Goal: Task Accomplishment & Management: Use online tool/utility

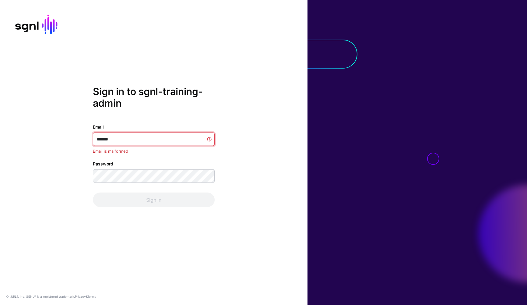
type input "********"
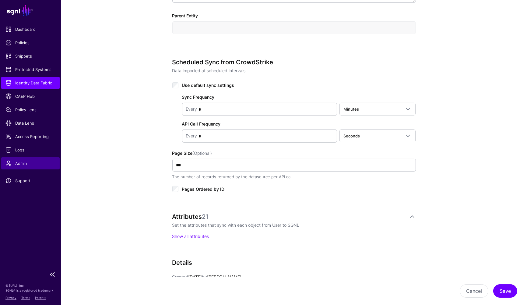
click at [4, 158] on link "Admin" at bounding box center [30, 163] width 59 height 12
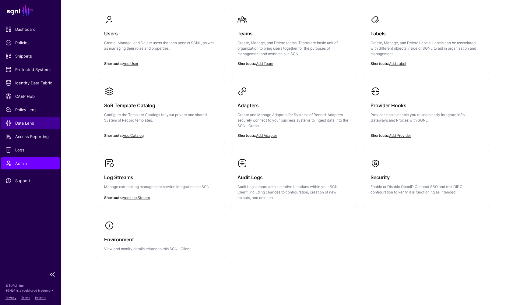
scroll to position [58, 0]
click at [23, 117] on link "Data Lens" at bounding box center [30, 123] width 59 height 12
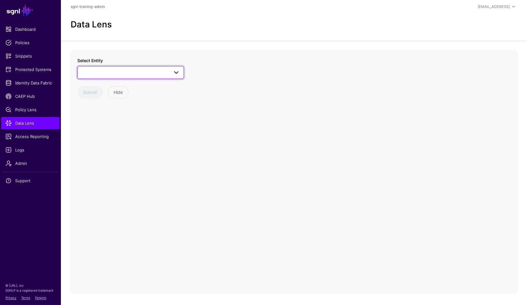
click at [155, 66] on link at bounding box center [130, 72] width 107 height 13
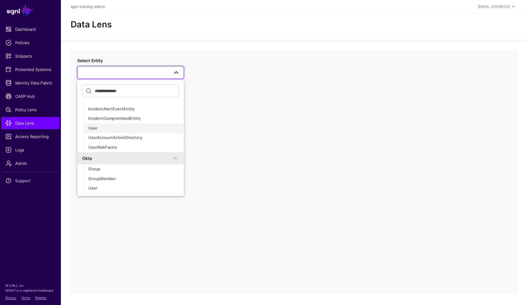
click at [103, 128] on div "User" at bounding box center [133, 128] width 91 height 6
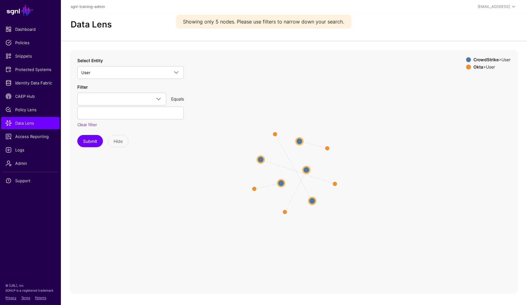
click at [297, 142] on circle at bounding box center [299, 141] width 7 height 7
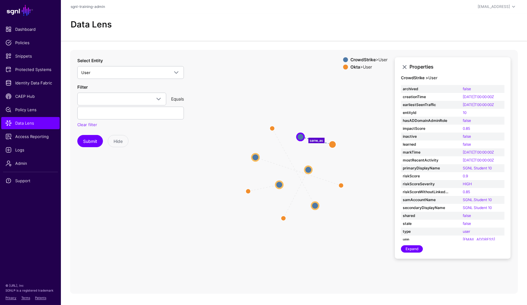
click at [231, 108] on icon "same_as same_as same_as same_as same_as User User User User User User User User…" at bounding box center [294, 172] width 448 height 244
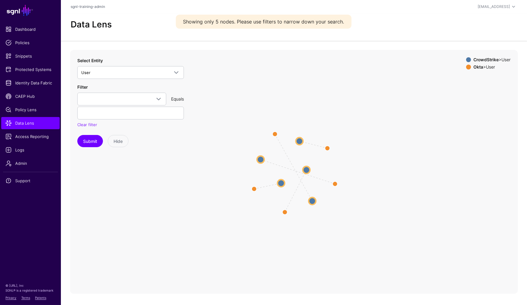
click at [302, 140] on circle at bounding box center [299, 140] width 7 height 7
click at [300, 142] on circle at bounding box center [300, 142] width 6 height 6
click at [299, 141] on circle at bounding box center [299, 142] width 5 height 5
click at [286, 183] on icon "same_as same_as same_as same_as same_as User User User User User User User User…" at bounding box center [294, 172] width 448 height 244
click at [281, 182] on circle at bounding box center [280, 183] width 7 height 7
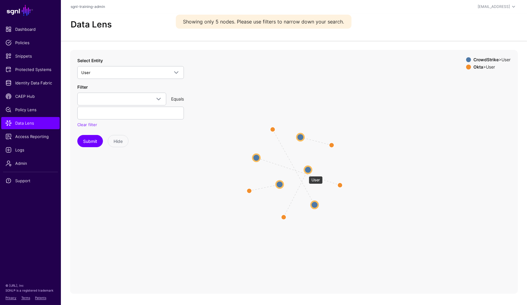
click at [310, 169] on circle at bounding box center [308, 169] width 7 height 7
click at [309, 169] on circle at bounding box center [307, 169] width 7 height 7
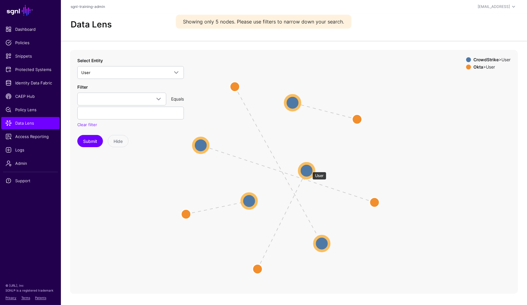
click at [309, 169] on circle at bounding box center [307, 170] width 15 height 15
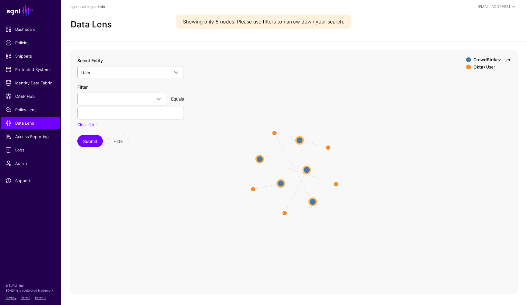
click at [299, 140] on circle at bounding box center [299, 140] width 7 height 7
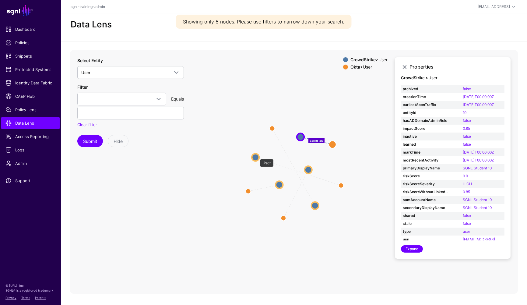
click at [257, 156] on circle at bounding box center [255, 157] width 7 height 7
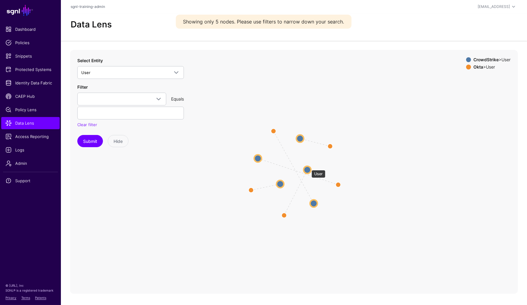
click at [309, 167] on circle at bounding box center [307, 169] width 7 height 7
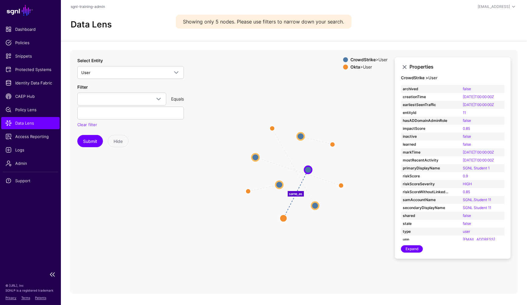
click at [14, 120] on span "Data Lens" at bounding box center [30, 123] width 50 height 6
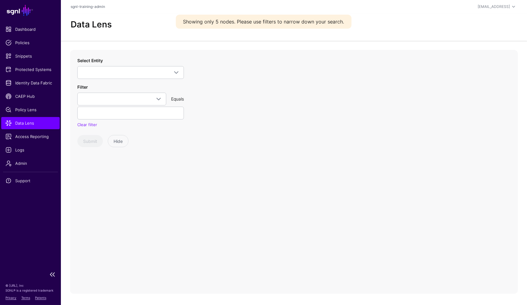
click at [19, 143] on ul "Dashboard Policies Snippets Protected Systems Identity Data Fabric CAEP Hub Pol…" at bounding box center [30, 145] width 61 height 245
click at [20, 139] on span "Access Reporting" at bounding box center [30, 136] width 50 height 6
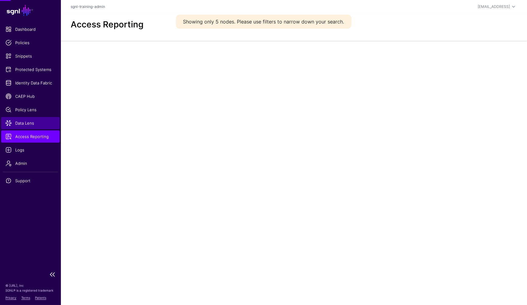
click at [21, 128] on link "Data Lens" at bounding box center [30, 123] width 59 height 12
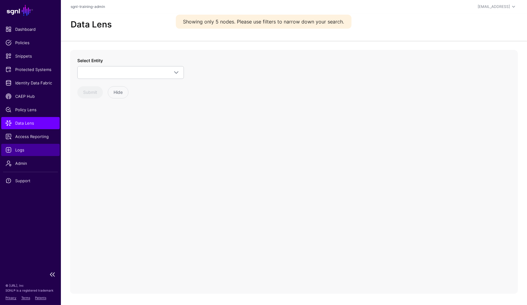
click at [22, 150] on span "Logs" at bounding box center [30, 150] width 50 height 6
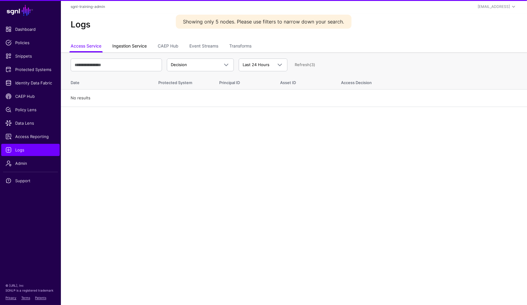
click at [137, 46] on link "Ingestion Service" at bounding box center [129, 47] width 34 height 12
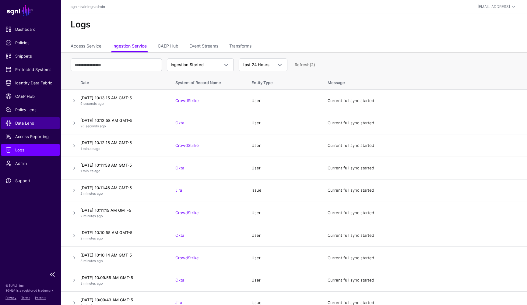
click at [21, 120] on span "Data Lens" at bounding box center [30, 123] width 50 height 6
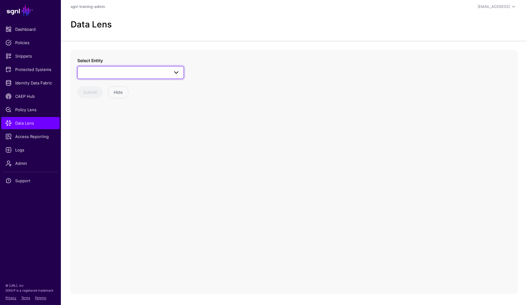
click at [122, 67] on link at bounding box center [130, 72] width 107 height 13
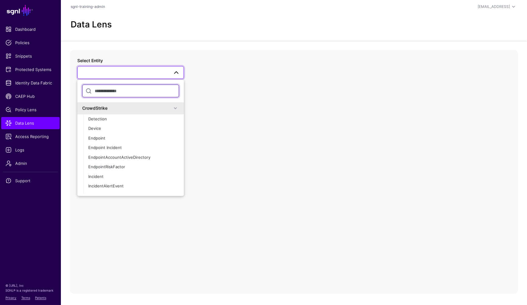
scroll to position [105, 0]
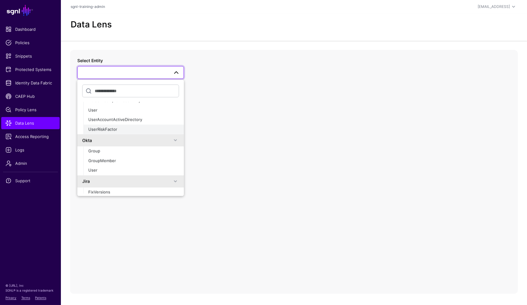
click at [101, 130] on span "UserRiskFactor" at bounding box center [102, 129] width 29 height 5
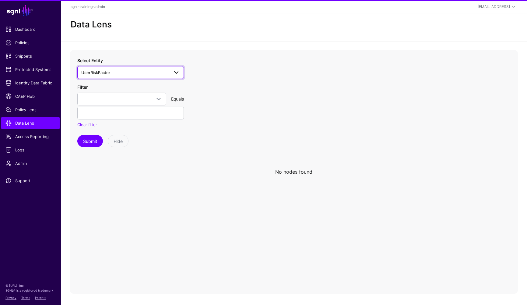
click at [105, 74] on span "UserRiskFactor" at bounding box center [95, 72] width 29 height 5
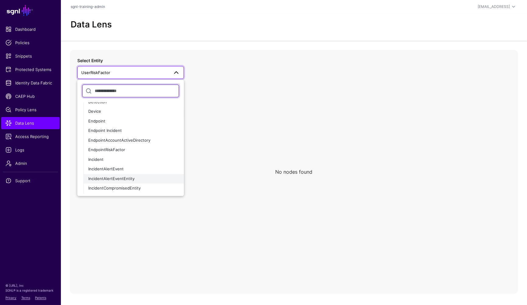
scroll to position [32, 0]
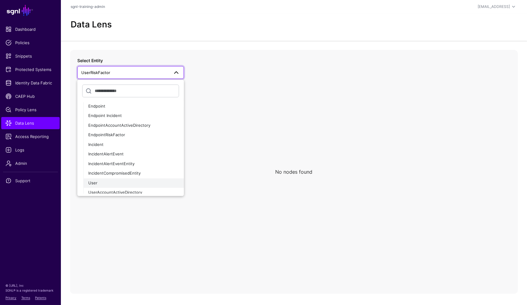
drag, startPoint x: 100, startPoint y: 180, endPoint x: 119, endPoint y: 169, distance: 22.4
click at [100, 180] on div "User" at bounding box center [133, 183] width 91 height 6
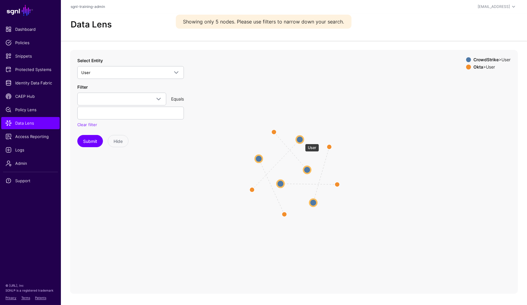
click at [302, 141] on circle at bounding box center [300, 139] width 7 height 7
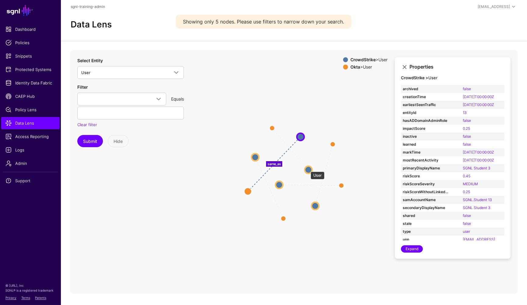
click at [308, 169] on circle at bounding box center [308, 169] width 7 height 7
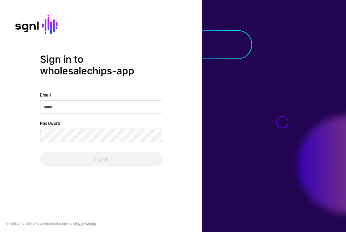
click at [85, 105] on input "Email" at bounding box center [101, 106] width 122 height 13
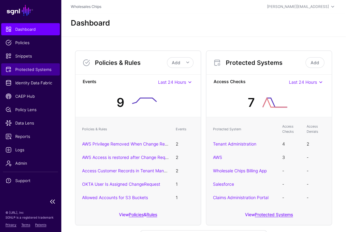
click at [36, 70] on span "Protected Systems" at bounding box center [30, 69] width 50 height 6
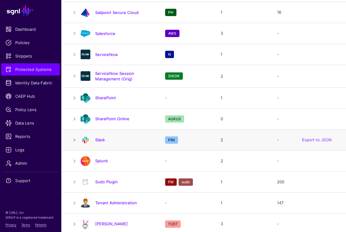
scroll to position [684, 0]
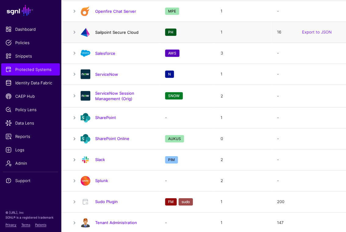
click at [117, 30] on link "Sailpoint Secure Cloud" at bounding box center [116, 32] width 43 height 5
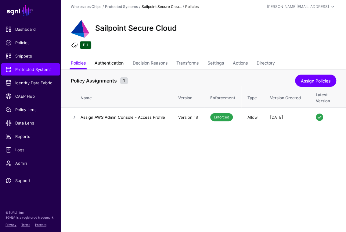
click at [117, 61] on link "Authentication" at bounding box center [108, 64] width 29 height 12
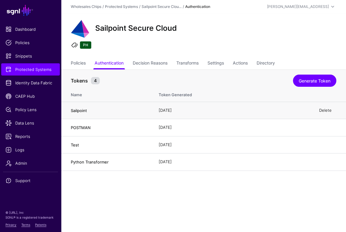
click at [322, 112] on link "Delete" at bounding box center [325, 110] width 12 height 5
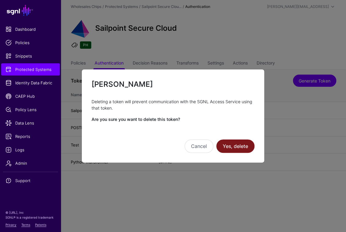
click at [241, 148] on button "Yes, delete" at bounding box center [235, 146] width 38 height 13
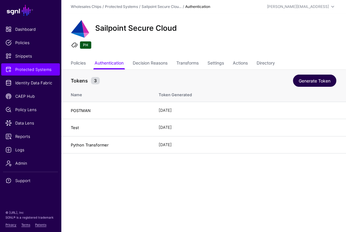
click at [314, 83] on link "Generate Token" at bounding box center [314, 81] width 43 height 12
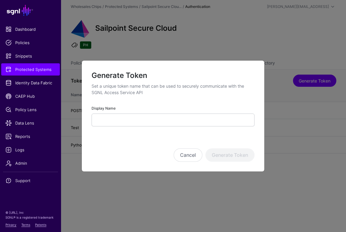
click at [161, 115] on div "Display Name" at bounding box center [172, 116] width 163 height 22
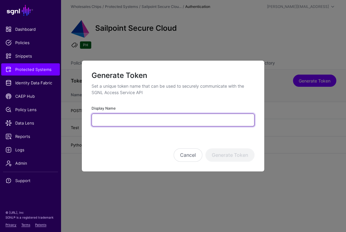
click at [161, 121] on input "Display Name" at bounding box center [172, 120] width 163 height 13
type input "*********"
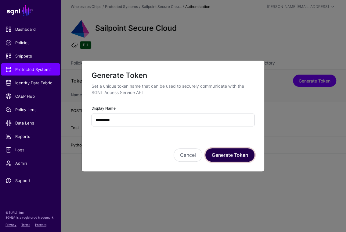
click at [225, 152] on button "Generate Token" at bounding box center [229, 154] width 49 height 13
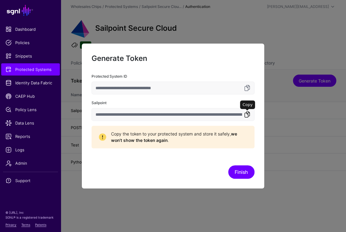
click at [250, 116] on link at bounding box center [246, 114] width 7 height 7
click at [245, 177] on button "Finish" at bounding box center [241, 171] width 26 height 13
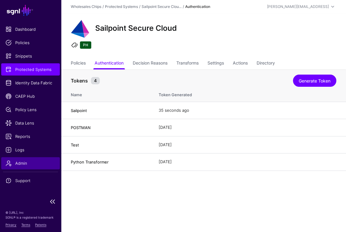
click at [27, 162] on span "Admin" at bounding box center [30, 163] width 50 height 6
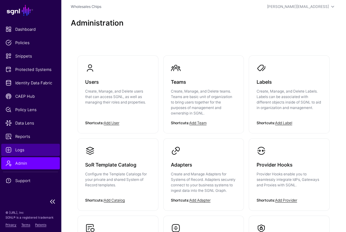
click at [27, 154] on link "Logs" at bounding box center [30, 150] width 59 height 12
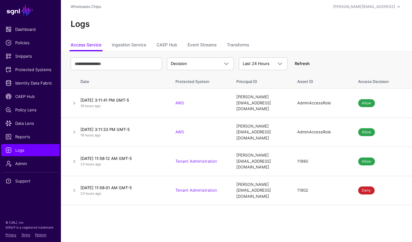
click at [304, 64] on link "Refresh" at bounding box center [302, 63] width 15 height 5
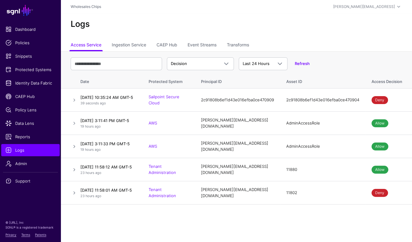
click at [309, 61] on div "Refresh" at bounding box center [299, 64] width 22 height 6
click at [305, 64] on link "Refresh" at bounding box center [302, 63] width 15 height 5
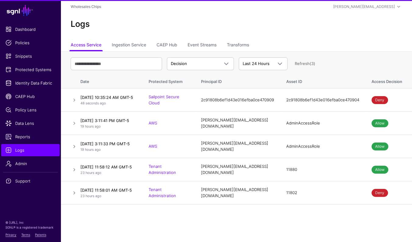
click at [305, 64] on link "Refresh (3)" at bounding box center [305, 63] width 20 height 5
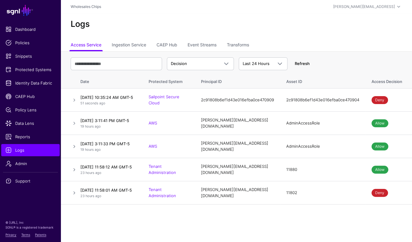
click at [308, 64] on link "Refresh" at bounding box center [302, 63] width 15 height 5
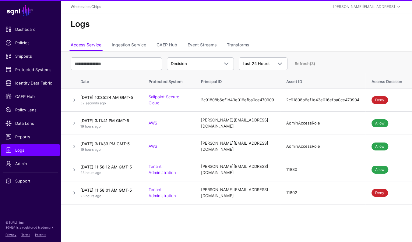
click at [308, 64] on link "Refresh (3)" at bounding box center [305, 63] width 20 height 5
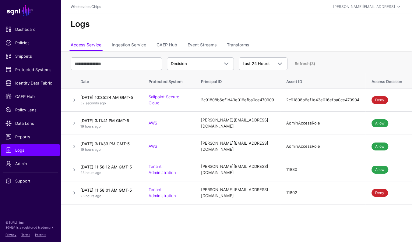
click at [308, 64] on link "Refresh (3)" at bounding box center [305, 63] width 20 height 5
click at [308, 59] on div "Decision Decision Match Last 24 Hours Last 24 Hours Last 7 Days Last 30 Days La…" at bounding box center [237, 64] width 332 height 18
click at [305, 64] on link "Refresh" at bounding box center [302, 63] width 15 height 5
click at [301, 62] on link "Refresh (2)" at bounding box center [305, 63] width 20 height 5
click at [302, 63] on link "Refresh" at bounding box center [302, 63] width 15 height 5
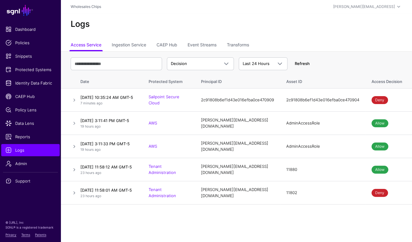
click at [305, 63] on link "Refresh" at bounding box center [302, 63] width 15 height 5
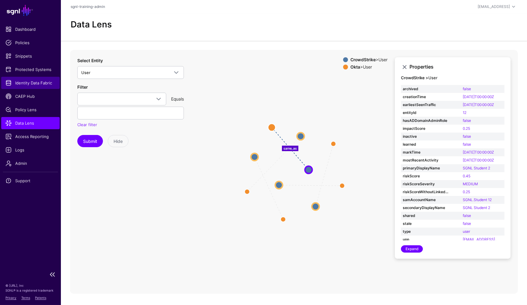
click at [39, 87] on link "Identity Data Fabric" at bounding box center [30, 83] width 59 height 12
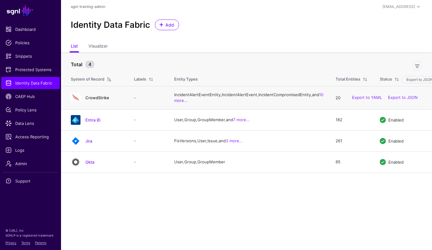
click at [93, 100] on link "CrowdStrike" at bounding box center [97, 97] width 24 height 5
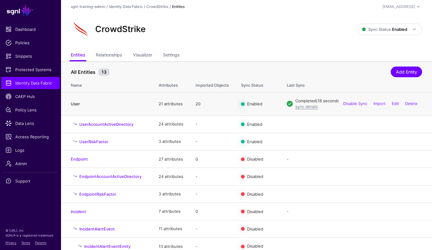
click at [74, 102] on link "User" at bounding box center [75, 103] width 9 height 5
click at [72, 104] on link "User" at bounding box center [75, 103] width 9 height 5
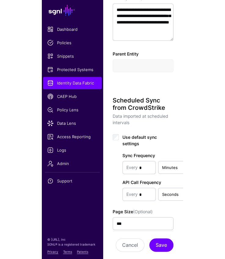
scroll to position [209, 0]
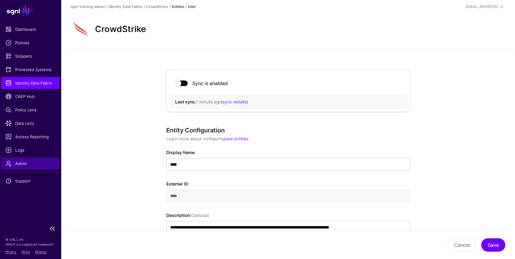
click at [23, 162] on span "Admin" at bounding box center [30, 163] width 50 height 6
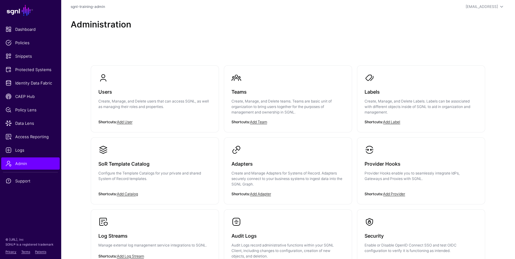
scroll to position [60, 0]
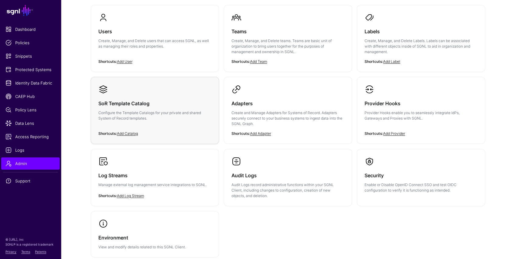
click at [145, 94] on div "SoR Template Catalog Configure the Template Catalogs for your private and share…" at bounding box center [154, 112] width 113 height 37
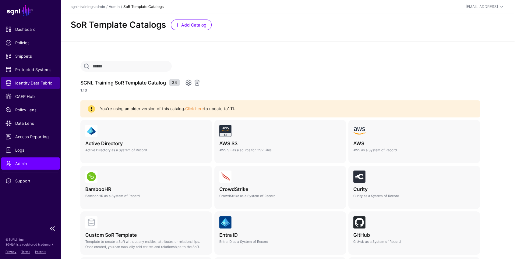
click at [31, 82] on span "Identity Data Fabric" at bounding box center [30, 83] width 50 height 6
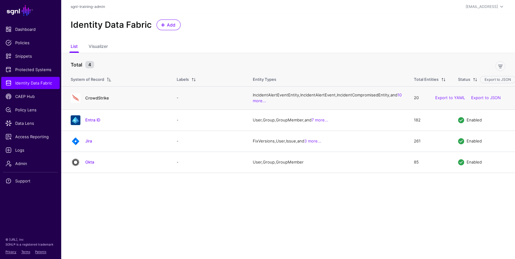
click at [100, 100] on link "CrowdStrike" at bounding box center [97, 97] width 24 height 5
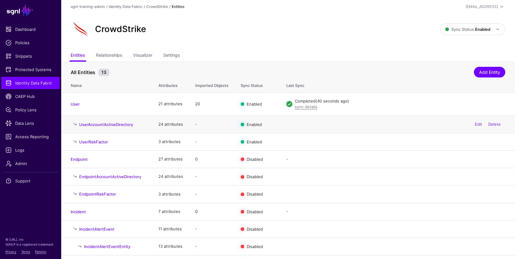
scroll to position [3, 0]
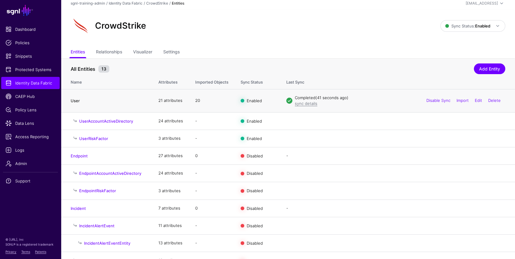
click at [74, 99] on link "User" at bounding box center [75, 100] width 9 height 5
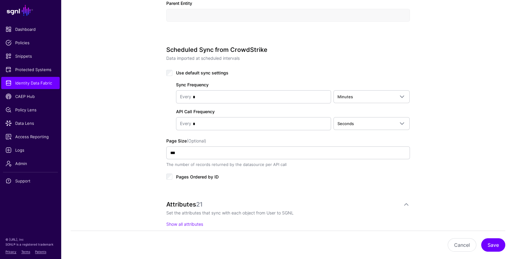
scroll to position [412, 0]
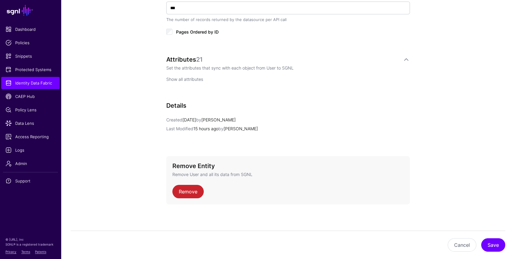
click at [186, 77] on link "Show all attributes" at bounding box center [184, 78] width 37 height 5
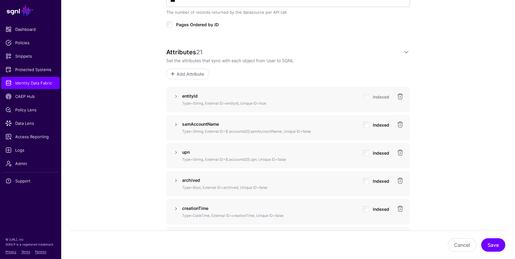
scroll to position [435, 0]
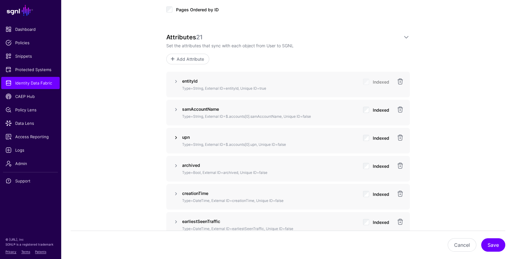
click at [172, 136] on link at bounding box center [175, 137] width 7 height 7
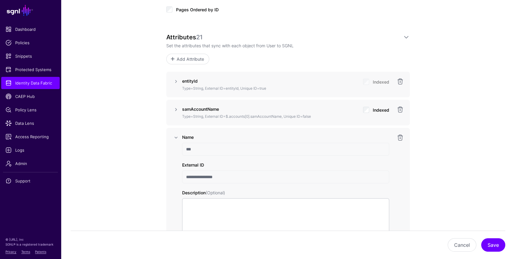
scroll to position [484, 0]
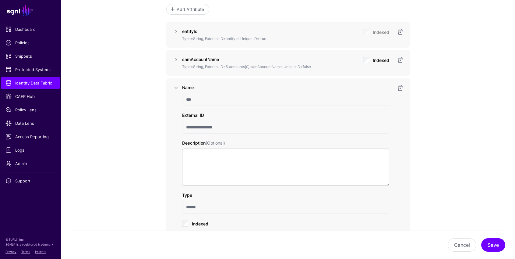
drag, startPoint x: 223, startPoint y: 126, endPoint x: 168, endPoint y: 127, distance: 55.5
click at [168, 127] on div "**********" at bounding box center [288, 182] width 244 height 208
click at [28, 164] on span "Admin" at bounding box center [30, 163] width 50 height 6
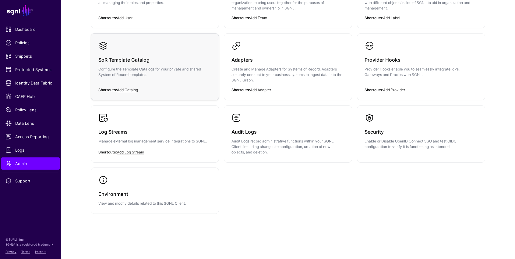
scroll to position [26, 0]
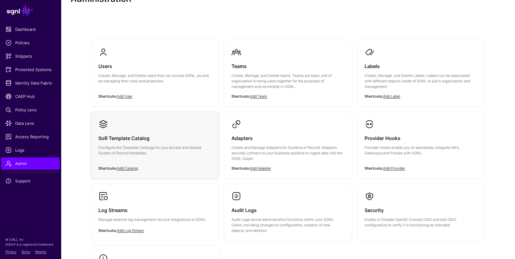
click at [163, 147] on p "Configure the Template Catalogs for your private and shared System of Record te…" at bounding box center [154, 150] width 113 height 11
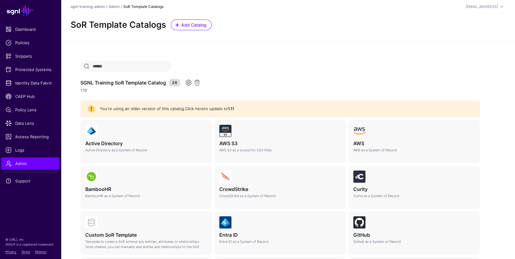
click at [194, 109] on link "Click here" at bounding box center [194, 108] width 19 height 5
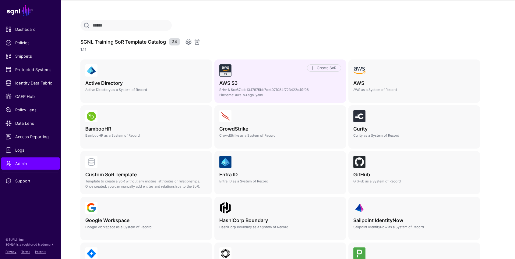
scroll to position [62, 0]
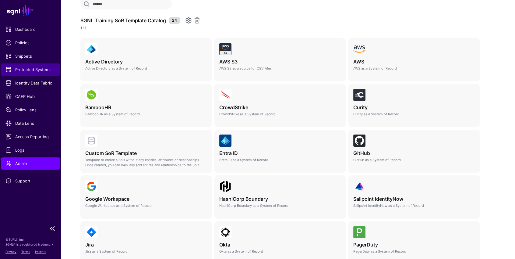
click at [33, 69] on span "Protected Systems" at bounding box center [30, 69] width 50 height 6
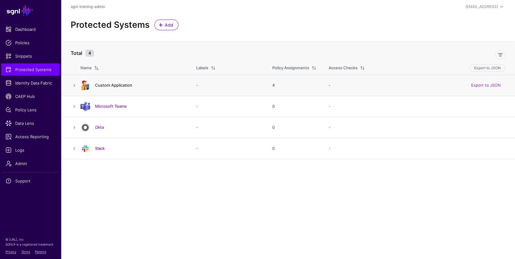
click at [121, 87] on link "Custom Application" at bounding box center [113, 85] width 37 height 5
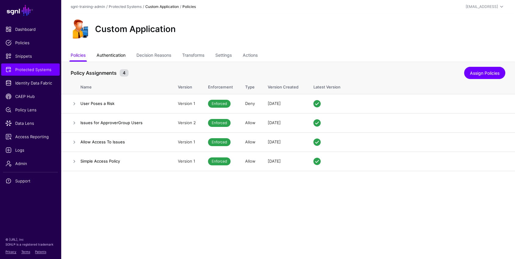
click at [115, 55] on link "Authentication" at bounding box center [111, 56] width 29 height 12
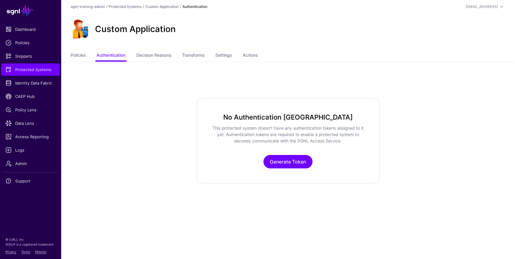
click at [224, 149] on div "No Authentication Tokens This protected system doesn’t have any authentication …" at bounding box center [288, 140] width 183 height 85
click at [224, 160] on link "Generate Token" at bounding box center [288, 161] width 49 height 13
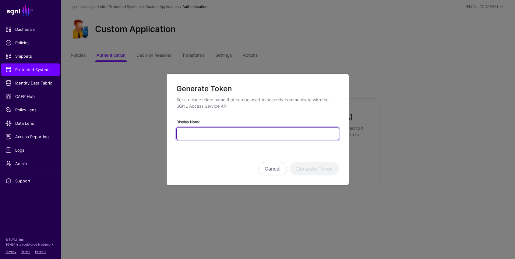
click at [217, 133] on input "Display Name" at bounding box center [257, 133] width 163 height 13
type input "*******"
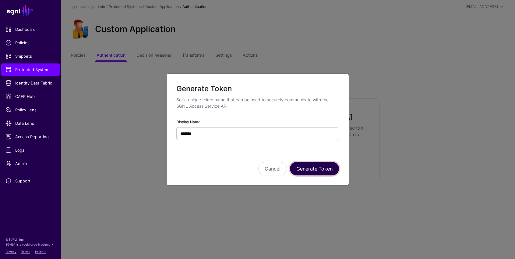
click at [224, 169] on button "Generate Token" at bounding box center [314, 168] width 49 height 13
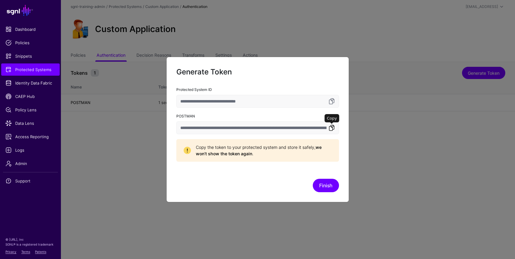
click at [224, 126] on link at bounding box center [331, 127] width 7 height 7
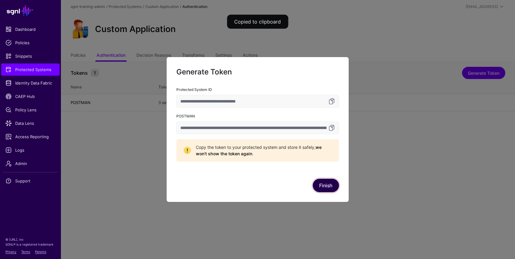
click at [224, 188] on button "Finish" at bounding box center [326, 185] width 26 height 13
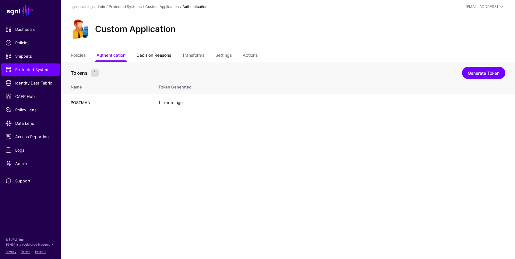
click at [163, 57] on link "Decision Reasons" at bounding box center [154, 56] width 35 height 12
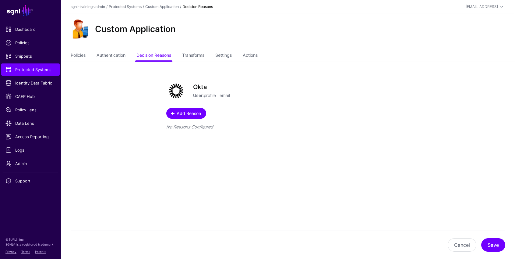
click at [181, 115] on span "Add Reason" at bounding box center [189, 113] width 26 height 6
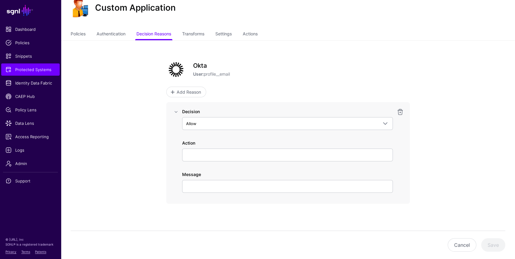
scroll to position [22, 0]
click at [222, 163] on div "Decision Allow Allow Deny Action Message" at bounding box center [287, 150] width 211 height 84
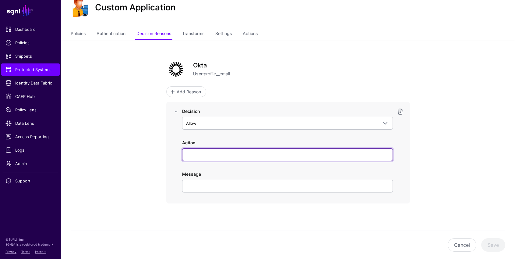
click at [221, 157] on input "Action" at bounding box center [287, 154] width 211 height 13
type input "******"
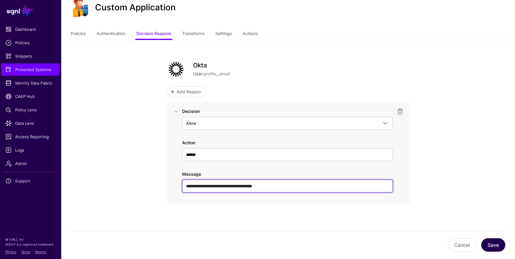
type input "**********"
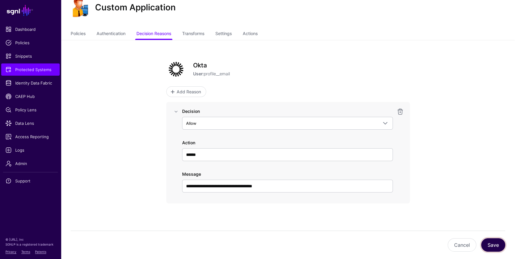
click at [224, 246] on button "Save" at bounding box center [493, 244] width 24 height 13
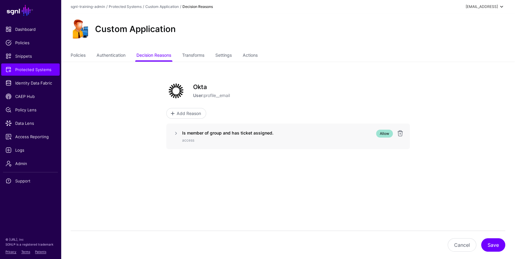
click at [482, 8] on div "[EMAIL_ADDRESS]" at bounding box center [482, 6] width 32 height 5
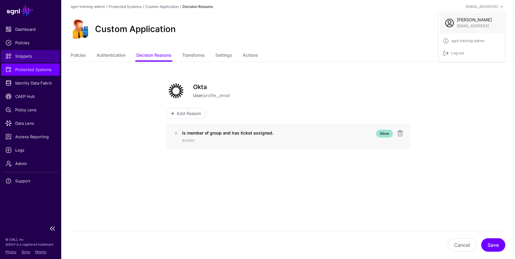
click at [31, 58] on span "Snippets" at bounding box center [30, 56] width 50 height 6
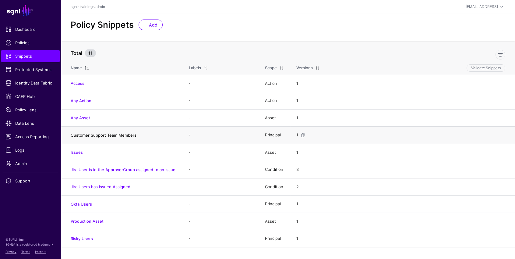
click at [115, 134] on link "Customer Support Team Members" at bounding box center [104, 135] width 66 height 5
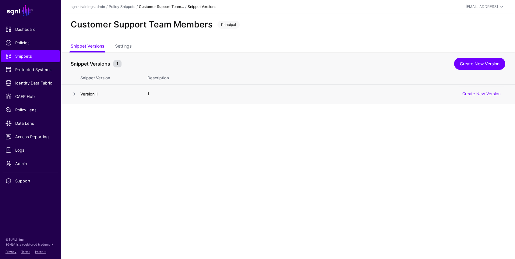
click at [94, 92] on link "Version 1" at bounding box center [88, 93] width 17 height 5
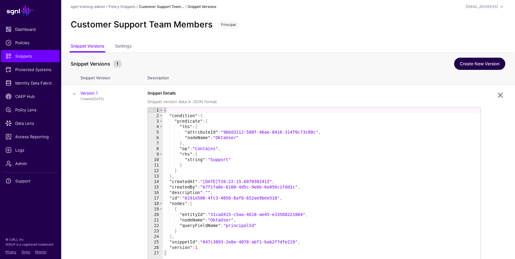
click at [483, 61] on link "Create New Version" at bounding box center [479, 64] width 51 height 12
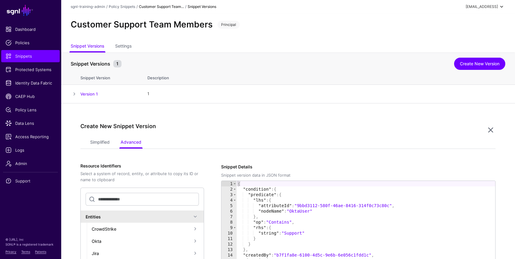
click at [474, 9] on div "[EMAIL_ADDRESS]" at bounding box center [486, 6] width 40 height 7
click at [463, 52] on div "Log out" at bounding box center [456, 52] width 15 height 5
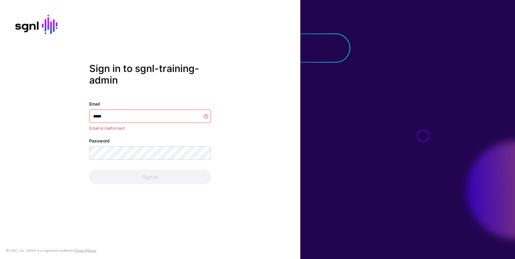
type input "******"
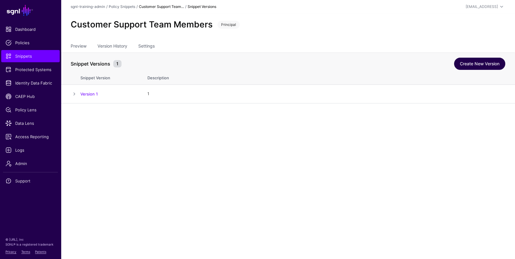
click at [493, 61] on link "Create New Version" at bounding box center [479, 64] width 51 height 12
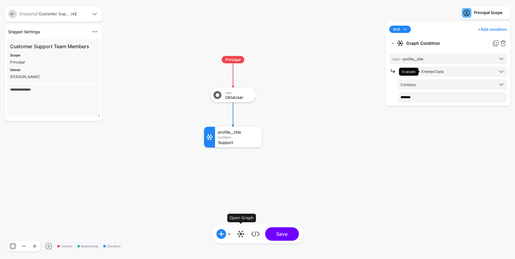
click at [243, 234] on link at bounding box center [241, 234] width 10 height 10
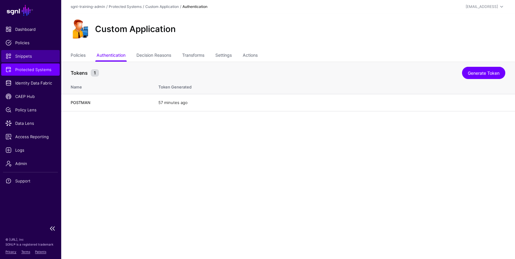
click at [31, 53] on span "Snippets" at bounding box center [30, 56] width 50 height 6
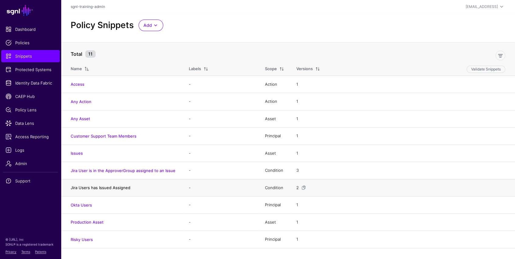
click at [117, 188] on link "Jira Users has Issued Assigned" at bounding box center [101, 187] width 60 height 5
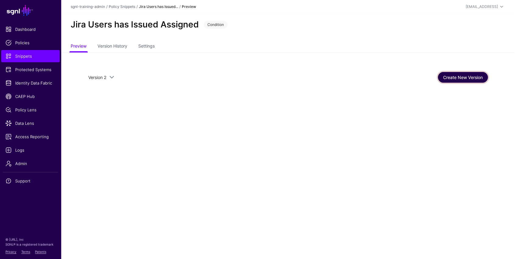
click at [465, 80] on link "Create New Version" at bounding box center [463, 77] width 50 height 11
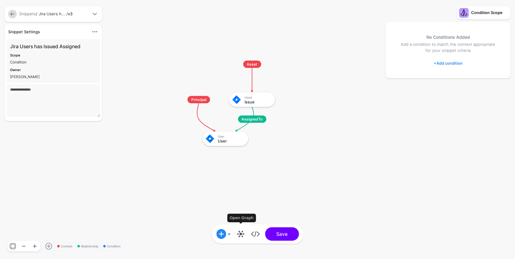
click at [242, 235] on link at bounding box center [241, 234] width 10 height 10
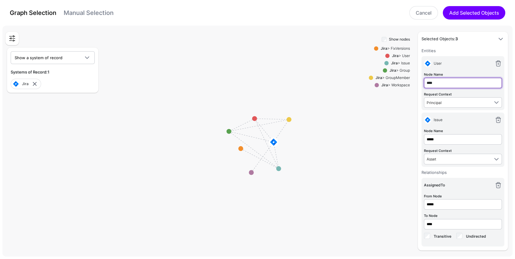
click at [444, 81] on input "****" at bounding box center [463, 83] width 78 height 10
click at [446, 222] on input "****" at bounding box center [463, 224] width 78 height 10
click at [439, 84] on input "****" at bounding box center [463, 83] width 78 height 10
type input "*****"
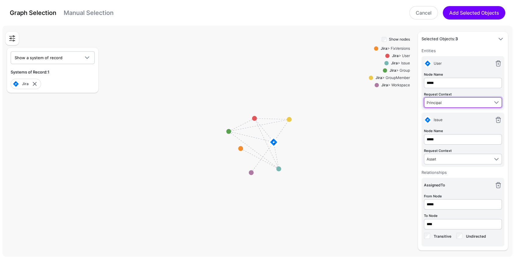
type input "*****"
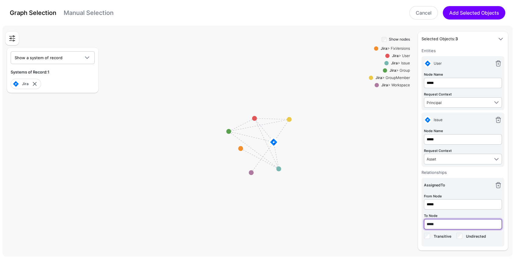
click at [442, 222] on input "*****" at bounding box center [463, 224] width 78 height 10
click at [468, 81] on input "*****" at bounding box center [463, 83] width 78 height 10
type input "****"
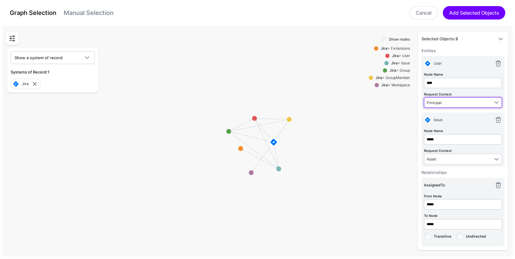
type input "****"
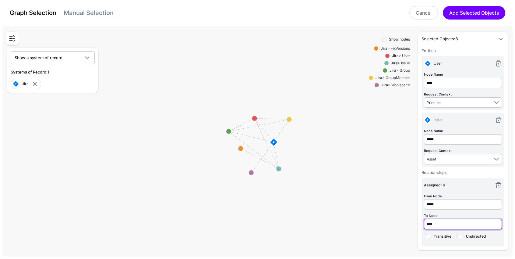
click at [460, 219] on input "****" at bounding box center [463, 224] width 78 height 10
click at [449, 83] on input "****" at bounding box center [463, 83] width 78 height 10
click at [389, 123] on div "Show nodes Jira > FixVersions Jira > User Jira > Issue Jira > Group Jira > Grou…" at bounding box center [389, 142] width 41 height 215
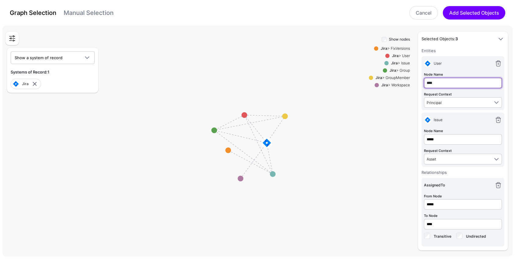
click at [442, 83] on input "****" at bounding box center [463, 83] width 78 height 10
click at [351, 147] on rect at bounding box center [250, 142] width 60291 height 27275
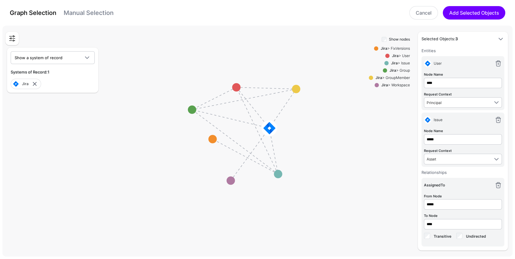
drag, startPoint x: 342, startPoint y: 138, endPoint x: 358, endPoint y: 128, distance: 18.8
click at [358, 128] on rect at bounding box center [245, 128] width 88633 height 40097
click at [92, 18] on div "Graph Selection Manual Selection Cancel Add Selected Objects" at bounding box center [257, 12] width 503 height 13
click at [92, 15] on link "Manual Selection" at bounding box center [89, 12] width 50 height 7
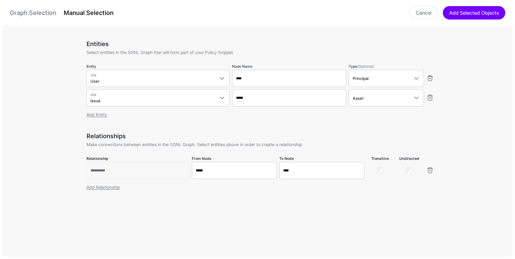
click at [43, 10] on link "Graph Selection" at bounding box center [33, 12] width 47 height 7
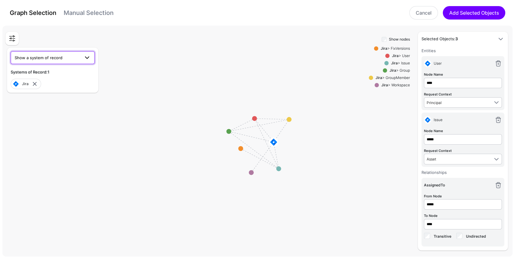
click at [70, 62] on link "Show a system of record" at bounding box center [53, 57] width 84 height 13
click at [371, 111] on div "Show nodes Jira > FixVersions Jira > User Jira > Issue Jira > Group Jira > Grou…" at bounding box center [389, 142] width 41 height 215
click at [75, 60] on span "Show a system of record" at bounding box center [47, 57] width 65 height 7
drag, startPoint x: 38, startPoint y: 87, endPoint x: 137, endPoint y: 117, distance: 103.6
click at [38, 88] on div "Okta" at bounding box center [53, 91] width 74 height 6
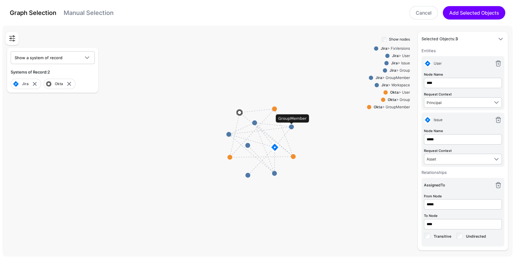
click at [293, 127] on circle at bounding box center [291, 126] width 5 height 5
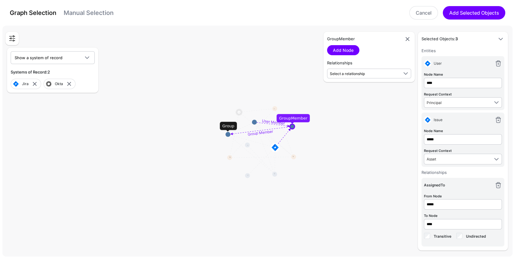
click at [260, 133] on textpath "Group Member" at bounding box center [261, 133] width 26 height 8
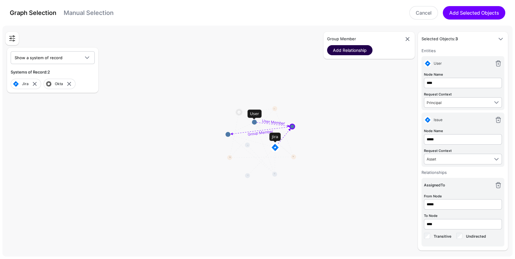
click at [353, 50] on link "Add Relationship" at bounding box center [349, 50] width 45 height 10
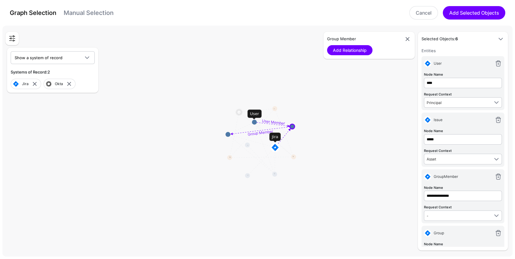
scroll to position [7, 0]
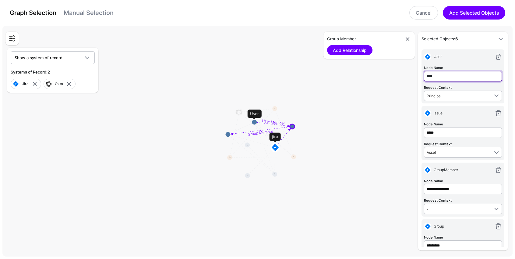
click at [441, 74] on input "****" at bounding box center [463, 76] width 78 height 10
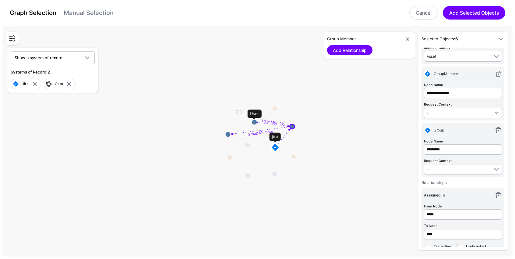
scroll to position [183, 0]
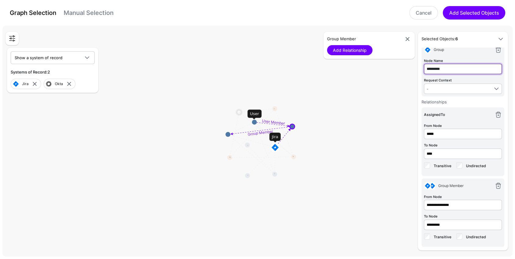
type input "**********"
click at [462, 224] on input "**********" at bounding box center [463, 224] width 78 height 10
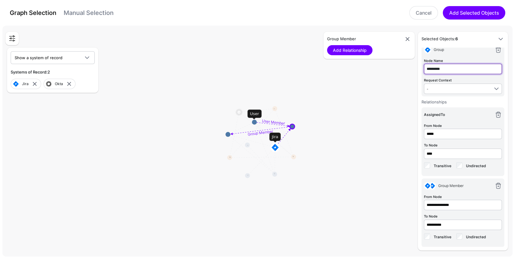
type input "*********"
click at [378, 145] on rect at bounding box center [260, 142] width 51531 height 23312
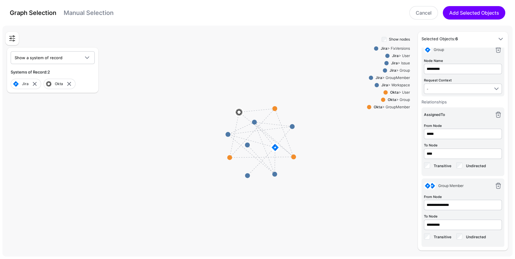
drag, startPoint x: 423, startPoint y: 12, endPoint x: 229, endPoint y: 165, distance: 247.4
click at [423, 12] on link "Cancel" at bounding box center [424, 12] width 29 height 13
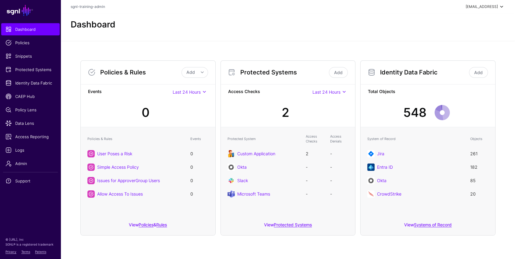
click at [482, 10] on div "[EMAIL_ADDRESS]" at bounding box center [486, 6] width 40 height 7
click at [469, 54] on div "Log out" at bounding box center [472, 53] width 58 height 6
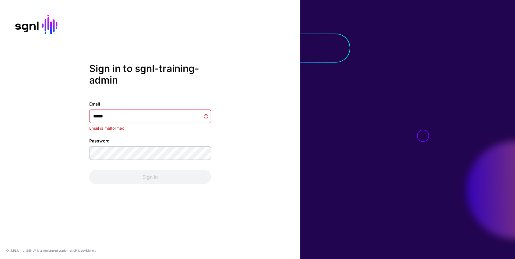
type input "*******"
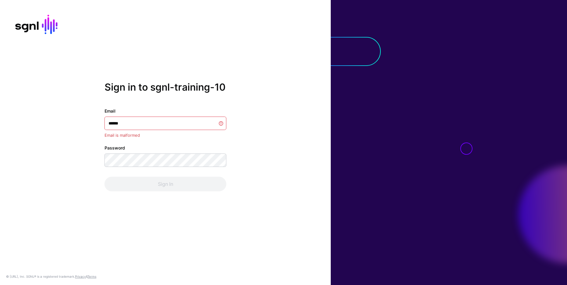
type input "*******"
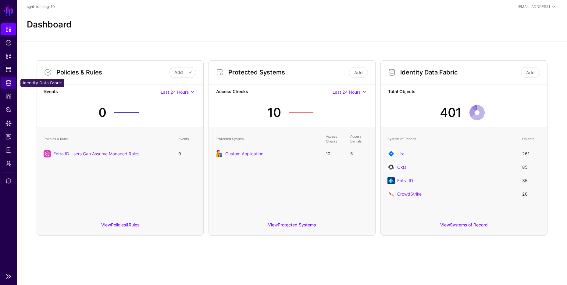
click at [6, 84] on span "Identity Data Fabric" at bounding box center [8, 83] width 6 height 6
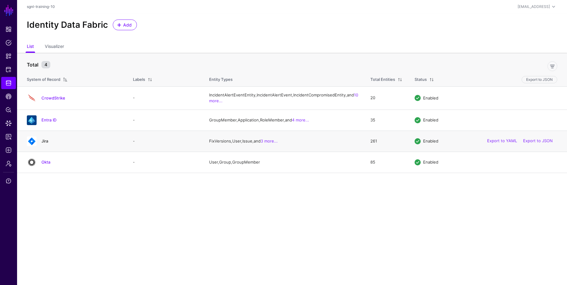
click at [43, 143] on link "Jira" at bounding box center [44, 140] width 7 height 5
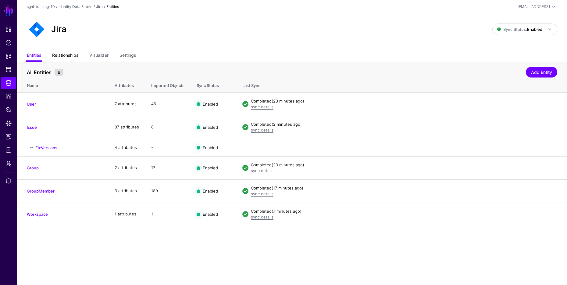
click at [64, 56] on link "Relationships" at bounding box center [65, 56] width 26 height 12
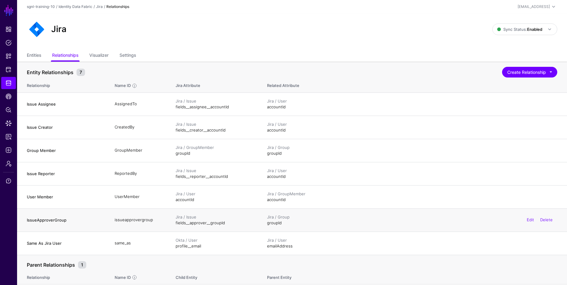
scroll to position [70, 0]
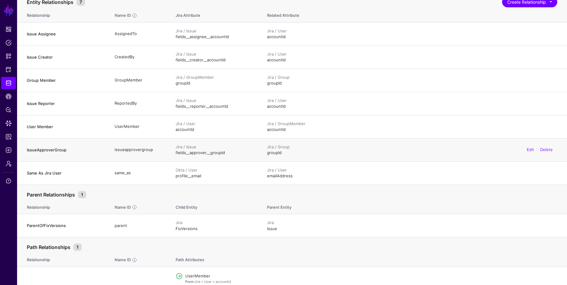
click at [66, 150] on h4 "IssueApproverGroup" at bounding box center [65, 149] width 76 height 5
click at [58, 148] on h4 "IssueApproverGroup" at bounding box center [65, 149] width 76 height 5
drag, startPoint x: 174, startPoint y: 151, endPoint x: 232, endPoint y: 152, distance: 57.9
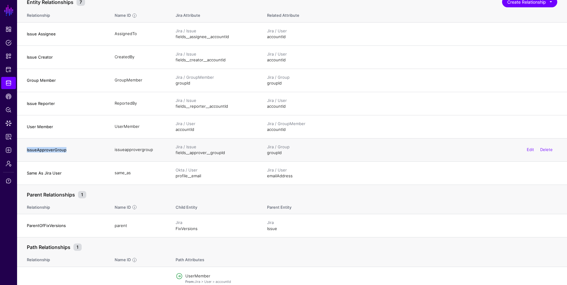
click at [232, 152] on td "Jira / Issue fields__approver__groupId" at bounding box center [214, 149] width 91 height 23
click at [194, 155] on td "Jira / Issue fields__approver__groupId" at bounding box center [214, 149] width 91 height 23
drag, startPoint x: 227, startPoint y: 152, endPoint x: 177, endPoint y: 154, distance: 50.0
click at [177, 154] on td "Jira / Issue fields__approver__groupId" at bounding box center [214, 149] width 91 height 23
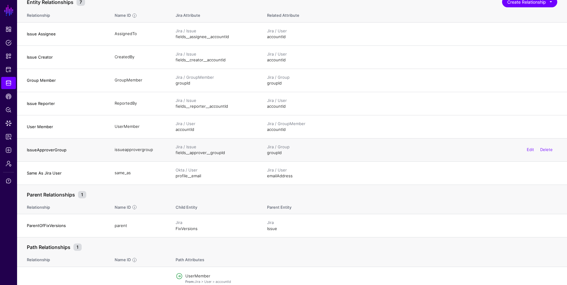
drag, startPoint x: 222, startPoint y: 153, endPoint x: 174, endPoint y: 153, distance: 48.5
click at [174, 153] on td "Jira / Issue fields__approver__groupId" at bounding box center [214, 149] width 91 height 23
click at [273, 154] on div "Jira / Group groupId Edit Delete" at bounding box center [412, 150] width 290 height 12
drag, startPoint x: 226, startPoint y: 152, endPoint x: 171, endPoint y: 155, distance: 54.3
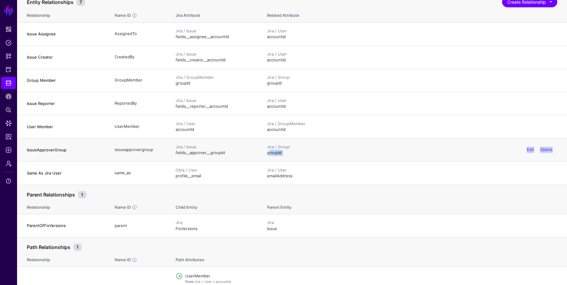
click at [171, 154] on td "Jira / Issue fields__approver__groupId" at bounding box center [214, 149] width 91 height 23
click at [11, 56] on span "Snippets" at bounding box center [8, 56] width 6 height 6
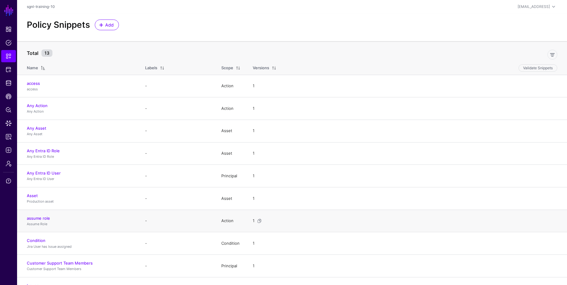
scroll to position [87, 0]
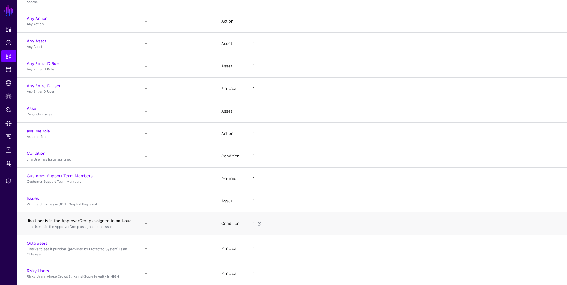
click at [106, 219] on link "Jira User is in the ApproverGroup assigned to an Issue" at bounding box center [79, 220] width 105 height 5
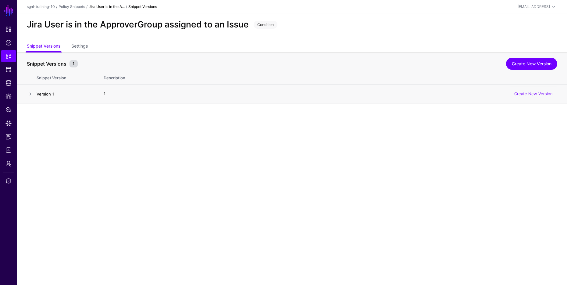
click at [47, 95] on link "Version 1" at bounding box center [45, 93] width 17 height 5
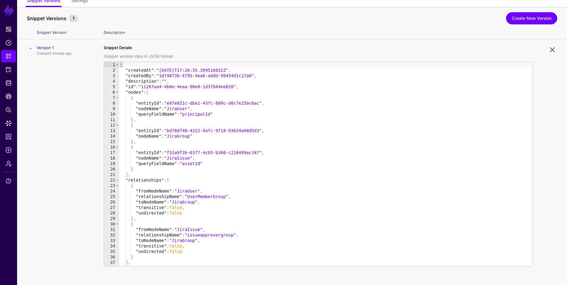
scroll to position [51, 0]
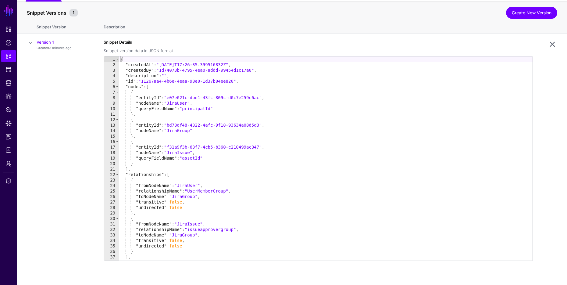
click at [524, 19] on th "Description" at bounding box center [332, 26] width 469 height 16
click at [522, 11] on link "Create New Version" at bounding box center [531, 13] width 51 height 12
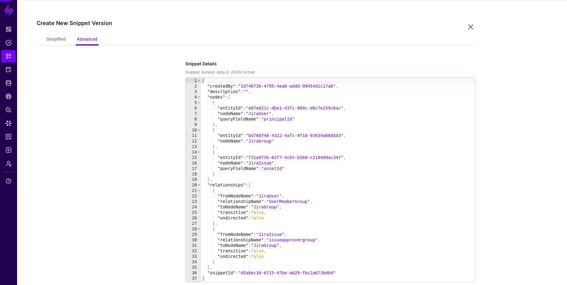
scroll to position [103, 0]
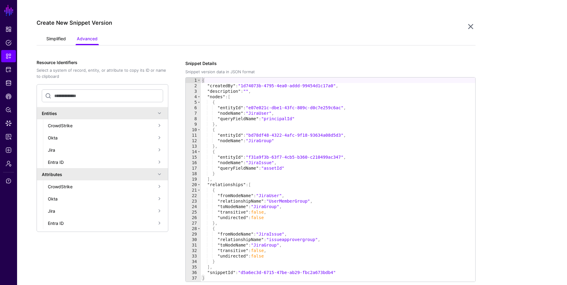
click at [49, 43] on link "Simplified" at bounding box center [56, 40] width 20 height 12
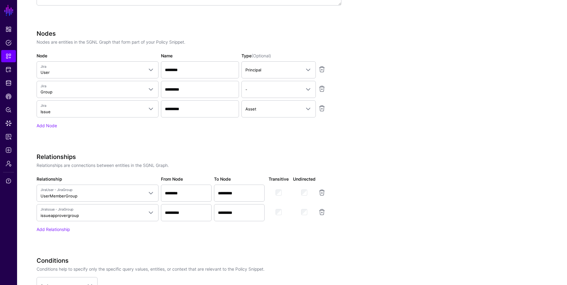
scroll to position [217, 0]
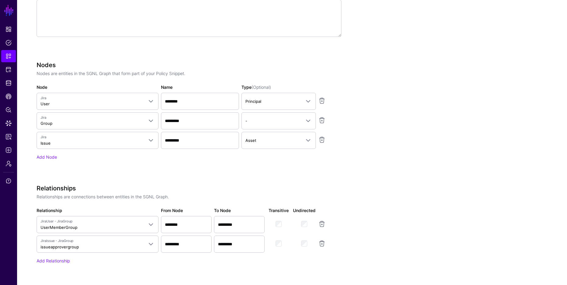
click at [123, 63] on h3 "Nodes" at bounding box center [189, 64] width 305 height 7
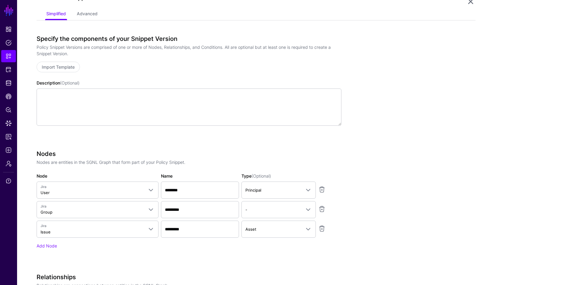
scroll to position [0, 0]
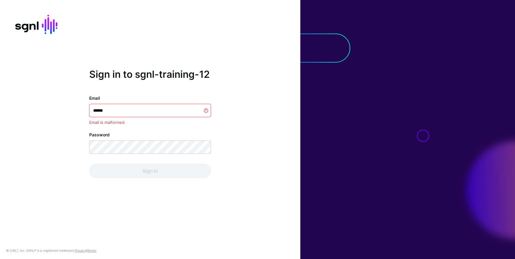
type input "*******"
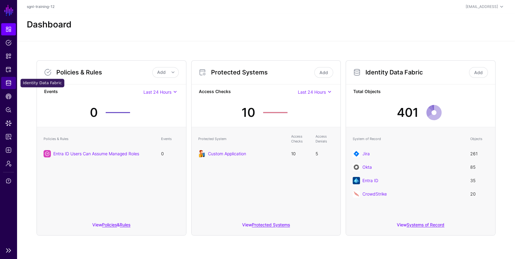
click at [6, 83] on span "Identity Data Fabric" at bounding box center [8, 83] width 6 height 6
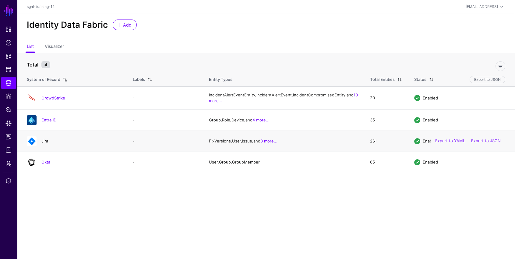
click at [48, 143] on link "Jira" at bounding box center [44, 140] width 7 height 5
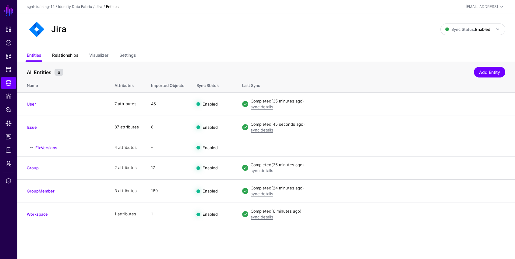
click at [73, 55] on link "Relationships" at bounding box center [65, 56] width 26 height 12
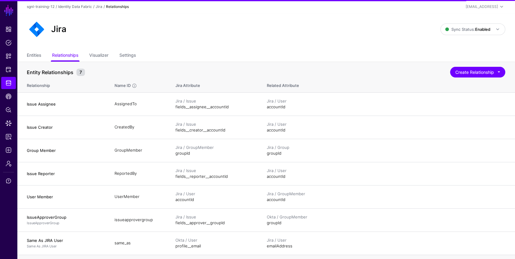
scroll to position [107, 0]
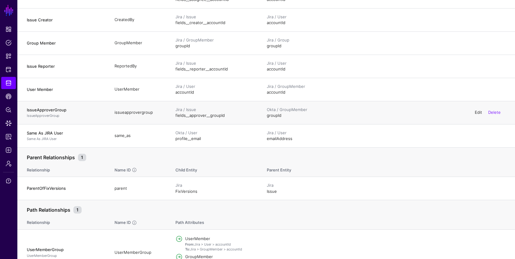
click at [478, 111] on link "Edit" at bounding box center [478, 112] width 7 height 5
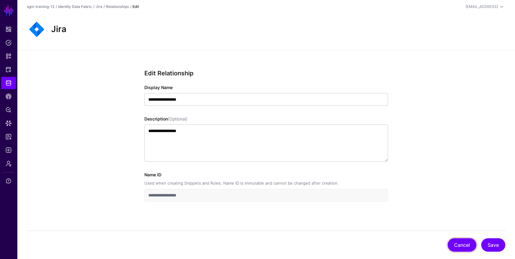
click at [456, 245] on button "Cancel" at bounding box center [462, 244] width 29 height 13
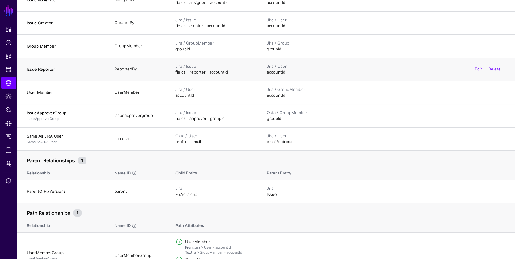
scroll to position [101, 0]
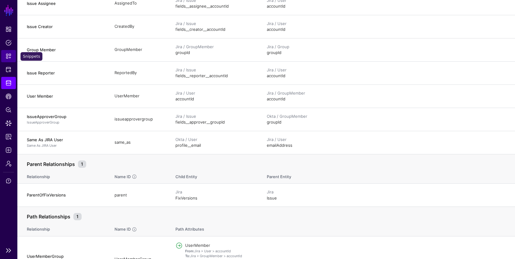
click at [10, 56] on span "Snippets" at bounding box center [8, 56] width 6 height 6
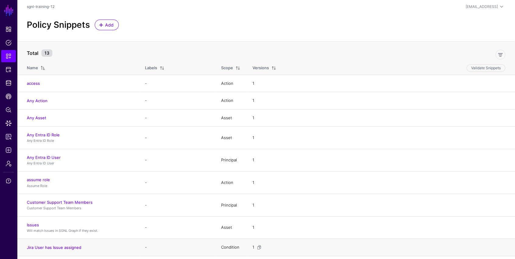
scroll to position [86, 0]
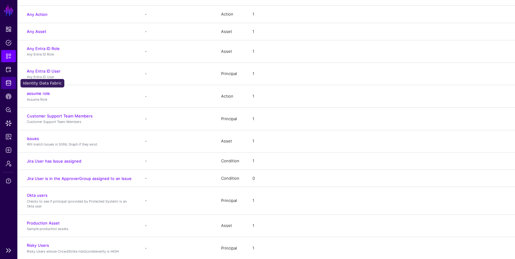
click at [8, 83] on span "Identity Data Fabric" at bounding box center [8, 83] width 6 height 6
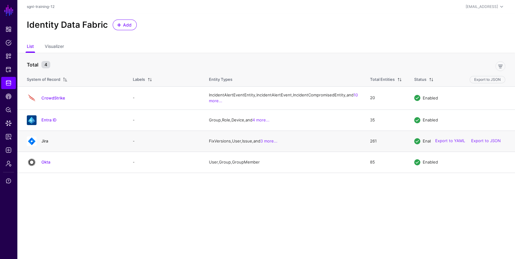
click at [45, 143] on link "Jira" at bounding box center [44, 140] width 7 height 5
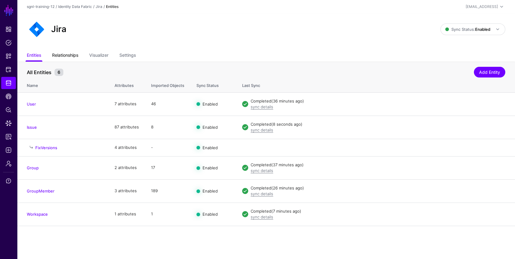
click at [56, 54] on link "Relationships" at bounding box center [65, 56] width 26 height 12
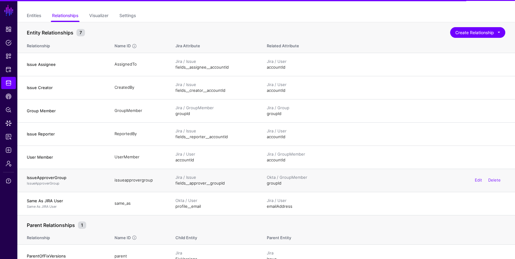
scroll to position [68, 0]
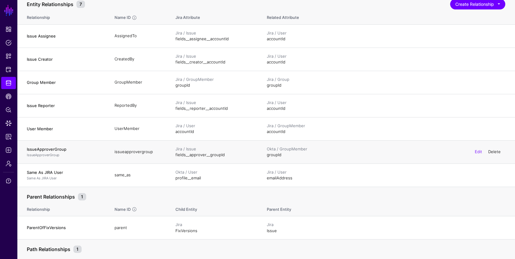
click at [498, 151] on link "Delete" at bounding box center [494, 151] width 12 height 5
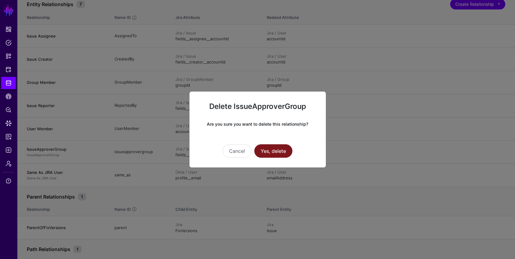
click at [267, 150] on button "Yes, delete" at bounding box center [273, 150] width 38 height 13
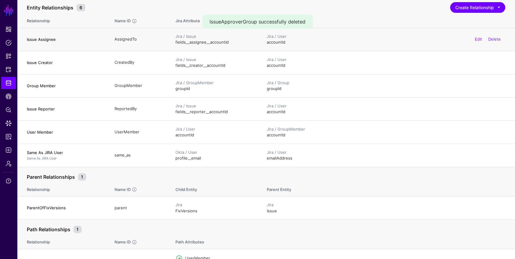
scroll to position [0, 0]
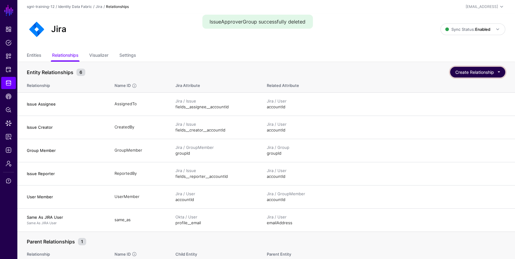
click at [471, 72] on button "Create Relationship" at bounding box center [477, 72] width 55 height 11
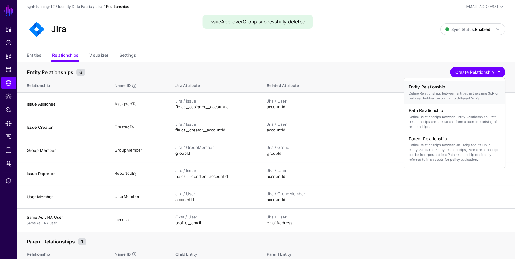
click at [439, 93] on p "Define Relationships between Entities in the same SoR or between Entities belon…" at bounding box center [454, 96] width 91 height 10
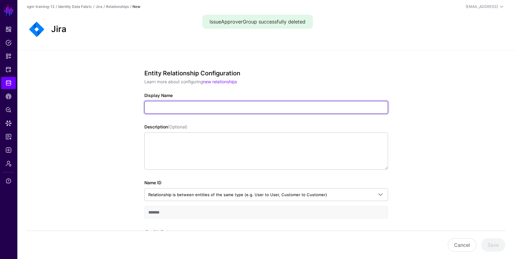
click at [263, 105] on input "Display Name" at bounding box center [266, 107] width 244 height 13
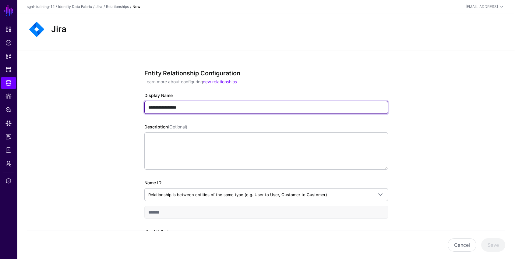
click at [194, 104] on input "**********" at bounding box center [266, 107] width 244 height 13
drag, startPoint x: 150, startPoint y: 102, endPoint x: 106, endPoint y: 99, distance: 43.7
click at [106, 99] on div "**********" at bounding box center [266, 197] width 498 height 295
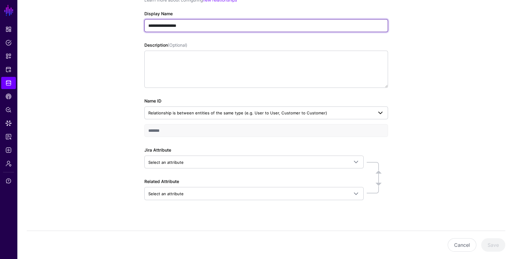
type input "**********"
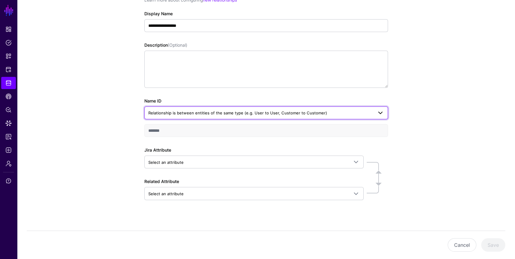
click at [207, 112] on span "Relationship is between entities of the same type (e.g. User to User, Customer …" at bounding box center [237, 112] width 179 height 5
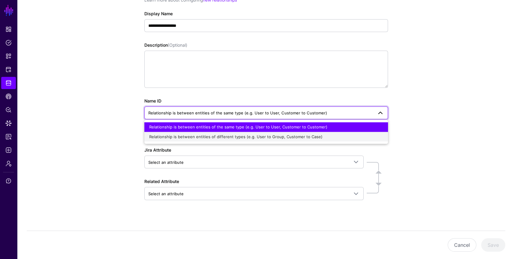
click at [192, 136] on span "Relationship is between entities of different types (e.g. User to Group, Custom…" at bounding box center [235, 136] width 173 height 5
type input "**********"
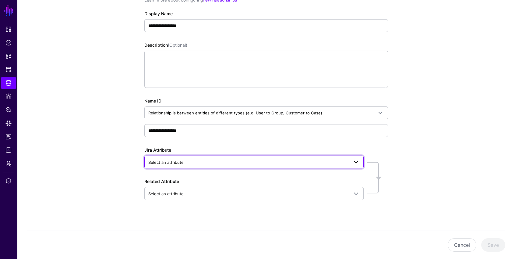
click at [217, 161] on span "Select an attribute" at bounding box center [248, 162] width 201 height 7
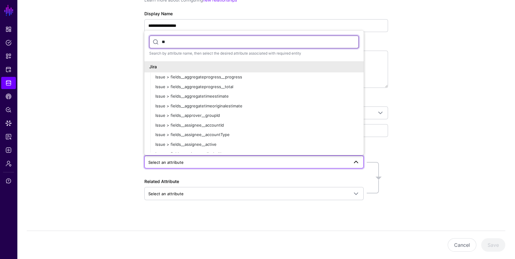
type input "*"
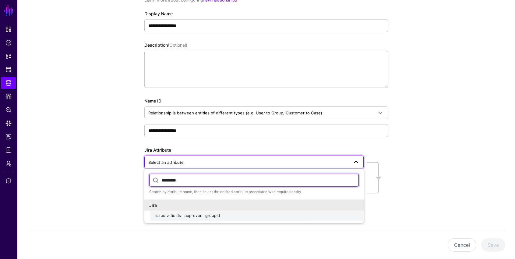
type input "*********"
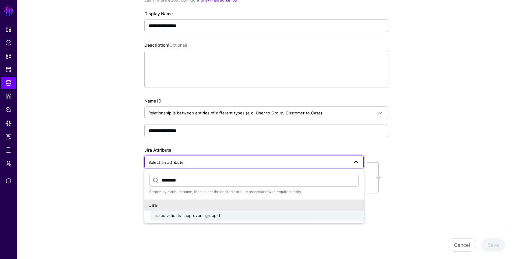
click at [212, 218] on button "Issue > fields__approver__groupId" at bounding box center [257, 216] width 213 height 10
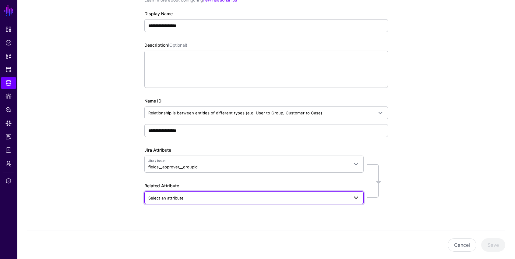
click at [201, 195] on span "Select an attribute" at bounding box center [248, 197] width 201 height 7
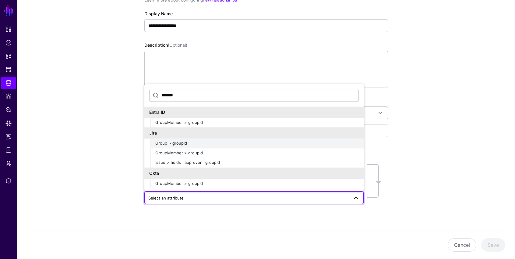
type input "*******"
click at [177, 142] on span "Group > groupId" at bounding box center [171, 143] width 32 height 5
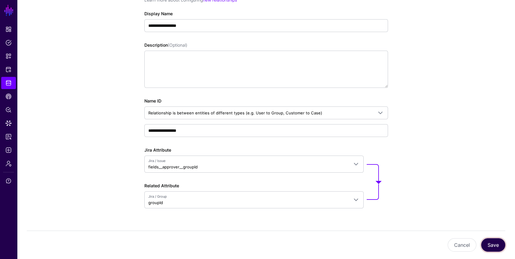
click at [492, 238] on button "Save" at bounding box center [493, 244] width 24 height 13
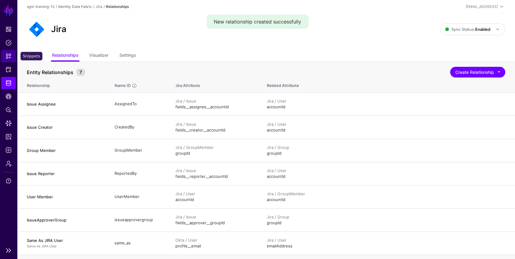
click at [9, 58] on span "Snippets" at bounding box center [8, 56] width 6 height 6
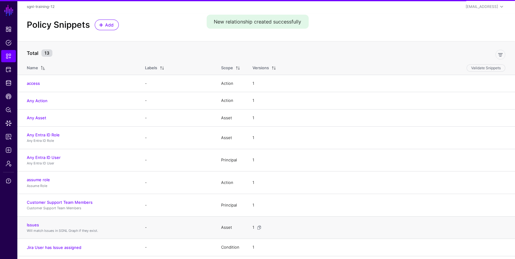
scroll to position [86, 0]
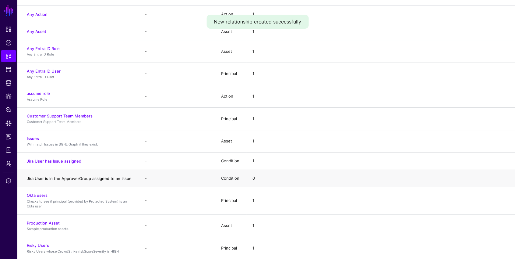
click at [113, 176] on link "Jira User is in the ApproverGroup assigned to an Issue" at bounding box center [79, 178] width 105 height 5
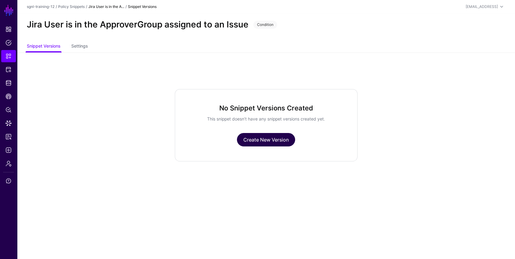
click at [279, 136] on link "Create New Version" at bounding box center [266, 139] width 58 height 13
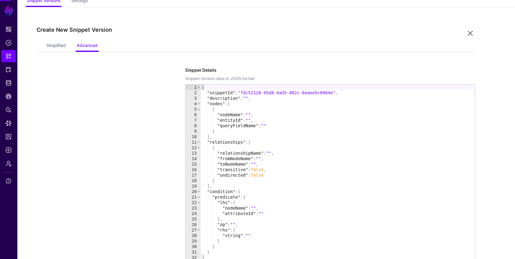
scroll to position [52, 0]
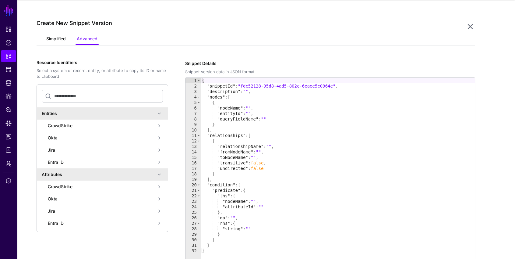
click at [50, 36] on link "Simplified" at bounding box center [56, 40] width 20 height 12
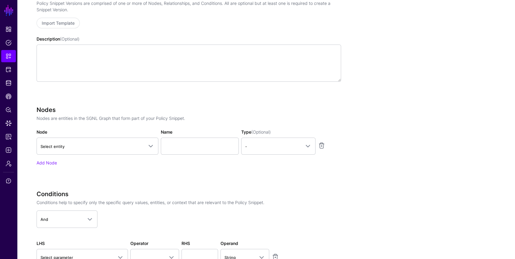
scroll to position [133, 0]
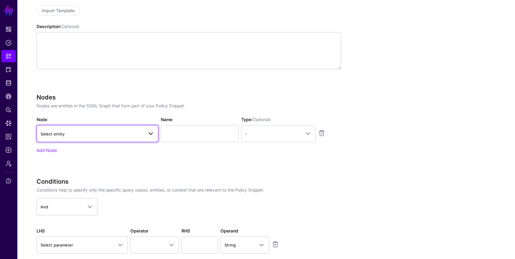
click at [124, 134] on span "Select entity" at bounding box center [92, 133] width 103 height 7
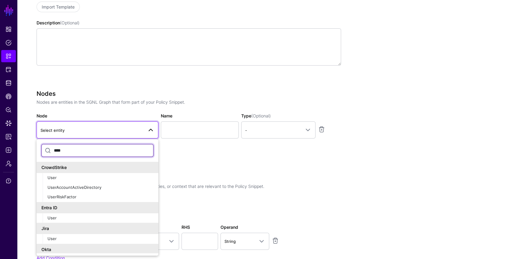
scroll to position [8, 0]
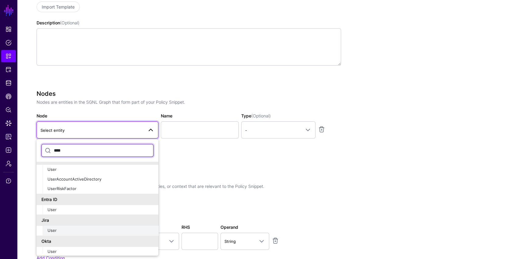
type input "****"
click at [72, 226] on button "User" at bounding box center [101, 231] width 116 height 10
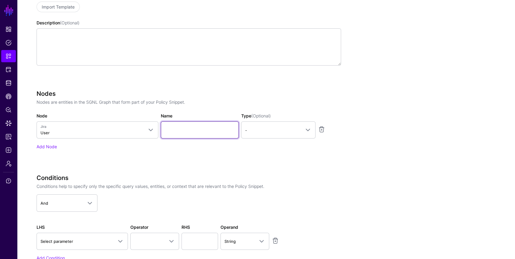
click at [212, 126] on input "Name" at bounding box center [200, 129] width 78 height 17
type input "****"
click at [296, 119] on div "Type (Optional) - - Principal Asset" at bounding box center [278, 125] width 77 height 26
click at [292, 128] on span "-" at bounding box center [272, 130] width 55 height 7
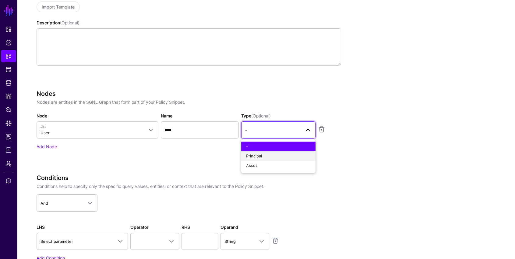
click at [270, 157] on div "Principal" at bounding box center [278, 156] width 65 height 6
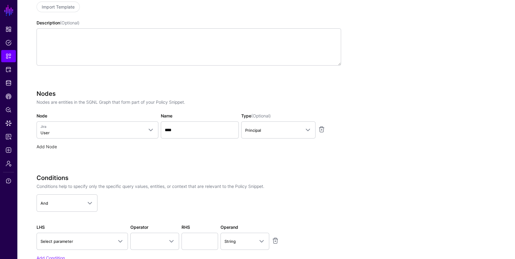
click at [47, 146] on link "Add Node" at bounding box center [47, 146] width 20 height 5
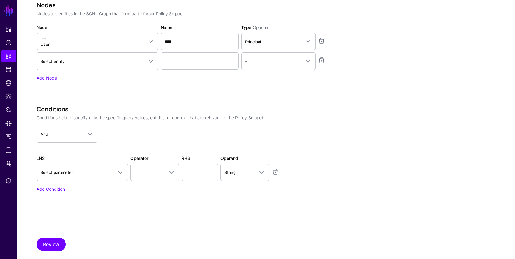
scroll to position [157, 0]
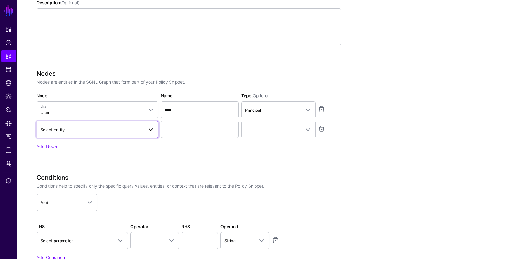
click at [110, 124] on link "Select entity" at bounding box center [98, 129] width 122 height 17
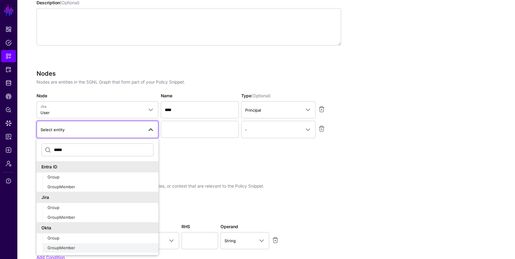
scroll to position [190, 0]
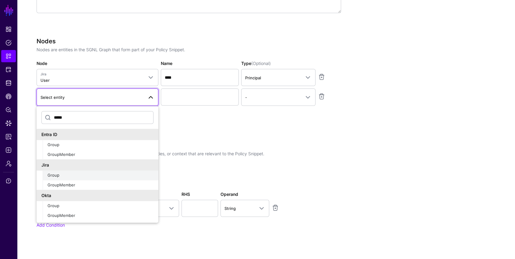
type input "*****"
click at [67, 176] on div "Group" at bounding box center [101, 175] width 106 height 6
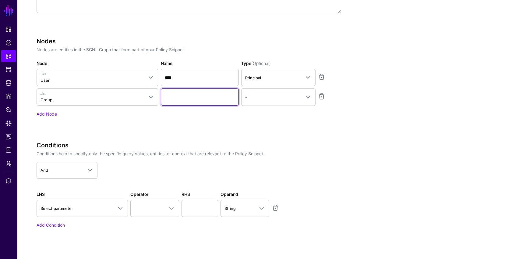
click at [204, 90] on input "Name" at bounding box center [200, 96] width 78 height 17
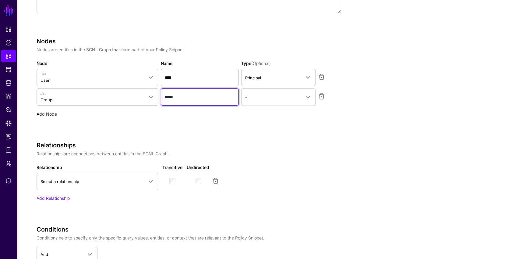
type input "*****"
click at [43, 113] on link "Add Node" at bounding box center [47, 113] width 20 height 5
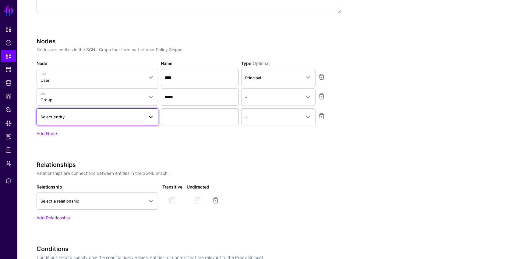
click at [76, 121] on link "Select entity" at bounding box center [98, 116] width 122 height 17
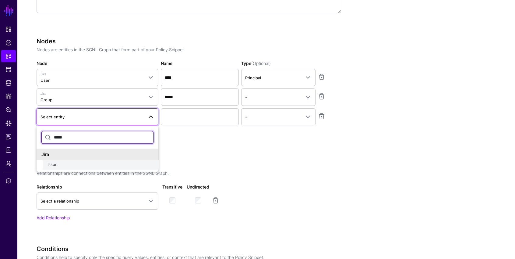
type input "*****"
click at [54, 166] on div "Issue" at bounding box center [101, 165] width 106 height 6
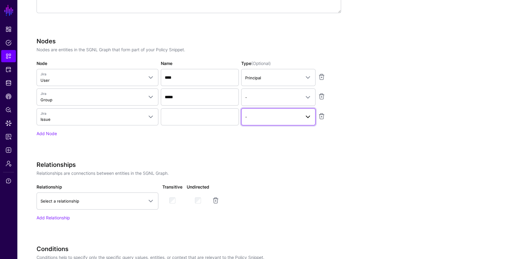
click at [279, 119] on span "-" at bounding box center [272, 116] width 55 height 7
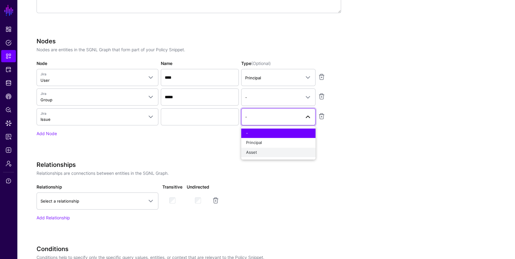
click at [267, 150] on div "Asset" at bounding box center [278, 152] width 65 height 6
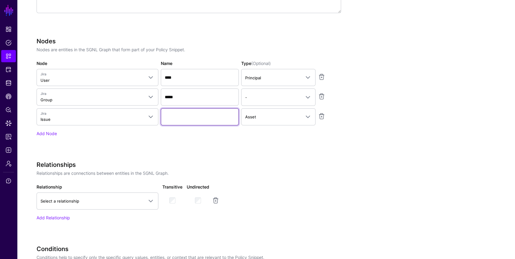
click at [205, 115] on input "Name" at bounding box center [200, 116] width 78 height 17
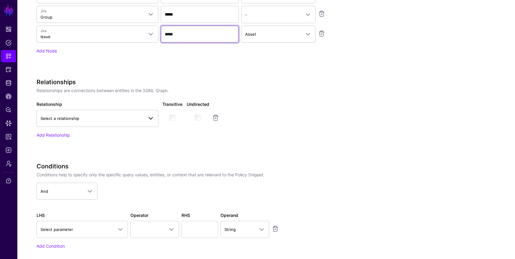
type input "*****"
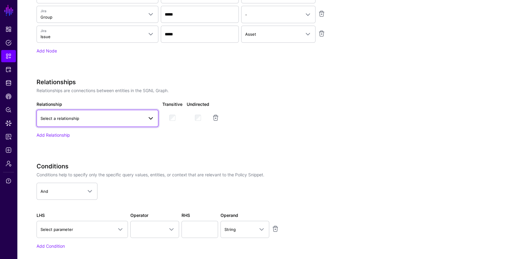
click at [108, 118] on span "Select a relationship" at bounding box center [92, 118] width 103 height 7
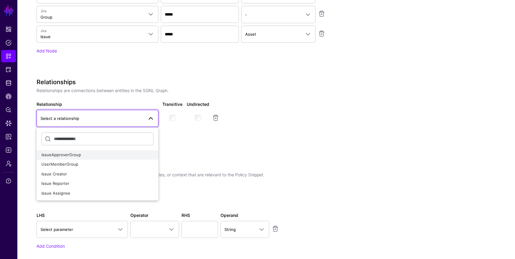
click at [81, 152] on div "IssueApproverGroup" at bounding box center [97, 155] width 112 height 6
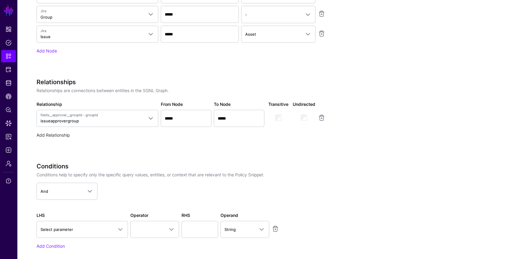
click at [41, 133] on link "Add Relationship" at bounding box center [53, 134] width 33 height 5
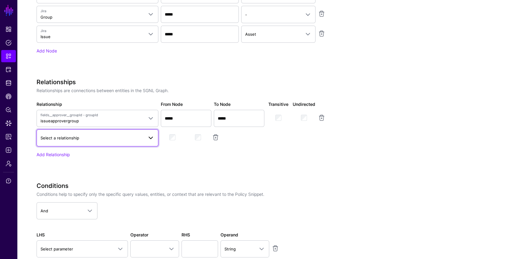
click at [52, 137] on span "Select a relationship" at bounding box center [60, 137] width 39 height 5
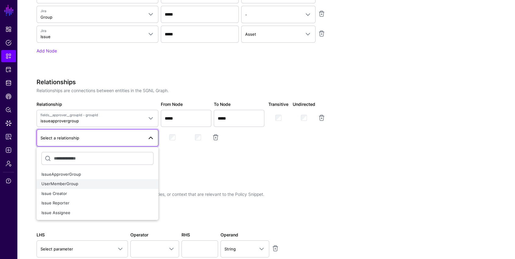
click at [83, 185] on div "UserMemberGroup" at bounding box center [97, 184] width 112 height 6
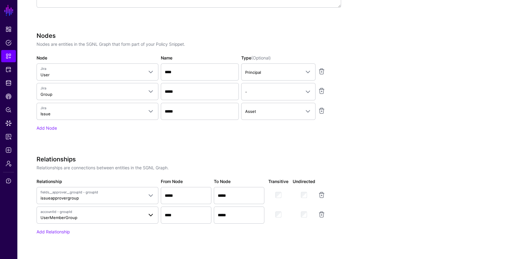
scroll to position [233, 0]
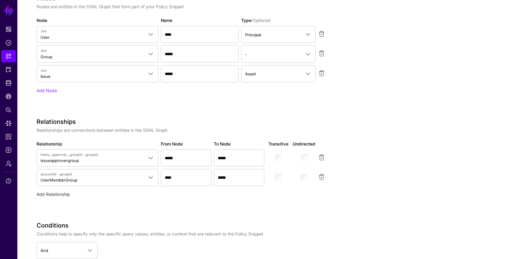
click at [53, 193] on link "Add Relationship" at bounding box center [53, 193] width 33 height 5
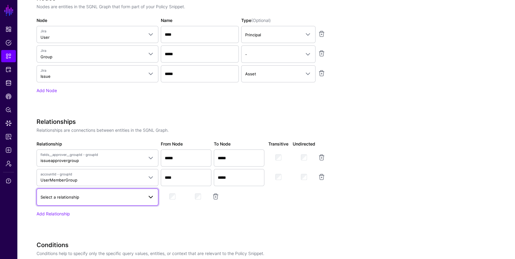
click at [113, 194] on span "Select a relationship" at bounding box center [92, 197] width 103 height 7
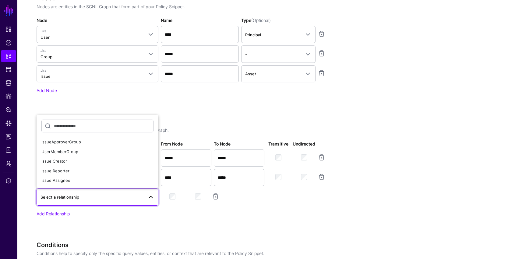
click at [140, 97] on div "Nodes Nodes are entities in the SGNL Graph that form part of your Policy Snippe…" at bounding box center [189, 53] width 305 height 116
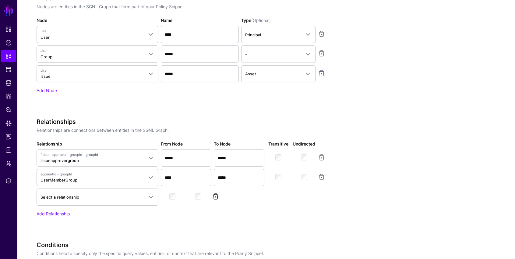
click at [213, 195] on link at bounding box center [215, 196] width 7 height 7
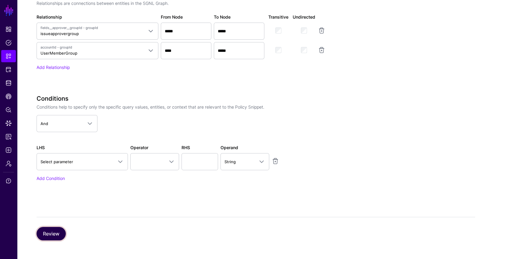
drag, startPoint x: 55, startPoint y: 233, endPoint x: 88, endPoint y: 236, distance: 33.8
click at [55, 233] on button "Review" at bounding box center [51, 233] width 29 height 13
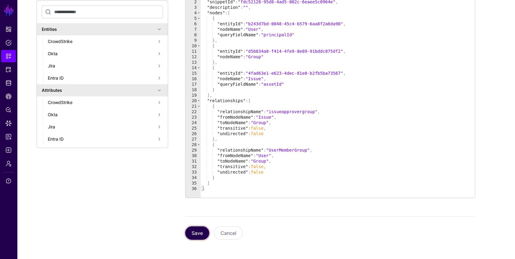
click at [202, 232] on button "Save" at bounding box center [197, 232] width 24 height 13
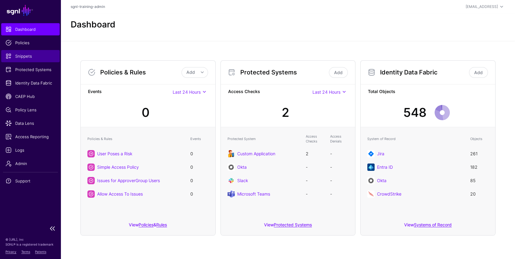
click at [29, 58] on span "Snippets" at bounding box center [30, 56] width 50 height 6
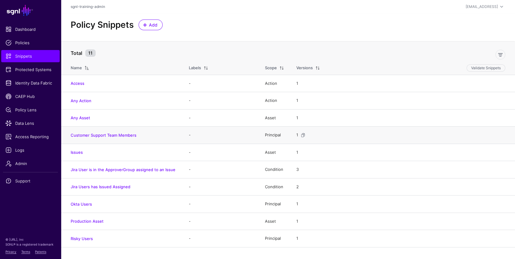
click at [120, 141] on td "Customer Support Team Members" at bounding box center [122, 134] width 122 height 17
click at [121, 136] on link "Customer Support Team Members" at bounding box center [104, 135] width 66 height 5
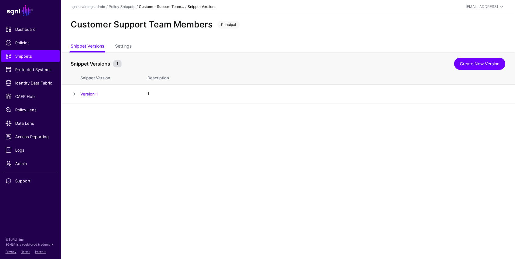
click at [483, 66] on link "Create New Version" at bounding box center [479, 64] width 51 height 12
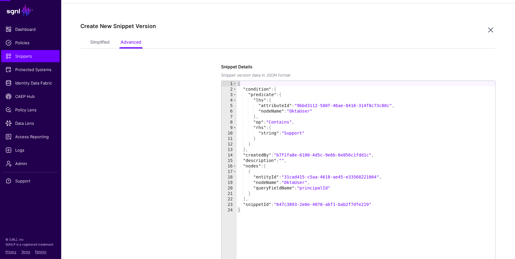
scroll to position [103, 0]
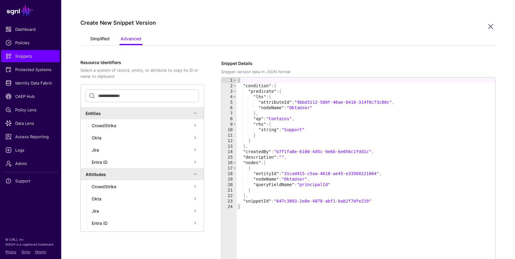
click at [94, 43] on link "Simplified" at bounding box center [100, 40] width 20 height 12
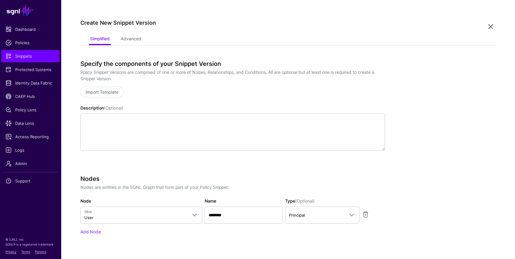
scroll to position [0, 0]
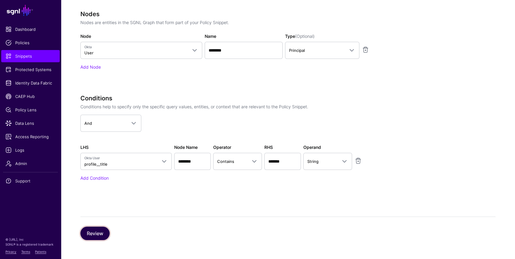
click at [102, 227] on button "Review" at bounding box center [94, 232] width 29 height 13
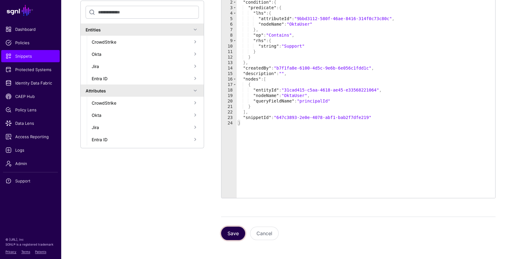
drag, startPoint x: 229, startPoint y: 232, endPoint x: 238, endPoint y: 222, distance: 12.9
click at [229, 231] on button "Save" at bounding box center [233, 232] width 24 height 13
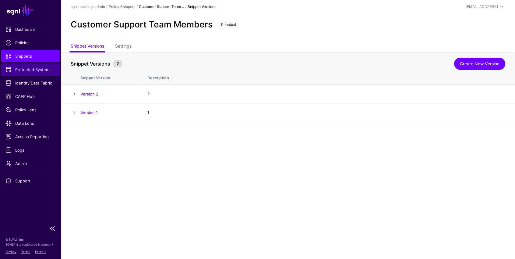
click at [32, 70] on span "Protected Systems" at bounding box center [30, 69] width 50 height 6
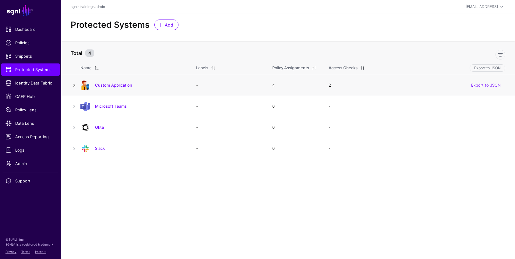
click at [74, 86] on link at bounding box center [74, 85] width 7 height 7
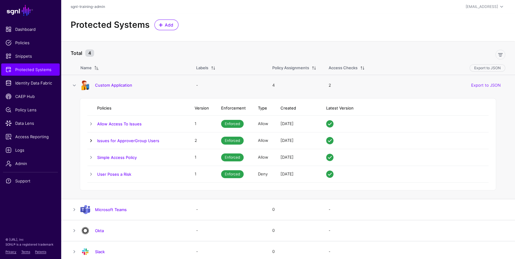
click at [91, 139] on link at bounding box center [90, 140] width 7 height 7
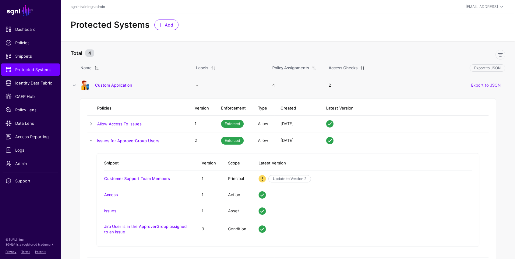
scroll to position [77, 0]
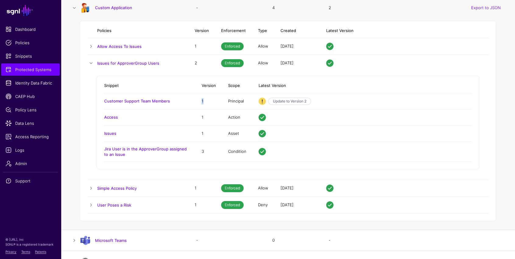
drag, startPoint x: 200, startPoint y: 102, endPoint x: 204, endPoint y: 102, distance: 4.6
click at [204, 102] on td "1" at bounding box center [209, 101] width 27 height 16
drag, startPoint x: 194, startPoint y: 62, endPoint x: 199, endPoint y: 63, distance: 4.9
click at [199, 63] on td "2" at bounding box center [202, 63] width 27 height 17
click at [24, 42] on span "Policies" at bounding box center [30, 43] width 50 height 6
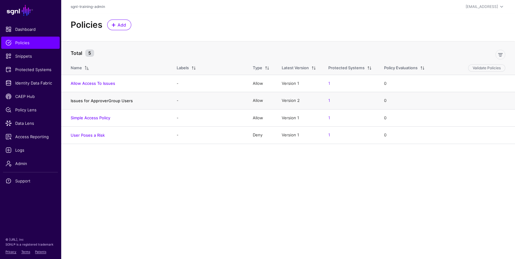
click at [112, 99] on link "Issues for ApproverGroup Users" at bounding box center [102, 100] width 62 height 5
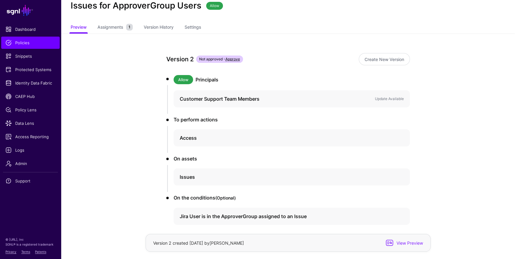
scroll to position [12, 0]
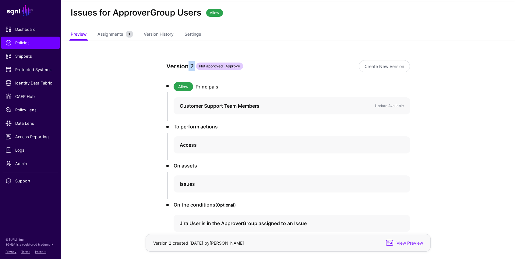
drag, startPoint x: 189, startPoint y: 66, endPoint x: 195, endPoint y: 66, distance: 6.5
click at [195, 66] on div "Version 2 Not approved - Approve" at bounding box center [261, 66] width 190 height 10
click at [385, 105] on link "Update Available" at bounding box center [389, 105] width 29 height 5
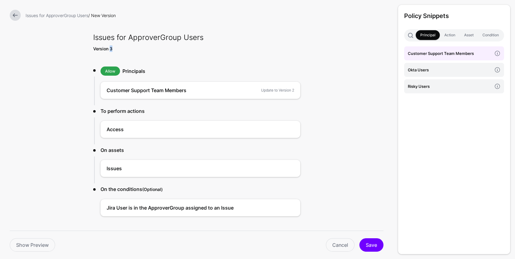
drag, startPoint x: 109, startPoint y: 48, endPoint x: 113, endPoint y: 47, distance: 3.7
click at [113, 47] on div "Version 3" at bounding box center [197, 48] width 215 height 6
click at [373, 244] on button "Save" at bounding box center [372, 244] width 24 height 13
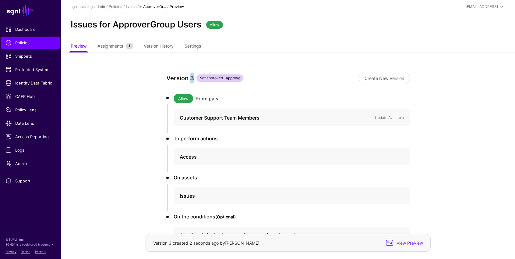
drag, startPoint x: 192, startPoint y: 78, endPoint x: 205, endPoint y: 140, distance: 63.9
click at [194, 78] on div "Version 3 Not approved - Approve" at bounding box center [261, 78] width 190 height 10
click at [33, 67] on span "Protected Systems" at bounding box center [30, 69] width 50 height 6
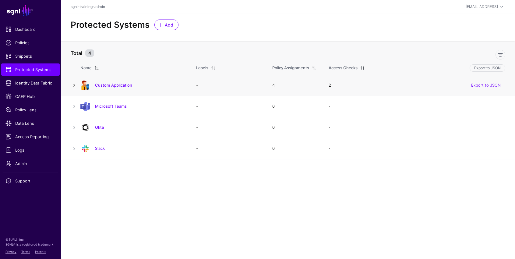
click at [73, 85] on link at bounding box center [74, 85] width 7 height 7
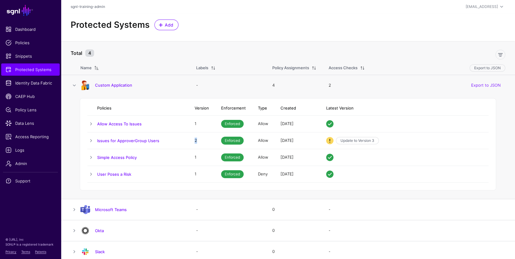
drag, startPoint x: 197, startPoint y: 139, endPoint x: 181, endPoint y: 129, distance: 19.4
click at [191, 140] on td "2" at bounding box center [202, 140] width 27 height 17
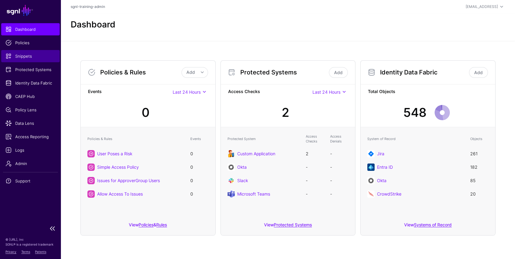
click at [21, 55] on span "Snippets" at bounding box center [30, 56] width 50 height 6
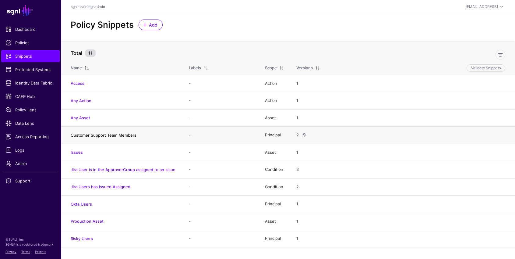
click at [116, 133] on link "Customer Support Team Members" at bounding box center [104, 135] width 66 height 5
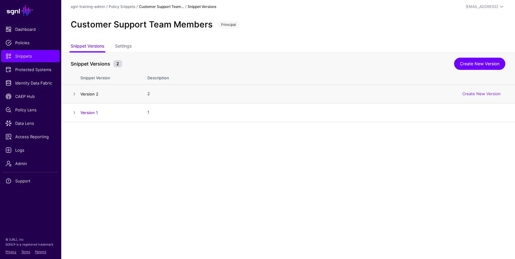
click at [95, 93] on link "Version 2" at bounding box center [89, 93] width 18 height 5
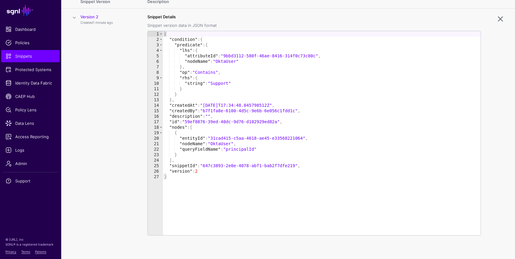
scroll to position [61, 0]
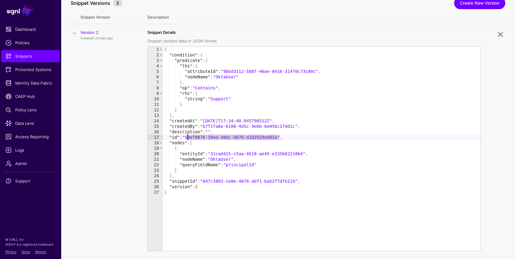
drag, startPoint x: 278, startPoint y: 137, endPoint x: 188, endPoint y: 135, distance: 89.9
click at [188, 135] on div "{ "condition" : { "predicate" : { "lhs" : { "attributeId" : "9bbd3112-580f-46ae…" at bounding box center [322, 154] width 318 height 215
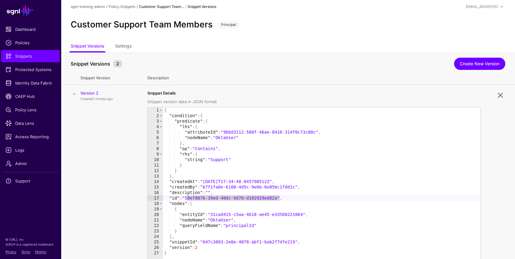
scroll to position [95, 0]
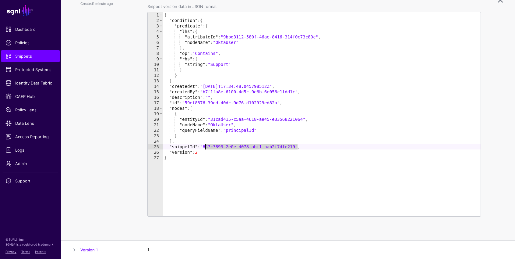
drag, startPoint x: 298, startPoint y: 147, endPoint x: 205, endPoint y: 145, distance: 92.7
click at [205, 145] on div "{ "condition" : { "predicate" : { "lhs" : { "attributeId" : "9bbd3112-580f-46ae…" at bounding box center [322, 119] width 318 height 215
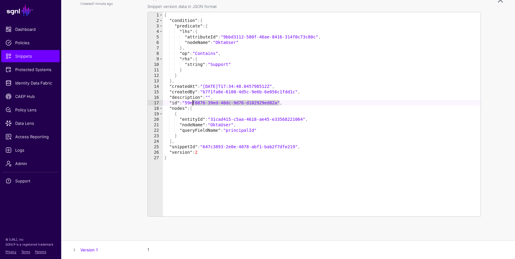
drag, startPoint x: 280, startPoint y: 101, endPoint x: 199, endPoint y: 159, distance: 99.9
click at [193, 103] on div "{ "condition" : { "predicate" : { "lhs" : { "attributeId" : "9bbd3112-580f-46ae…" at bounding box center [322, 119] width 318 height 215
type textarea "**********"
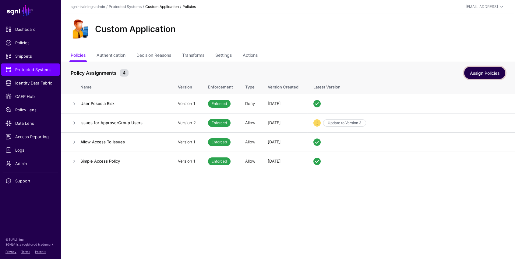
click at [485, 69] on link "Assign Policies" at bounding box center [484, 73] width 41 height 12
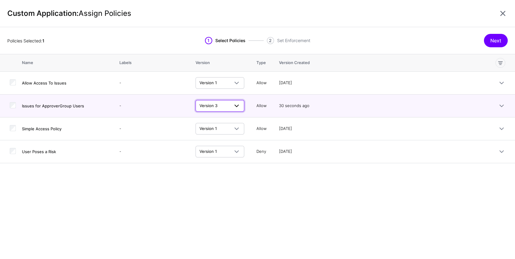
click at [227, 105] on span "Version 3" at bounding box center [215, 106] width 30 height 6
click at [170, 95] on td "-" at bounding box center [151, 105] width 76 height 23
click at [494, 39] on button "Next" at bounding box center [496, 40] width 24 height 13
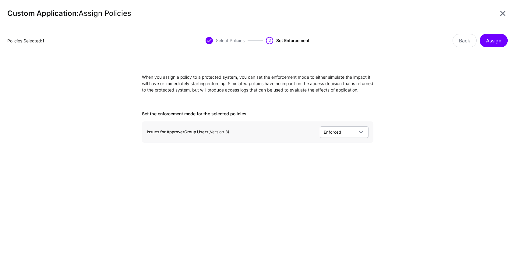
click at [360, 132] on li "Issues for ApproverGroup Users (Version 3) Enforced Enforced Simulated" at bounding box center [258, 131] width 232 height 21
click at [360, 135] on span at bounding box center [360, 131] width 7 height 7
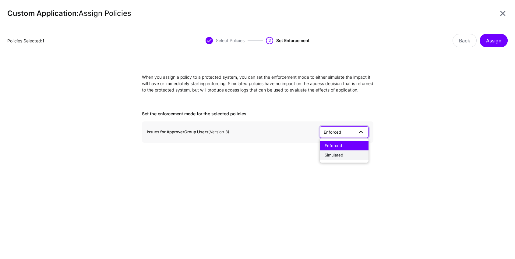
click at [349, 158] on div "Simulated" at bounding box center [344, 155] width 39 height 6
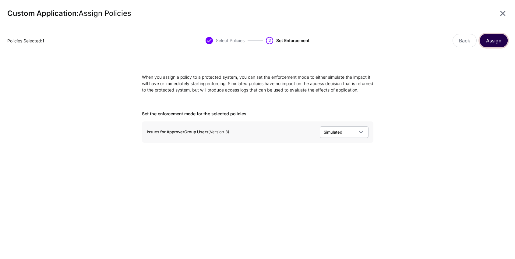
drag, startPoint x: 497, startPoint y: 39, endPoint x: 495, endPoint y: 43, distance: 4.6
click at [497, 39] on button "Assign" at bounding box center [494, 40] width 28 height 13
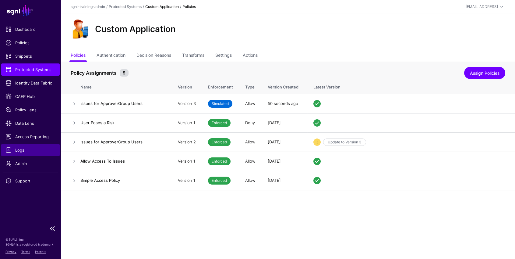
click at [27, 152] on span "Logs" at bounding box center [30, 150] width 50 height 6
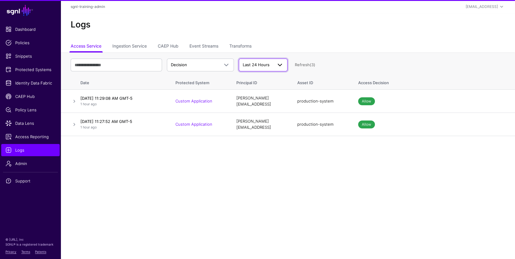
click at [262, 66] on span "Last 24 Hours" at bounding box center [256, 64] width 27 height 5
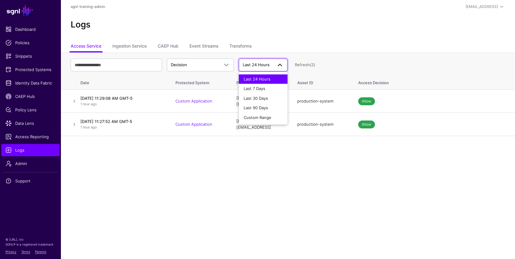
click at [331, 40] on div "Logs" at bounding box center [288, 26] width 454 height 27
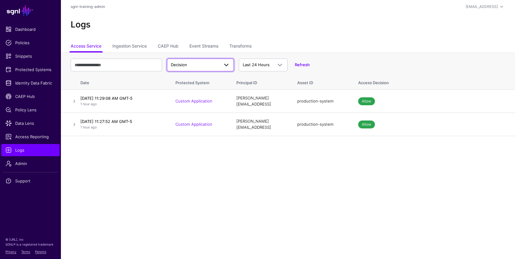
click at [186, 68] on span "Decision" at bounding box center [200, 64] width 59 height 7
click at [194, 89] on div "Match" at bounding box center [200, 89] width 57 height 6
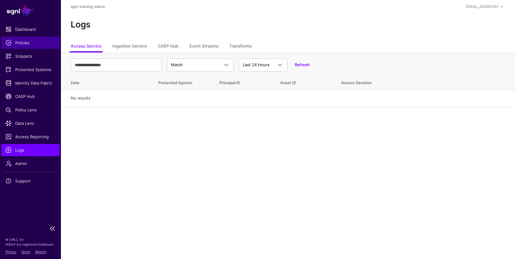
drag, startPoint x: 23, startPoint y: 43, endPoint x: 28, endPoint y: 45, distance: 5.8
click at [23, 43] on span "Policies" at bounding box center [30, 43] width 50 height 6
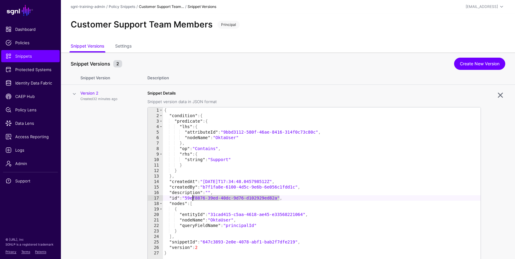
scroll to position [95, 0]
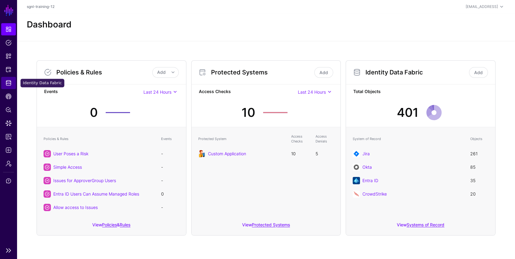
click at [6, 82] on span "Identity Data Fabric" at bounding box center [8, 83] width 6 height 6
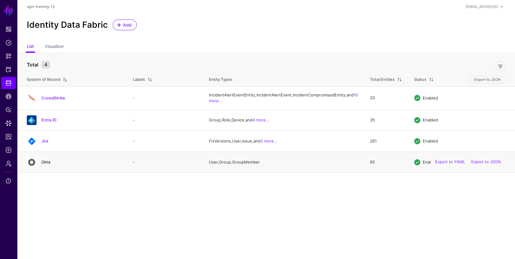
click at [45, 164] on link "Okta" at bounding box center [45, 161] width 9 height 5
click at [46, 143] on link "Jira" at bounding box center [44, 140] width 7 height 5
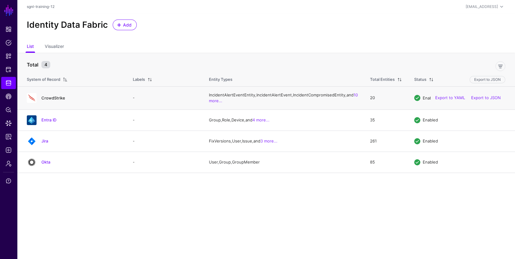
click at [58, 100] on link "CrowdStrike" at bounding box center [53, 97] width 24 height 5
click at [10, 107] on span "Policy Lens" at bounding box center [8, 110] width 6 height 6
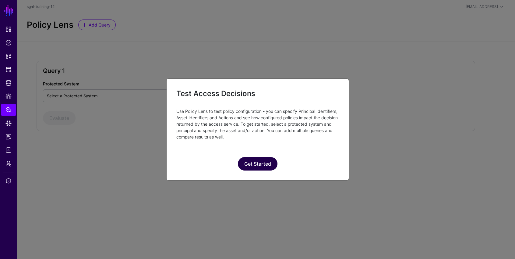
click at [262, 159] on button "Get Started" at bounding box center [258, 163] width 40 height 13
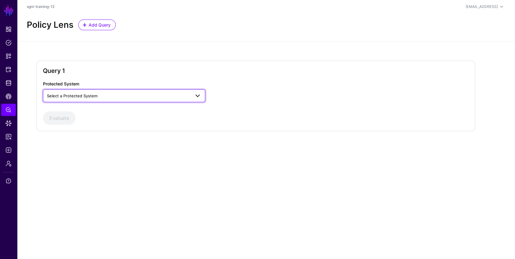
click at [157, 97] on span "Select a Protected System" at bounding box center [119, 95] width 144 height 7
click at [96, 107] on div "Custom Application" at bounding box center [124, 110] width 153 height 6
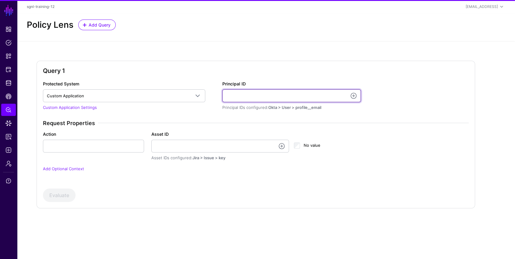
click at [289, 93] on input "Principal ID" at bounding box center [291, 95] width 139 height 13
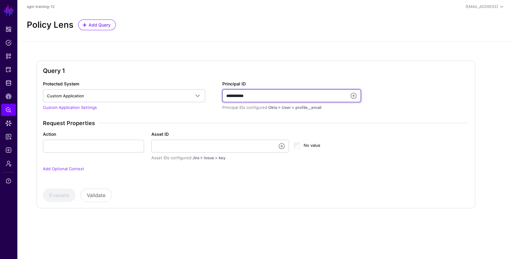
type input "**********"
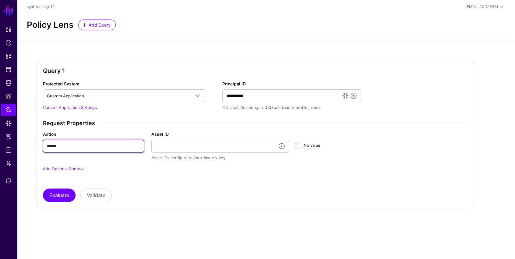
type input "******"
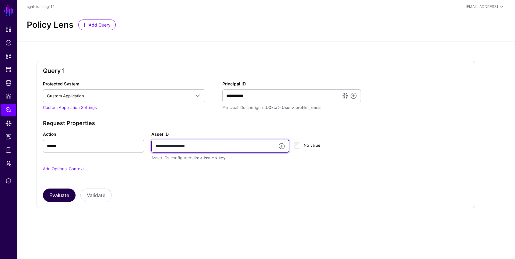
type input "**********"
click at [60, 197] on button "Evaluate" at bounding box center [59, 194] width 33 height 13
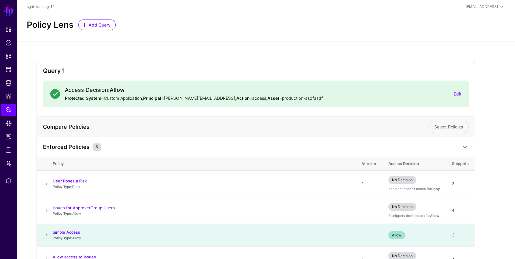
scroll to position [69, 0]
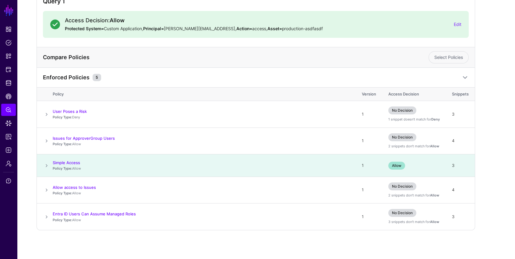
click at [244, 97] on th "Policy" at bounding box center [204, 93] width 303 height 13
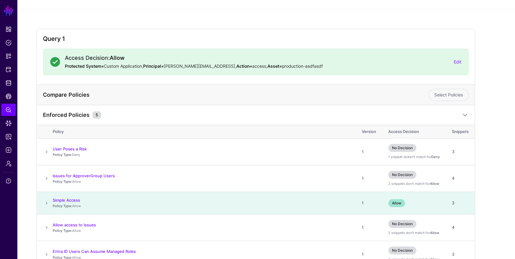
scroll to position [0, 0]
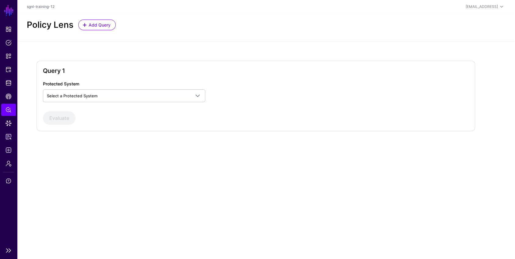
click at [1, 254] on nav "SGNL Dashboard Policies Snippets Protected Systems Identity Data Fabric CAEP Hu…" at bounding box center [8, 129] width 17 height 259
click at [2, 254] on nav "SGNL Dashboard Policies Snippets Protected Systems Identity Data Fabric CAEP Hu…" at bounding box center [8, 129] width 17 height 259
click at [16, 255] on nav "SGNL Dashboard Policies Snippets Protected Systems Identity Data Fabric CAEP Hu…" at bounding box center [8, 129] width 17 height 259
click at [145, 147] on div "Query 1 Protected System Select a Protected System Custom Application Evaluate" at bounding box center [266, 100] width 498 height 119
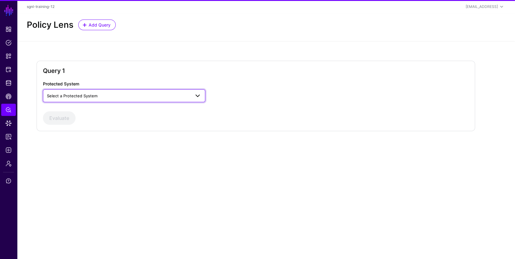
click at [149, 91] on link "Select a Protected System" at bounding box center [124, 95] width 162 height 13
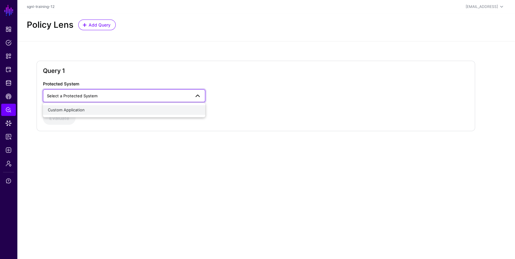
click at [103, 111] on div "Custom Application" at bounding box center [124, 110] width 153 height 6
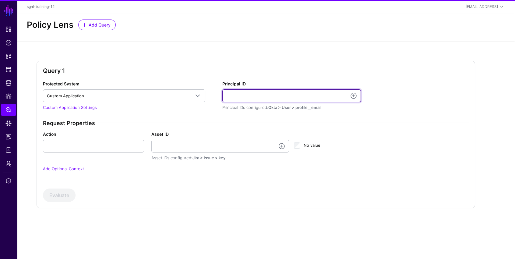
click at [269, 95] on input "Principal ID" at bounding box center [291, 95] width 139 height 13
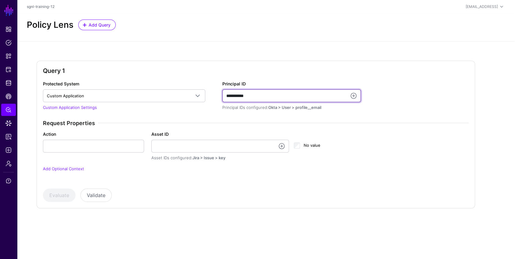
type input "**********"
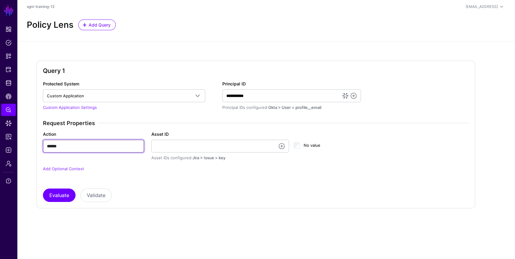
type input "******"
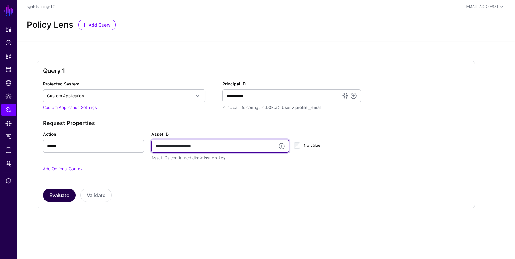
type input "**********"
click at [55, 196] on button "Evaluate" at bounding box center [59, 194] width 33 height 13
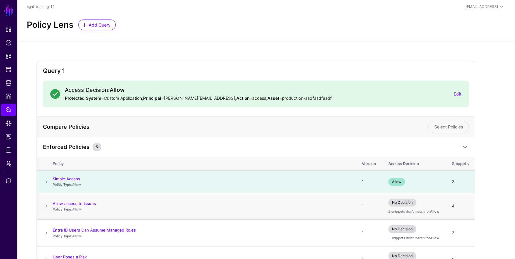
scroll to position [69, 0]
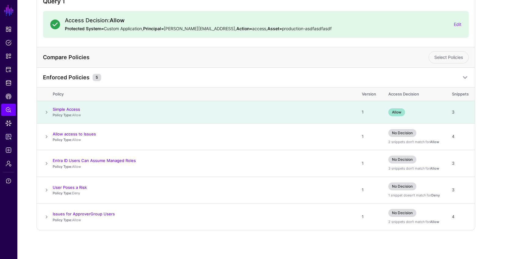
click at [46, 110] on span at bounding box center [46, 111] width 7 height 7
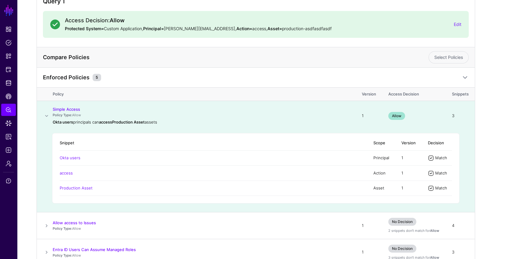
scroll to position [0, 0]
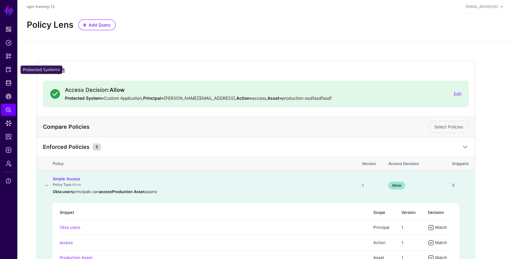
drag, startPoint x: 11, startPoint y: 71, endPoint x: 27, endPoint y: 70, distance: 16.2
click at [11, 71] on span "Protected Systems" at bounding box center [8, 69] width 6 height 6
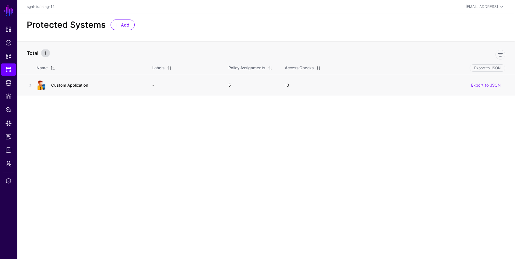
click at [78, 85] on link "Custom Application" at bounding box center [69, 85] width 37 height 5
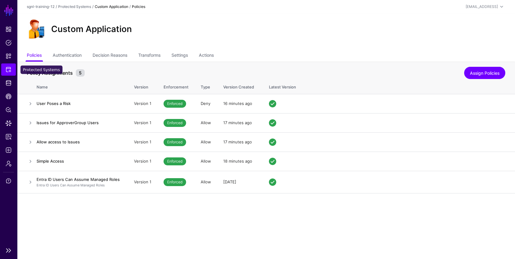
click at [14, 70] on link "Protected Systems" at bounding box center [8, 69] width 15 height 12
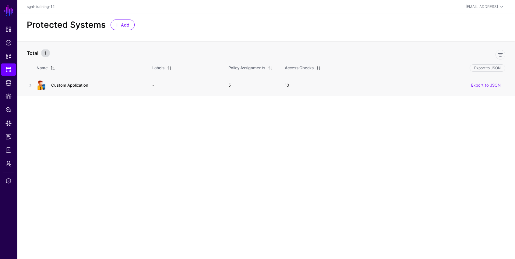
click at [69, 87] on link "Custom Application" at bounding box center [69, 85] width 37 height 5
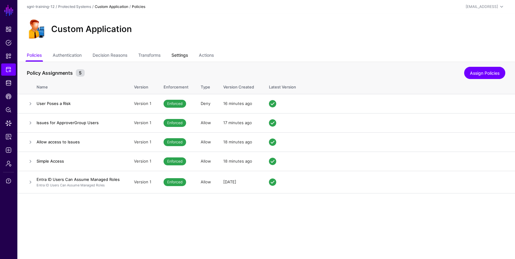
click at [186, 54] on link "Settings" at bounding box center [180, 56] width 16 height 12
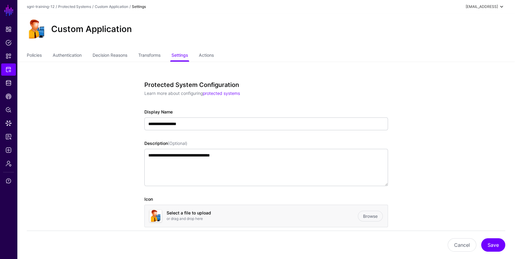
click at [478, 6] on div "[EMAIL_ADDRESS]" at bounding box center [482, 6] width 32 height 5
click at [392, 16] on div "Custom Application" at bounding box center [266, 31] width 498 height 37
click at [486, 10] on div "[EMAIL_ADDRESS]" at bounding box center [486, 6] width 40 height 7
click at [457, 47] on link "Log out" at bounding box center [472, 53] width 66 height 12
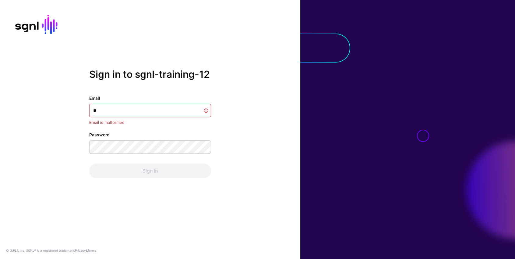
type input "*"
click at [133, 109] on input "*******" at bounding box center [150, 110] width 122 height 13
type input "**********"
type input "******"
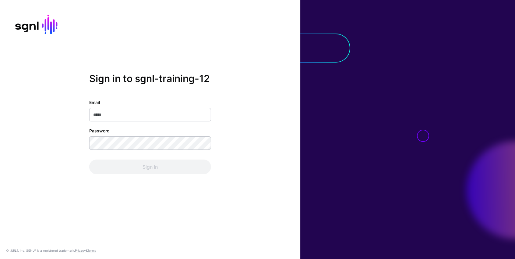
click at [127, 105] on div "Email" at bounding box center [150, 110] width 122 height 22
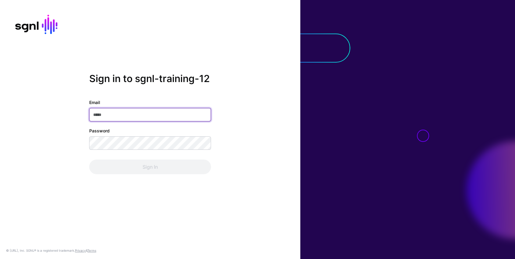
click at [127, 114] on input "Email" at bounding box center [150, 114] width 122 height 13
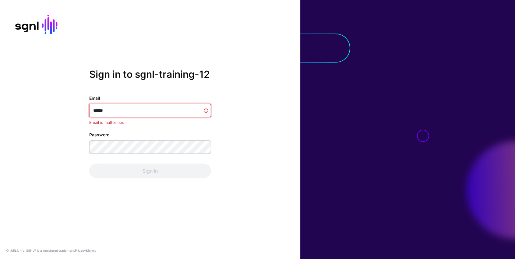
type input "*******"
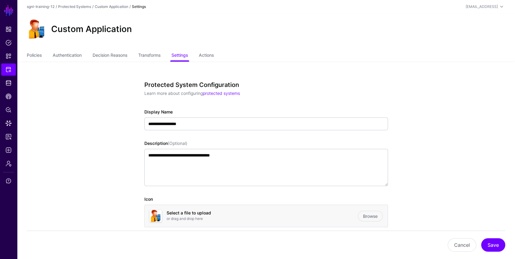
click at [9, 114] on link "Policy Lens" at bounding box center [8, 110] width 15 height 12
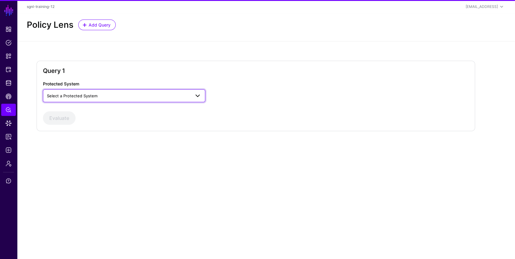
click at [97, 97] on span "Select a Protected System" at bounding box center [72, 95] width 51 height 5
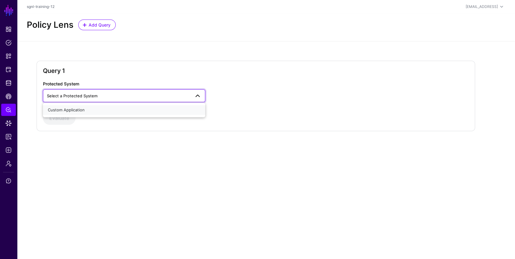
drag, startPoint x: 89, startPoint y: 113, endPoint x: 99, endPoint y: 111, distance: 10.3
click at [89, 113] on button "Custom Application" at bounding box center [124, 110] width 162 height 10
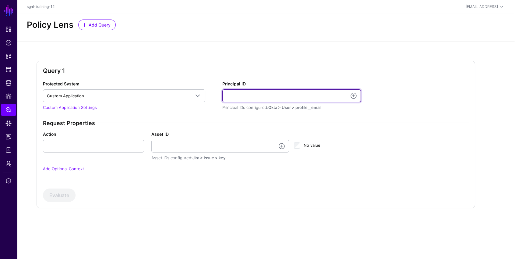
click at [257, 93] on input "Principal ID" at bounding box center [291, 95] width 139 height 13
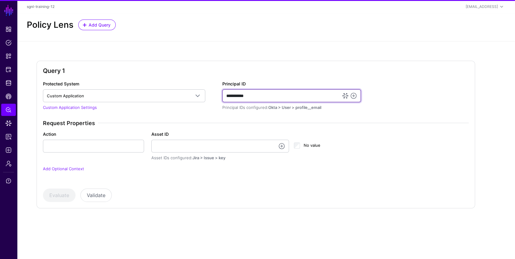
type input "**********"
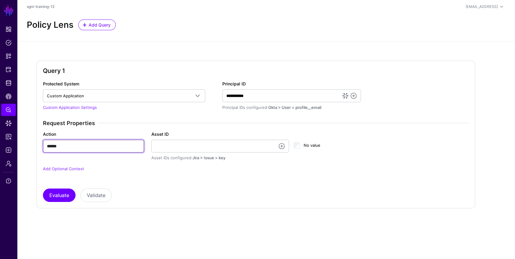
type input "******"
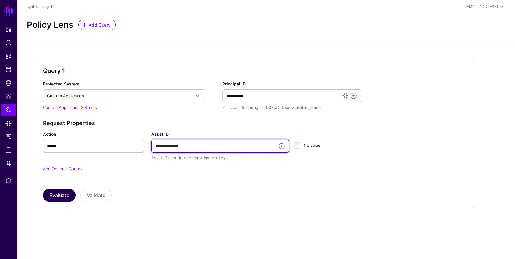
type input "**********"
click at [67, 190] on button "Evaluate" at bounding box center [59, 194] width 33 height 13
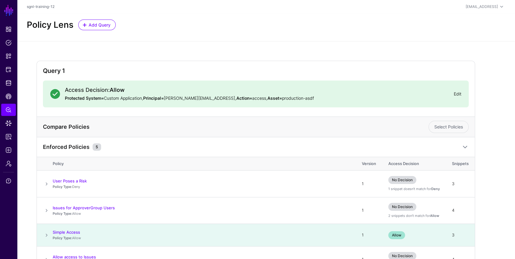
click at [458, 92] on link "Edit" at bounding box center [458, 93] width 8 height 5
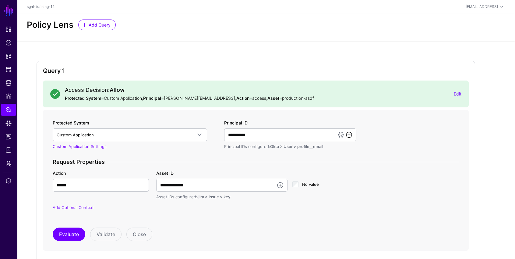
click at [351, 134] on link at bounding box center [349, 134] width 7 height 7
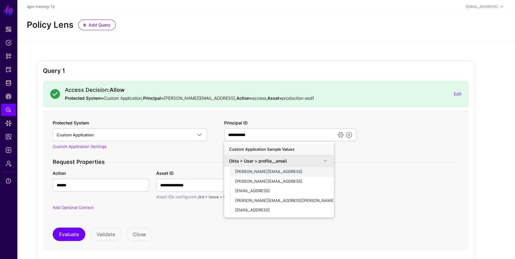
click at [258, 172] on div "joe@sgnl.ai" at bounding box center [282, 172] width 94 height 6
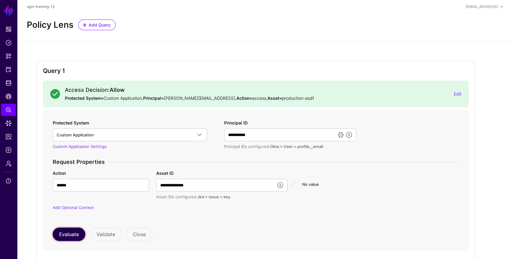
click at [64, 233] on button "Evaluate" at bounding box center [69, 233] width 33 height 13
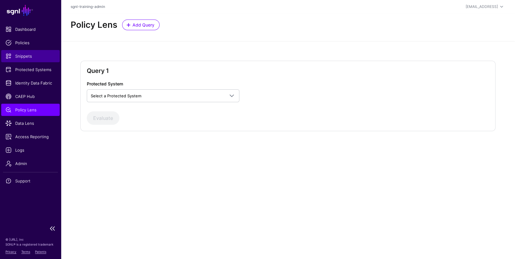
click at [30, 54] on span "Snippets" at bounding box center [30, 56] width 50 height 6
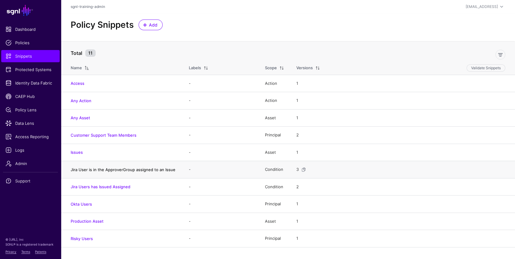
click at [128, 170] on link "Jira User is in the ApproverGroup assigned to an Issue" at bounding box center [123, 169] width 105 height 5
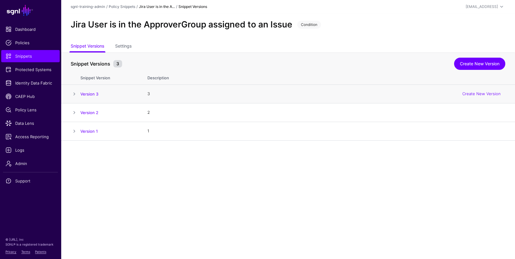
click at [102, 93] on h4 "Version 3" at bounding box center [107, 93] width 55 height 5
click at [94, 91] on link "Version 3" at bounding box center [89, 93] width 18 height 5
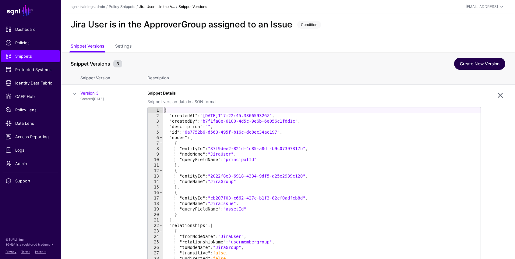
click at [470, 65] on link "Create New Version" at bounding box center [479, 64] width 51 height 12
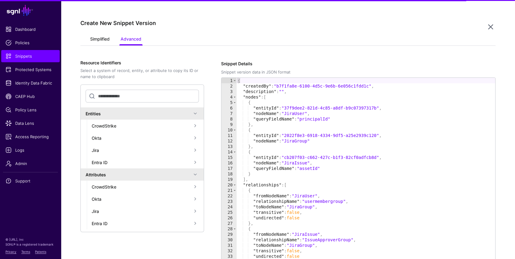
click at [99, 38] on link "Simplified" at bounding box center [100, 40] width 20 height 12
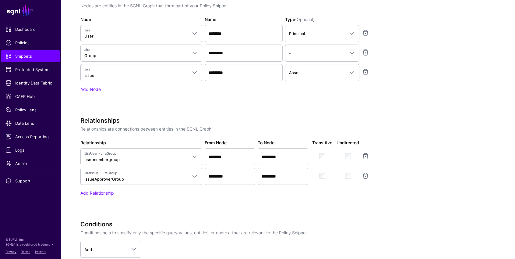
scroll to position [355, 0]
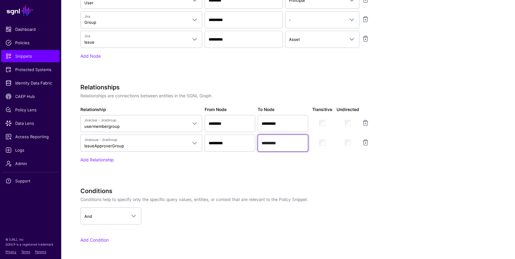
drag, startPoint x: 290, startPoint y: 143, endPoint x: 269, endPoint y: 182, distance: 43.8
click at [259, 132] on input "*********" at bounding box center [283, 123] width 51 height 17
click at [270, 180] on div "Specify the components of your Snippet Version Policy Snippet Versions are comp…" at bounding box center [232, 52] width 305 height 415
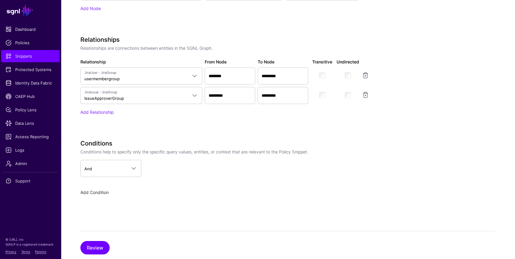
click at [104, 190] on link "Add Condition" at bounding box center [94, 192] width 28 height 5
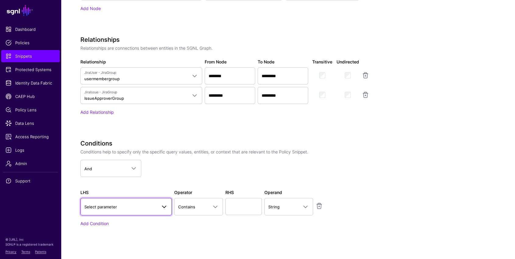
click at [140, 208] on span "Select parameter" at bounding box center [120, 206] width 73 height 7
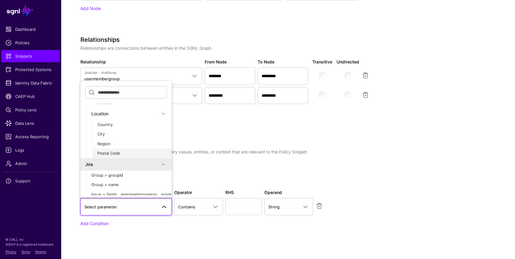
scroll to position [98, 0]
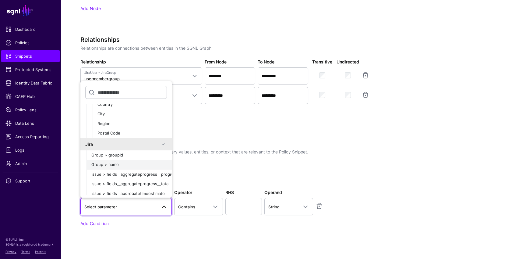
click at [122, 163] on div "Group > name" at bounding box center [129, 165] width 76 height 6
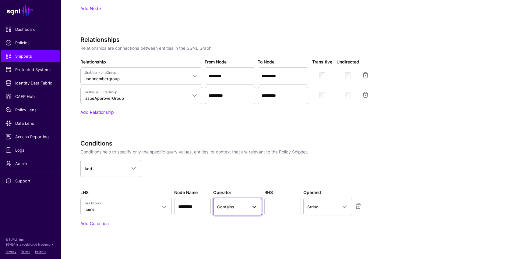
click at [252, 207] on span at bounding box center [254, 206] width 7 height 7
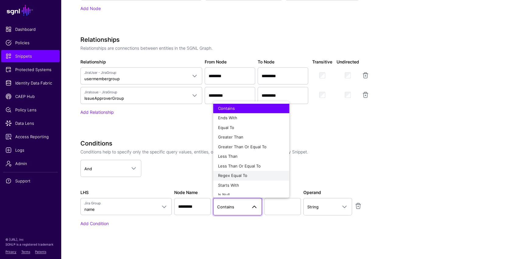
click at [243, 176] on div "Regex Equal To" at bounding box center [251, 175] width 66 height 6
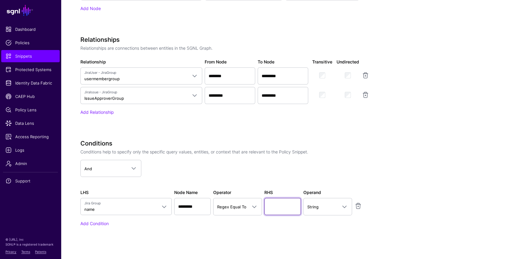
click at [280, 202] on input "text" at bounding box center [283, 206] width 37 height 17
drag, startPoint x: 298, startPoint y: 205, endPoint x: 277, endPoint y: 214, distance: 23.0
click at [249, 199] on div "LHS Jira Group name Query Parameters Principal Asset Action Time Day Hour Minut…" at bounding box center [232, 202] width 307 height 26
type input "**********"
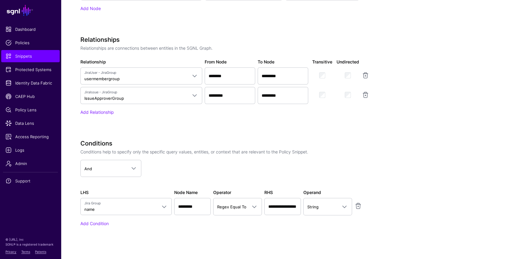
click at [343, 137] on div "Specify the components of your Snippet Version Policy Snippet Versions are comp…" at bounding box center [232, 21] width 305 height 446
click at [27, 107] on span "Policy Lens" at bounding box center [30, 110] width 50 height 6
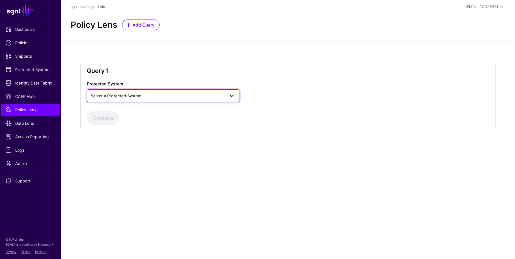
click at [201, 98] on span "Select a Protected System" at bounding box center [158, 95] width 134 height 7
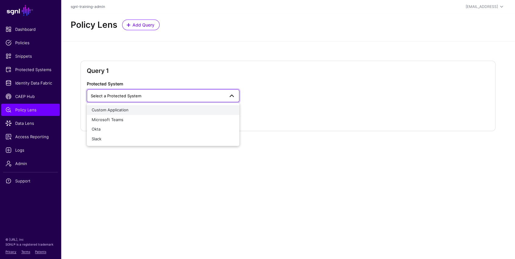
click at [166, 111] on div "Custom Application" at bounding box center [163, 110] width 143 height 6
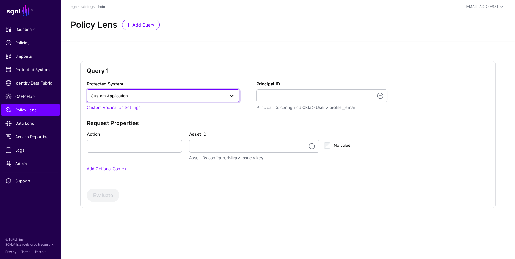
click at [191, 96] on span "Custom Application" at bounding box center [158, 95] width 134 height 7
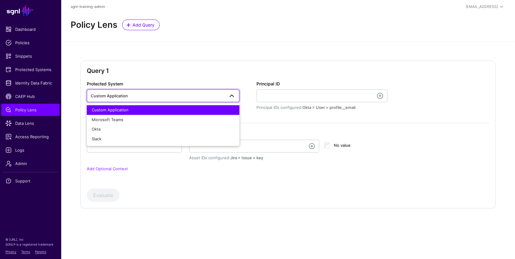
click at [191, 96] on span "Custom Application" at bounding box center [158, 95] width 134 height 7
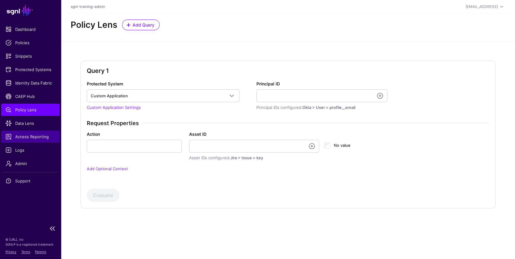
click at [33, 140] on link "Access Reporting" at bounding box center [30, 136] width 59 height 12
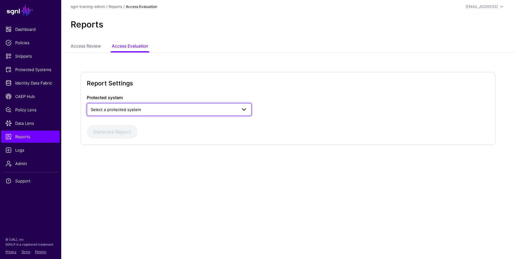
click at [180, 109] on span "Select a protected system" at bounding box center [164, 109] width 146 height 7
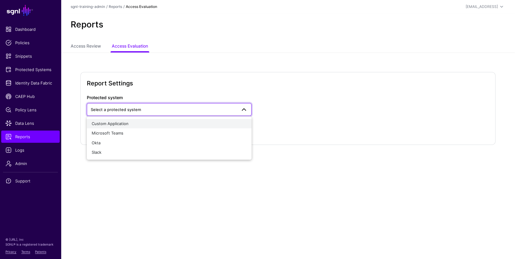
click at [128, 127] on button "Custom Application" at bounding box center [169, 124] width 165 height 10
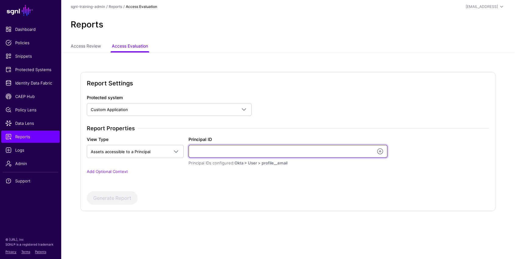
click at [250, 150] on input "Principal ID" at bounding box center [288, 151] width 199 height 13
type input "**********"
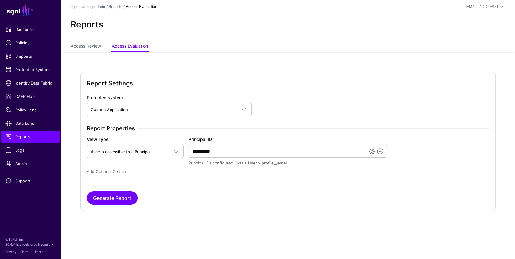
click at [108, 172] on link "Add Optional Context" at bounding box center [107, 171] width 41 height 5
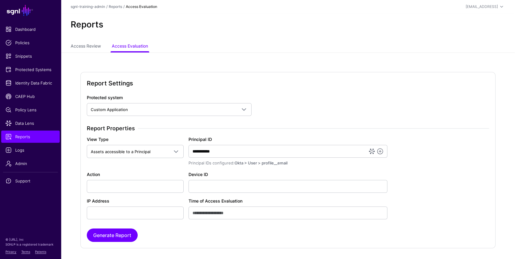
scroll to position [13, 0]
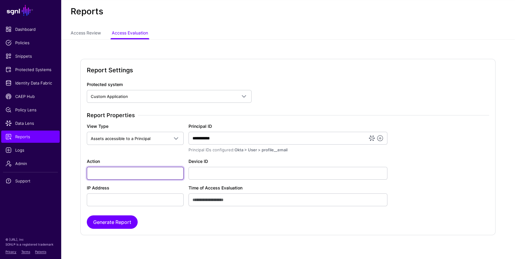
click at [123, 167] on input "Action" at bounding box center [135, 173] width 97 height 13
type input "******"
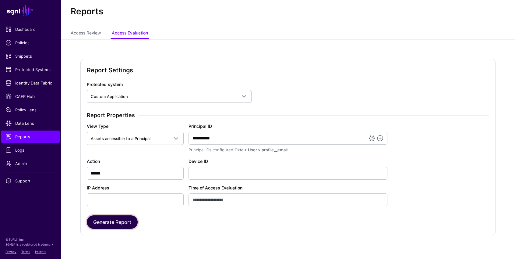
click at [112, 225] on button "Generate Report" at bounding box center [112, 221] width 51 height 13
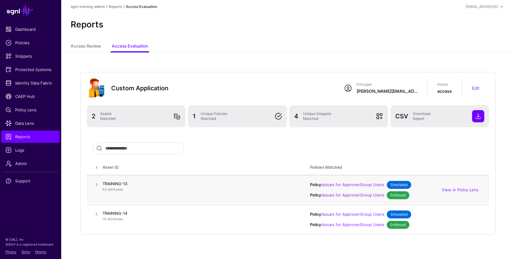
scroll to position [13, 0]
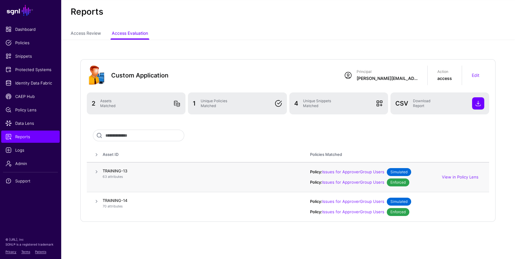
click at [95, 171] on span at bounding box center [96, 171] width 7 height 7
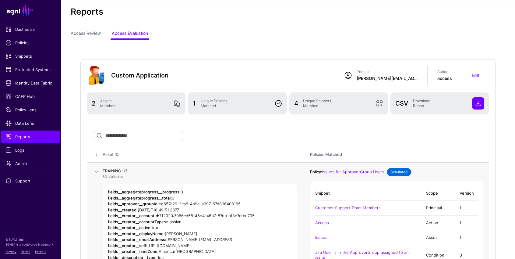
scroll to position [108, 0]
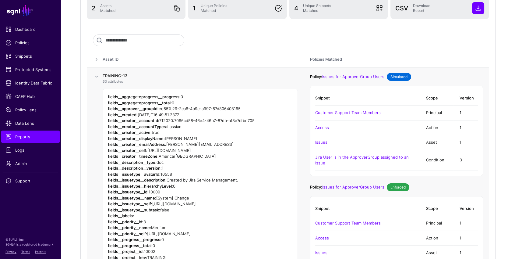
drag, startPoint x: 130, startPoint y: 77, endPoint x: 101, endPoint y: 218, distance: 144.2
click at [103, 77] on h4 "TRAINING-13" at bounding box center [200, 75] width 195 height 5
click at [97, 75] on span at bounding box center [96, 76] width 7 height 7
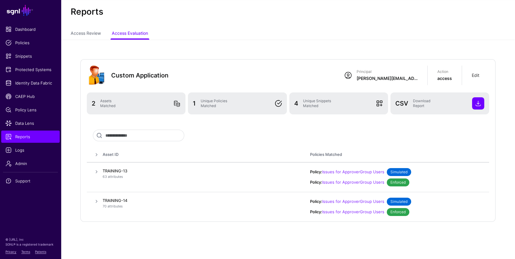
click at [475, 74] on link "Edit" at bounding box center [476, 75] width 8 height 5
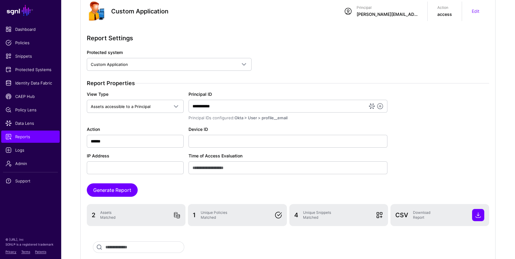
scroll to position [73, 0]
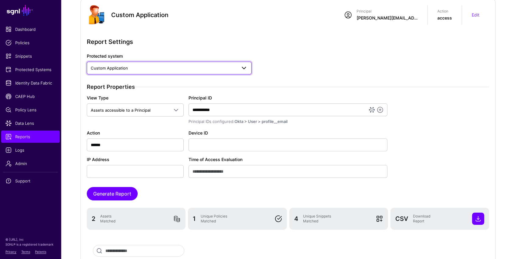
click at [186, 69] on span "Custom Application" at bounding box center [164, 68] width 146 height 7
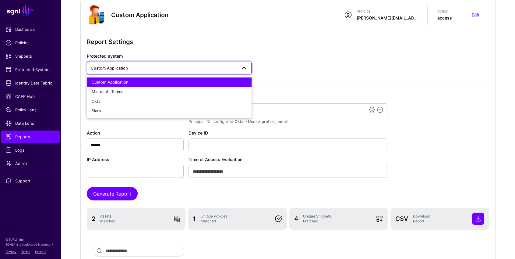
click at [279, 61] on div "**********" at bounding box center [287, 115] width 407 height 125
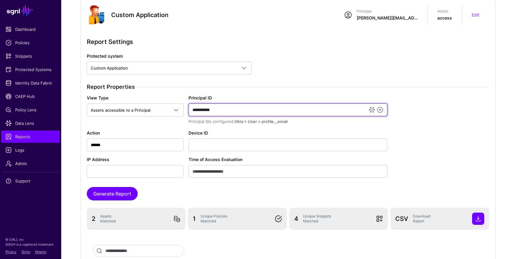
click at [224, 110] on input "**********" at bounding box center [288, 109] width 199 height 13
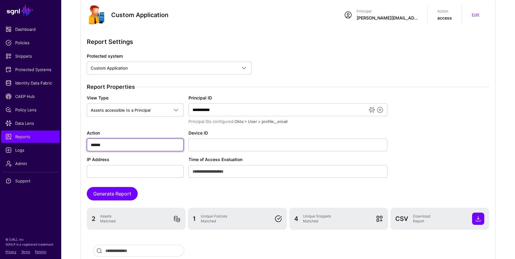
click at [142, 146] on input "******" at bounding box center [135, 144] width 97 height 13
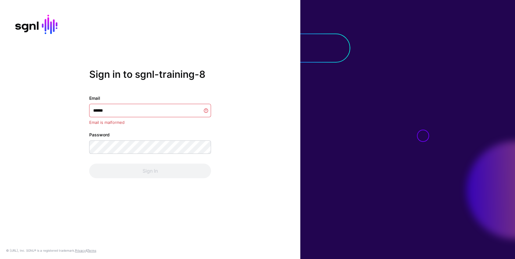
type input "*******"
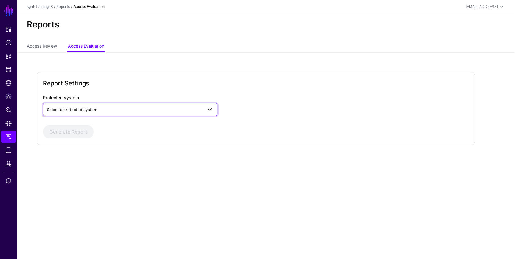
click at [88, 108] on span "Select a protected system" at bounding box center [72, 109] width 50 height 5
click at [7, 124] on span "Data Lens" at bounding box center [8, 123] width 6 height 6
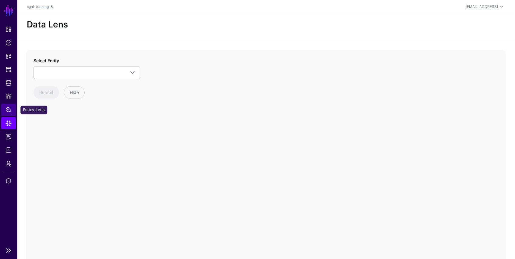
click at [9, 111] on span "Policy Lens" at bounding box center [8, 110] width 6 height 6
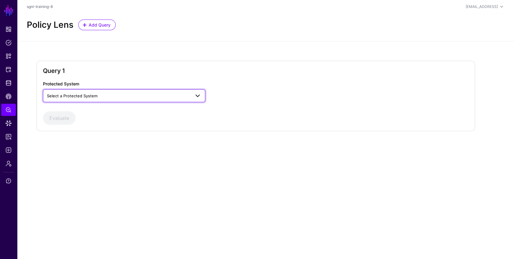
click at [97, 96] on span "Select a Protected System" at bounding box center [72, 95] width 51 height 5
click at [89, 109] on div "Custom Application" at bounding box center [124, 110] width 153 height 6
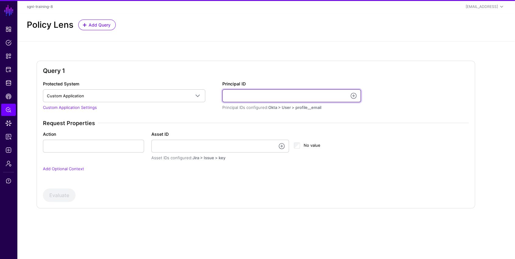
click at [288, 99] on input "Principal ID" at bounding box center [291, 95] width 139 height 13
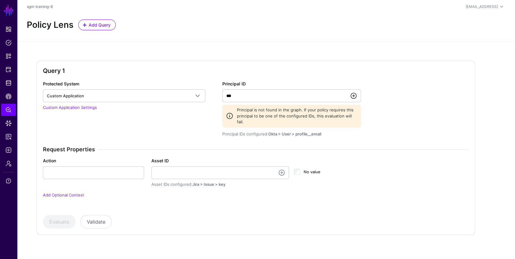
click at [354, 95] on link at bounding box center [353, 95] width 7 height 7
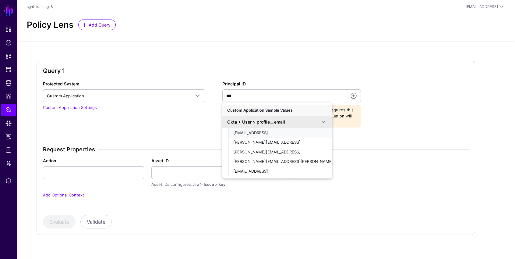
drag, startPoint x: 281, startPoint y: 130, endPoint x: 271, endPoint y: 140, distance: 15.1
click at [271, 140] on ul "phil@sgnl.ai joe@sgnl.ai dustin@sgnl.ai lisa.galia@wholesalechips.co marc@sgnl.…" at bounding box center [281, 152] width 104 height 48
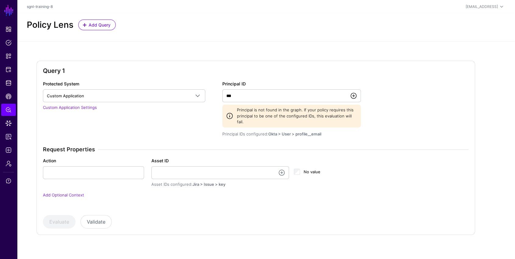
click at [356, 95] on link at bounding box center [353, 95] width 7 height 7
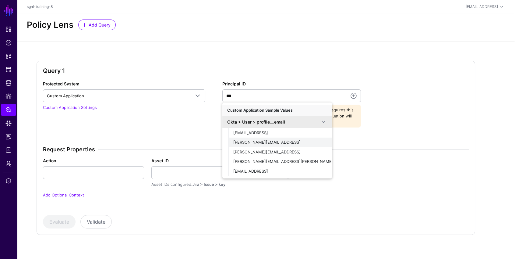
click at [256, 140] on div "joe@sgnl.ai" at bounding box center [280, 142] width 94 height 6
type input "**********"
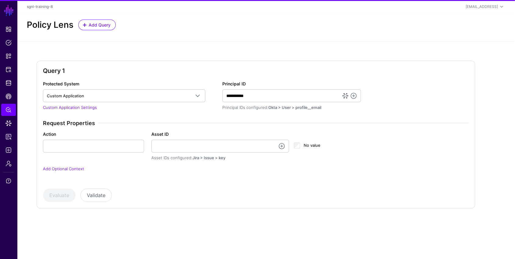
click at [67, 155] on div "Action Asset ID Asset IDs configured: Jira > Issue > key No value" at bounding box center [255, 146] width 433 height 30
click at [69, 147] on input "Action" at bounding box center [93, 146] width 101 height 13
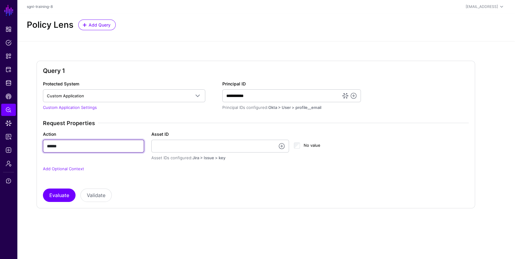
type input "******"
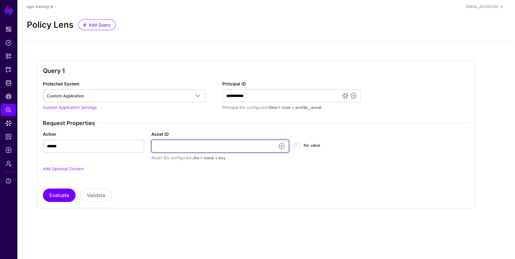
click at [152, 150] on input "Asset ID" at bounding box center [220, 146] width 138 height 13
type input "**********"
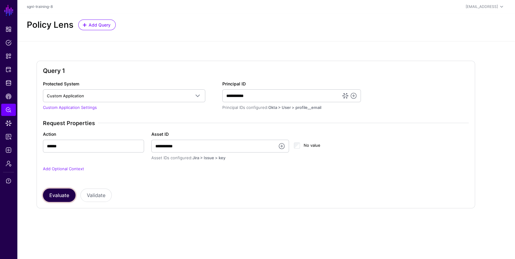
click at [68, 199] on button "Evaluate" at bounding box center [59, 194] width 33 height 13
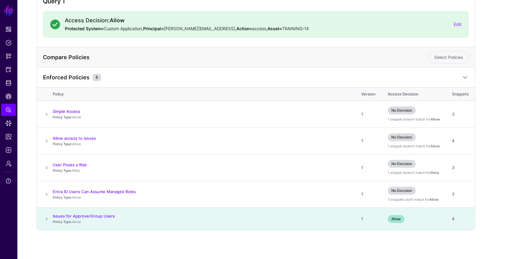
scroll to position [62, 0]
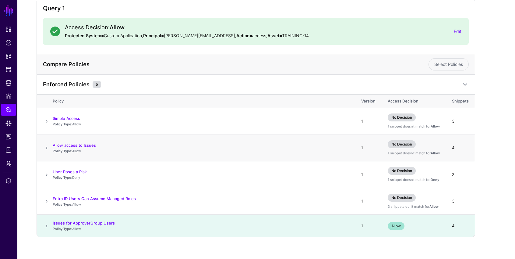
drag, startPoint x: 101, startPoint y: 145, endPoint x: 52, endPoint y: 144, distance: 49.1
click at [52, 144] on tr "Allow access to Issues Policy Type: Allow 1 No Decision 1 snippet doesn't match…" at bounding box center [256, 147] width 438 height 27
click at [48, 147] on span at bounding box center [46, 147] width 7 height 7
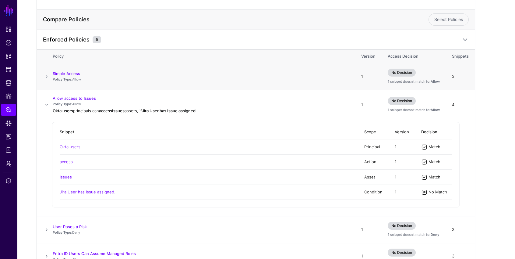
scroll to position [37, 0]
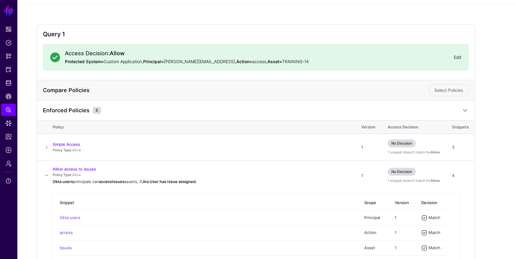
click at [459, 58] on link "Edit" at bounding box center [458, 57] width 8 height 5
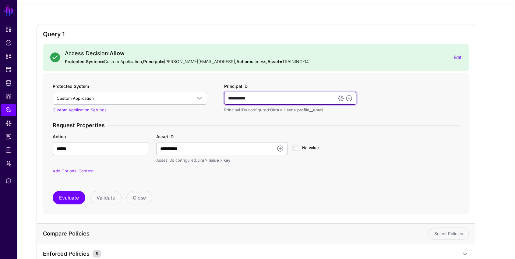
drag, startPoint x: 259, startPoint y: 96, endPoint x: 213, endPoint y: 96, distance: 45.4
click at [212, 91] on div "**********" at bounding box center [255, 132] width 411 height 99
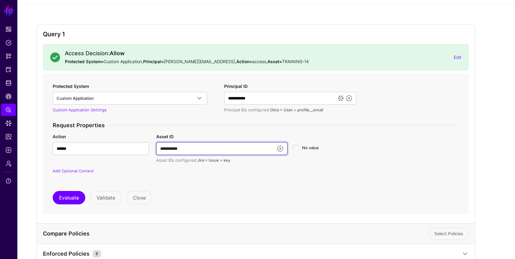
drag, startPoint x: 192, startPoint y: 150, endPoint x: 157, endPoint y: 232, distance: 89.6
click at [146, 150] on div "**********" at bounding box center [256, 148] width 414 height 30
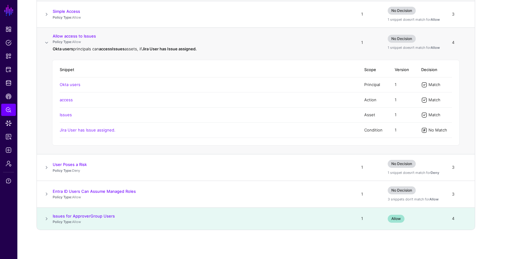
scroll to position [235, 0]
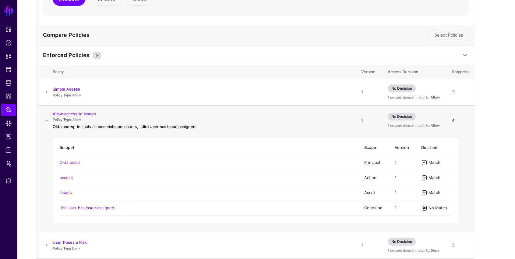
click at [46, 118] on span at bounding box center [46, 120] width 7 height 7
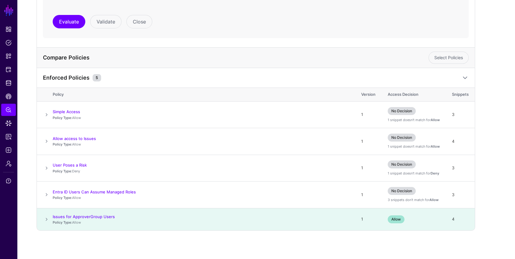
click at [45, 219] on span at bounding box center [46, 218] width 7 height 7
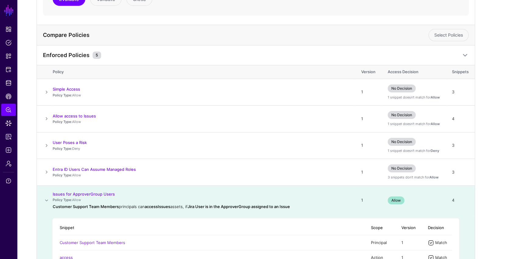
scroll to position [317, 0]
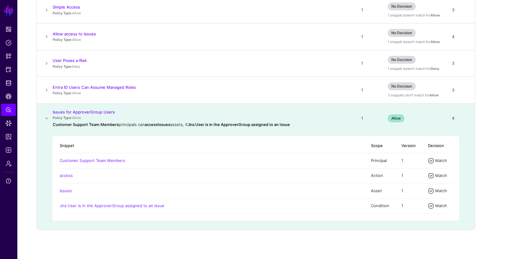
click at [46, 117] on span at bounding box center [46, 118] width 7 height 7
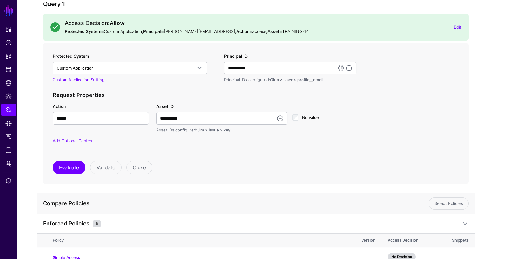
scroll to position [0, 0]
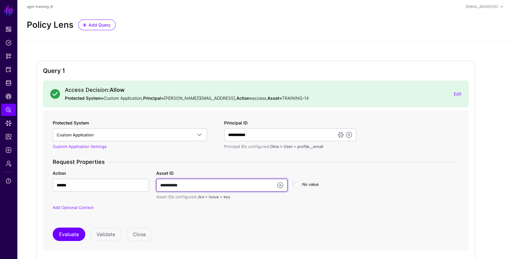
click at [183, 183] on input "**********" at bounding box center [221, 185] width 131 height 13
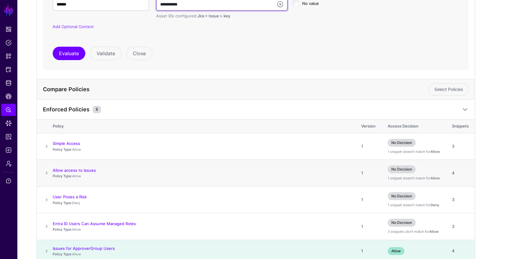
scroll to position [212, 0]
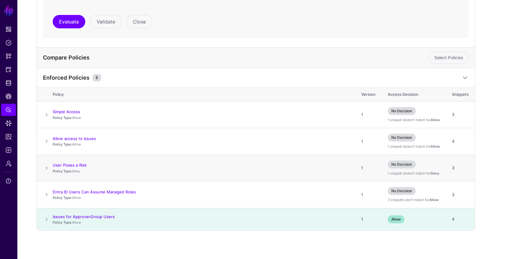
click at [45, 165] on span at bounding box center [46, 167] width 7 height 7
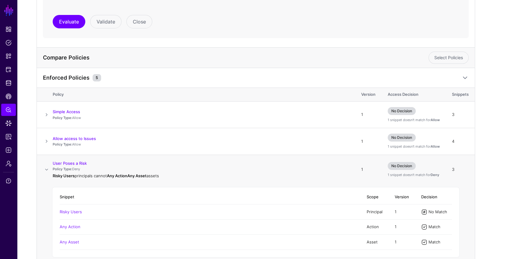
drag, startPoint x: 81, startPoint y: 169, endPoint x: 73, endPoint y: 168, distance: 7.6
click at [73, 168] on p "Policy Type: Deny" at bounding box center [201, 168] width 297 height 5
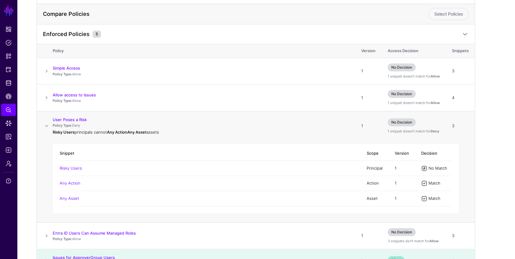
scroll to position [295, 0]
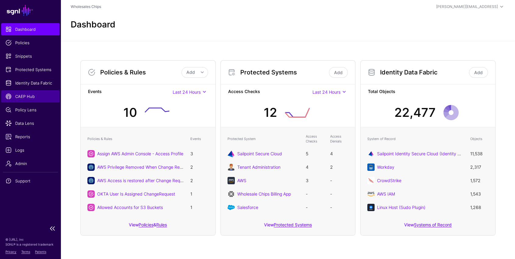
click at [20, 94] on span "CAEP Hub" at bounding box center [30, 96] width 50 height 6
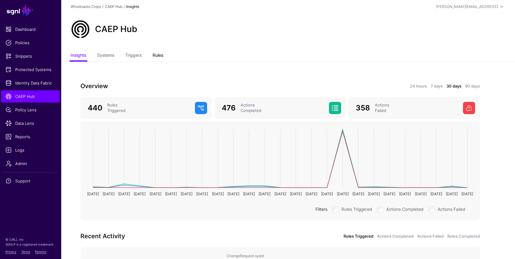
click at [155, 54] on link "Rules" at bounding box center [158, 56] width 11 height 12
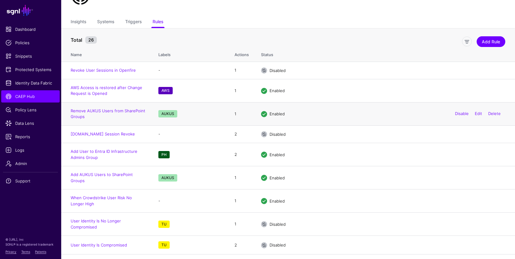
scroll to position [3, 0]
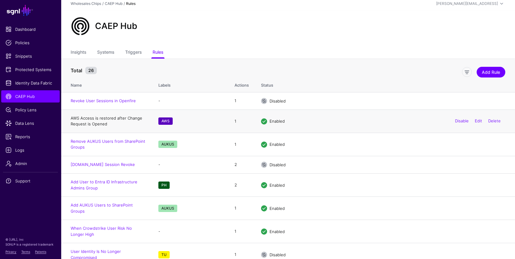
click at [102, 117] on link "AWS Access is restored after Change Request is Opened" at bounding box center [107, 120] width 72 height 11
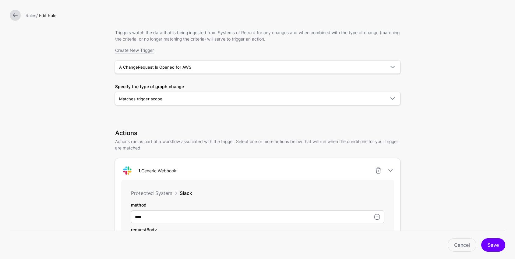
scroll to position [121, 0]
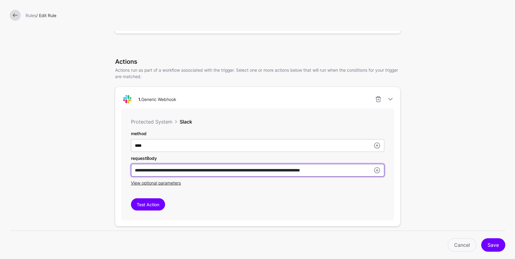
click at [362, 152] on input "**********" at bounding box center [258, 145] width 254 height 13
drag, startPoint x: 133, startPoint y: 170, endPoint x: 349, endPoint y: 176, distance: 216.2
click at [349, 176] on div "**********" at bounding box center [258, 170] width 254 height 13
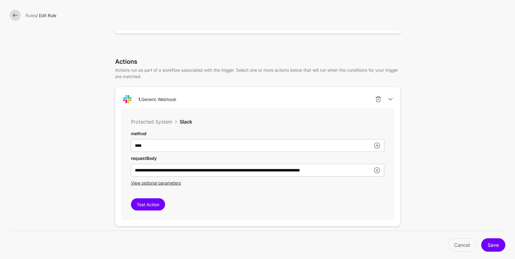
click at [344, 185] on div "View optional parameters" at bounding box center [258, 182] width 254 height 6
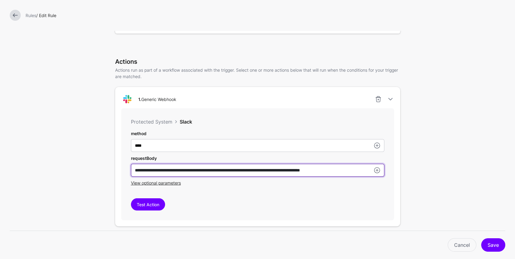
click at [141, 169] on input "**********" at bounding box center [258, 170] width 254 height 13
drag, startPoint x: 157, startPoint y: 171, endPoint x: 346, endPoint y: 172, distance: 188.9
click at [350, 172] on input "**********" at bounding box center [258, 170] width 254 height 13
click at [161, 171] on input "**********" at bounding box center [258, 170] width 254 height 13
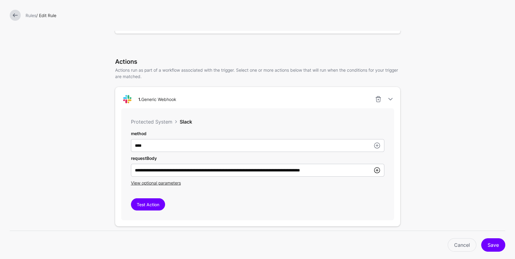
click at [376, 170] on link at bounding box center [377, 169] width 7 height 7
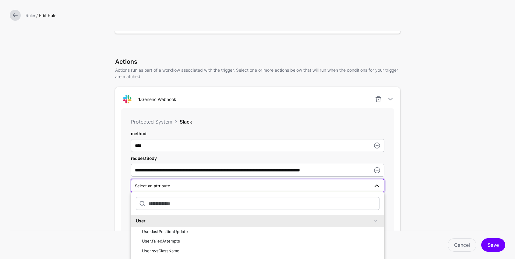
scroll to position [53, 0]
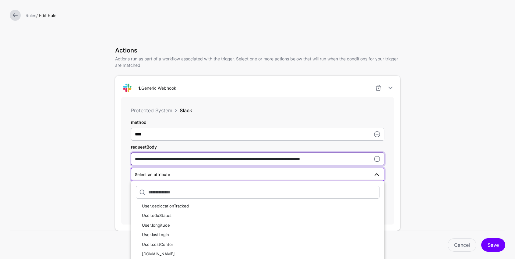
click at [165, 164] on input "**********" at bounding box center [258, 158] width 254 height 13
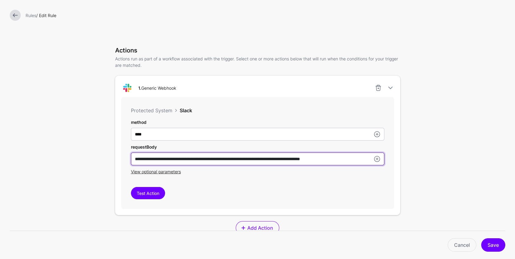
drag, startPoint x: 178, startPoint y: 158, endPoint x: 152, endPoint y: 159, distance: 25.3
click at [151, 158] on input "**********" at bounding box center [258, 158] width 254 height 13
type input "**********"
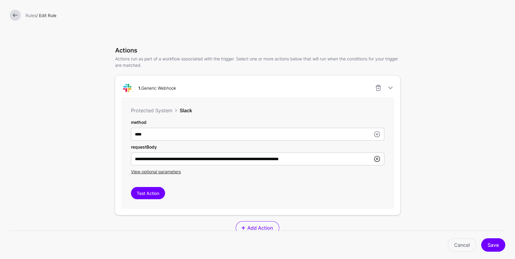
click at [378, 160] on link at bounding box center [377, 158] width 7 height 7
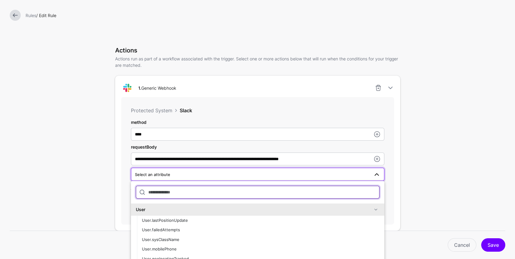
click at [249, 192] on input "text" at bounding box center [258, 192] width 244 height 13
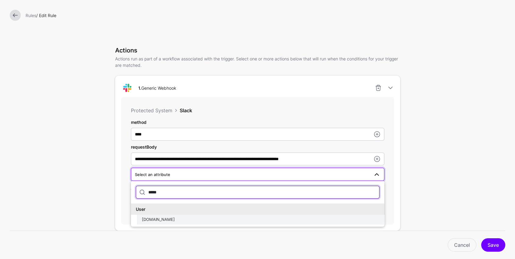
type input "*****"
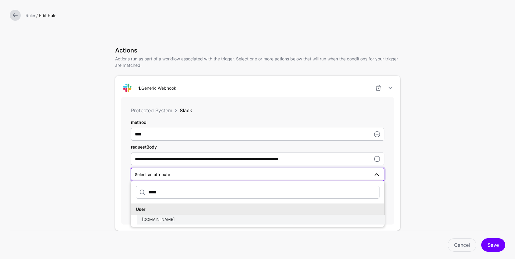
click at [195, 218] on div "User.email" at bounding box center [261, 219] width 238 height 6
type input "**********"
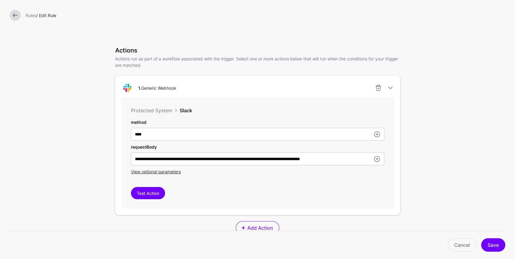
scroll to position [144, 0]
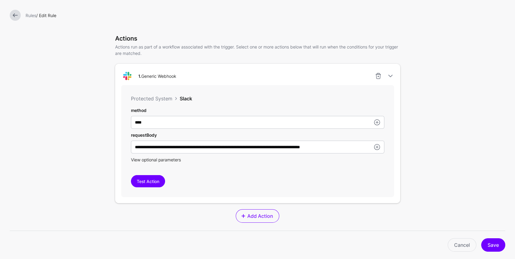
click at [168, 159] on span "View optional parameters" at bounding box center [156, 159] width 50 height 5
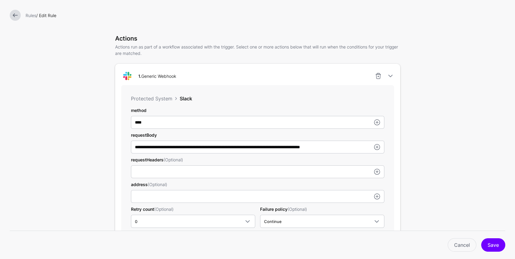
scroll to position [179, 0]
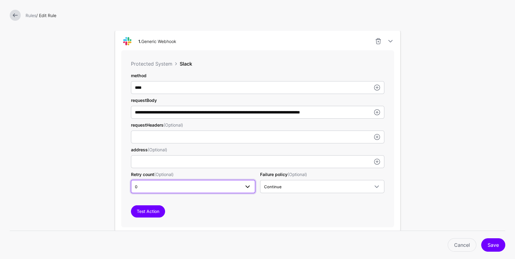
click at [173, 186] on span "0" at bounding box center [187, 186] width 105 height 7
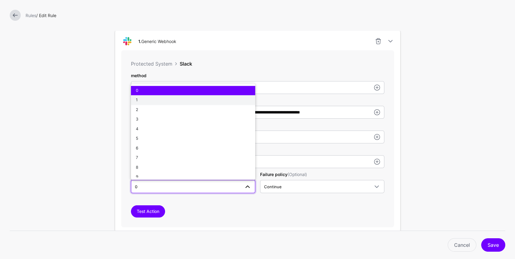
click at [144, 98] on div "1" at bounding box center [193, 100] width 115 height 6
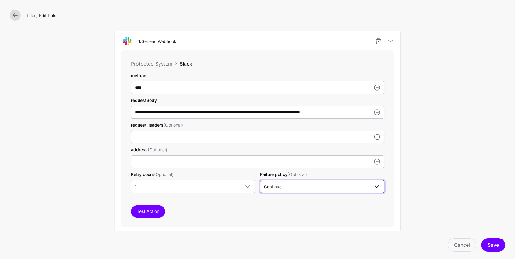
click at [327, 183] on span "Continue" at bounding box center [316, 186] width 105 height 7
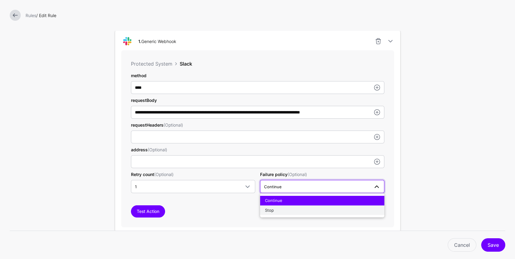
click at [277, 211] on div "Stop" at bounding box center [322, 210] width 115 height 6
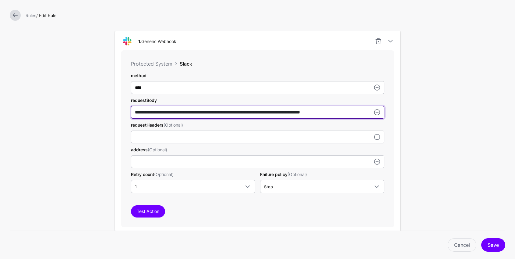
drag, startPoint x: 178, startPoint y: 111, endPoint x: 187, endPoint y: 153, distance: 42.7
click at [150, 111] on input "**********" at bounding box center [258, 112] width 254 height 13
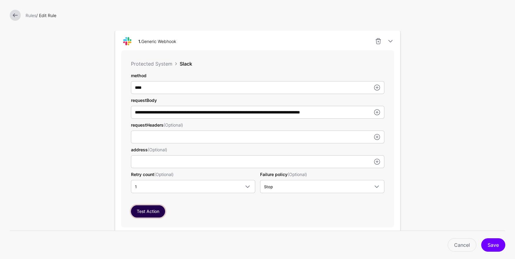
click at [156, 214] on button "Test Action" at bounding box center [148, 211] width 34 height 12
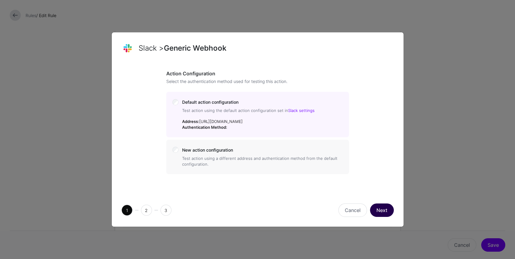
click at [380, 214] on button "Next" at bounding box center [382, 209] width 24 height 13
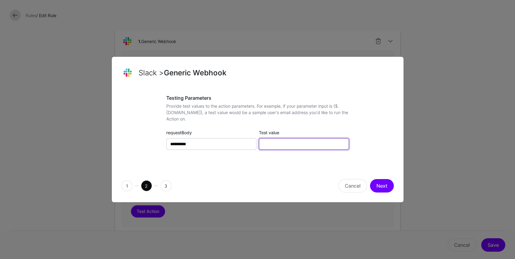
click at [305, 144] on input "Test value" at bounding box center [304, 144] width 90 height 12
type input "**********"
click at [379, 186] on button "Next" at bounding box center [382, 185] width 24 height 13
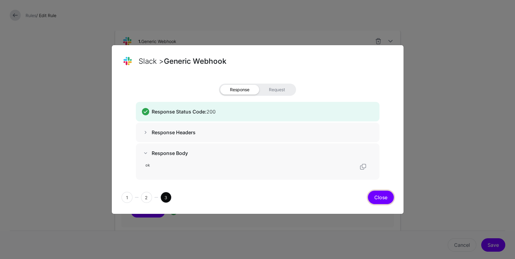
click at [384, 198] on button "Close" at bounding box center [381, 196] width 26 height 13
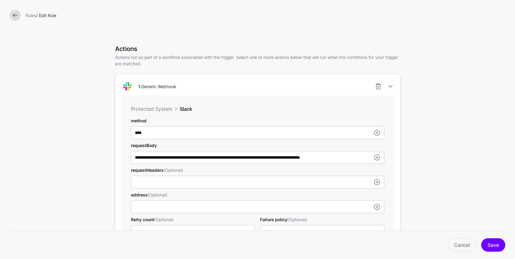
scroll to position [175, 0]
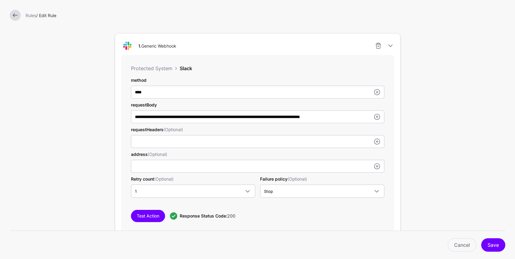
click at [434, 31] on form "**********" at bounding box center [257, 108] width 515 height 566
click at [432, 44] on form "**********" at bounding box center [257, 108] width 515 height 566
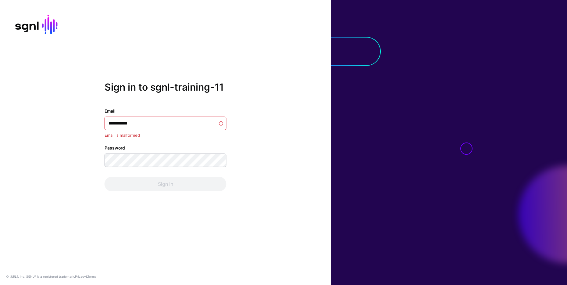
type input "**********"
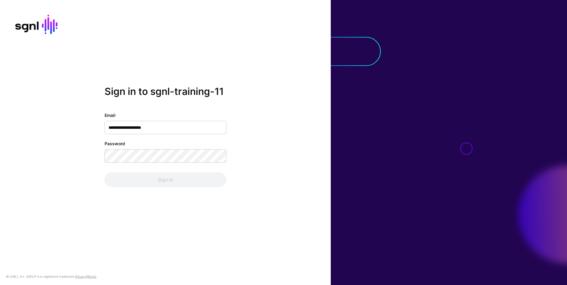
type input "**********"
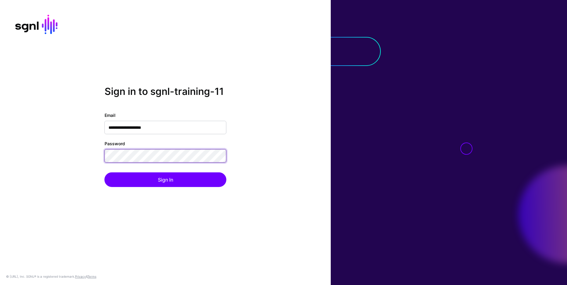
click at [105, 172] on button "Sign In" at bounding box center [166, 179] width 122 height 15
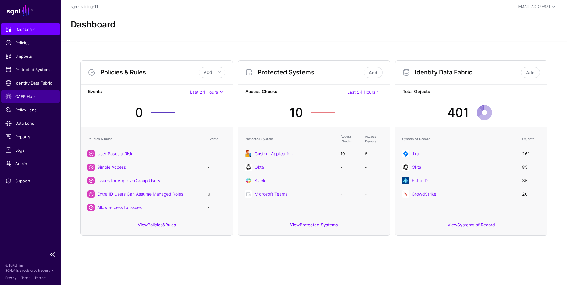
click at [16, 95] on span "CAEP Hub" at bounding box center [30, 96] width 50 height 6
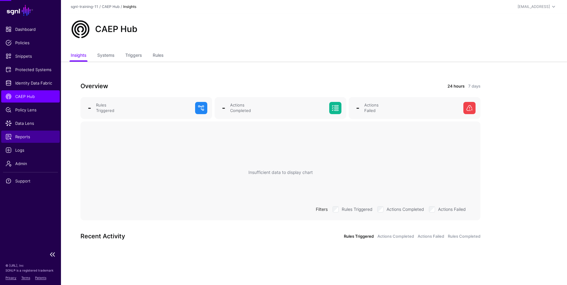
click at [25, 131] on link "Reports" at bounding box center [30, 136] width 59 height 12
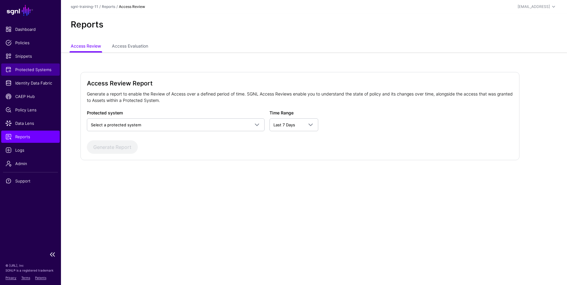
click at [37, 63] on link "Protected Systems" at bounding box center [30, 69] width 59 height 12
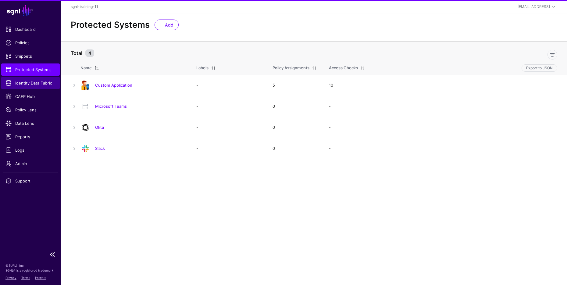
click at [34, 81] on span "Identity Data Fabric" at bounding box center [30, 83] width 50 height 6
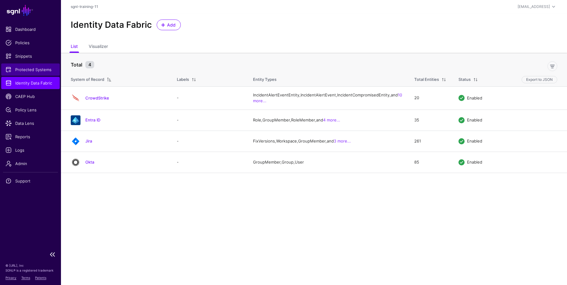
click at [46, 66] on span "Protected Systems" at bounding box center [30, 69] width 50 height 6
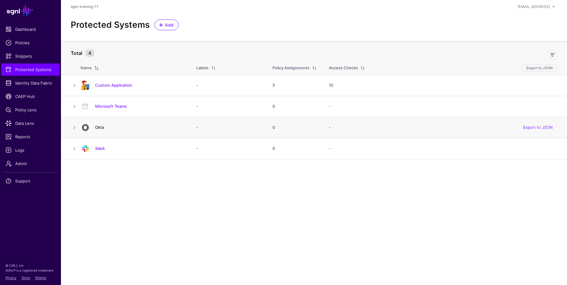
click at [100, 127] on link "Okta" at bounding box center [99, 127] width 9 height 5
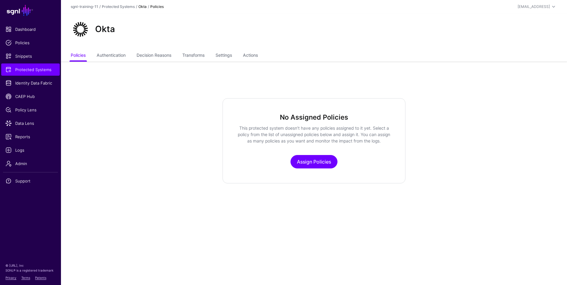
click at [267, 49] on div "Okta" at bounding box center [314, 31] width 506 height 37
click at [258, 53] on link "Actions" at bounding box center [250, 56] width 15 height 12
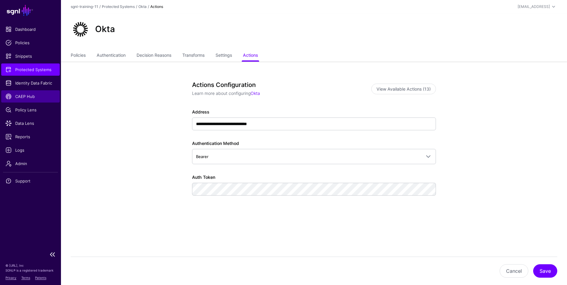
click at [32, 92] on link "CAEP Hub" at bounding box center [30, 96] width 59 height 12
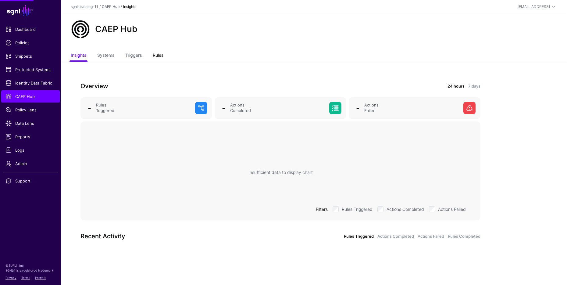
click at [163, 51] on link "Rules" at bounding box center [158, 56] width 11 height 12
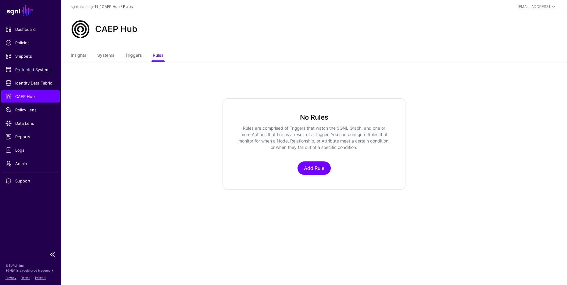
click at [30, 96] on span "CAEP Hub" at bounding box center [30, 96] width 50 height 6
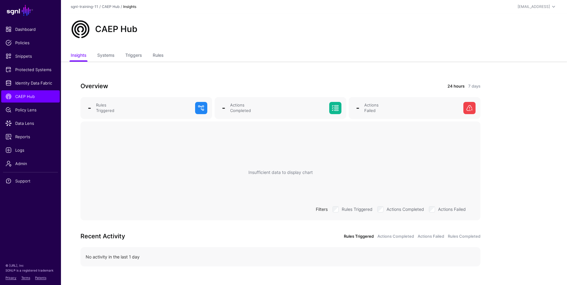
click at [167, 53] on ul "Insights Systems Triggers Rules" at bounding box center [314, 56] width 486 height 12
click at [162, 55] on div at bounding box center [283, 142] width 567 height 285
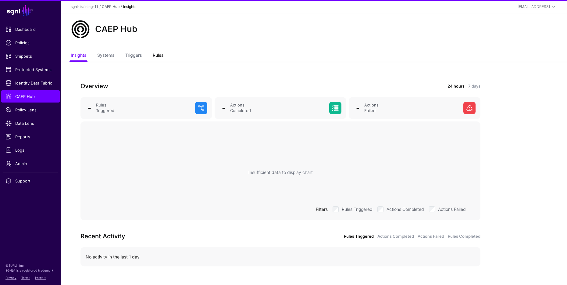
click at [161, 54] on link "Rules" at bounding box center [158, 56] width 11 height 12
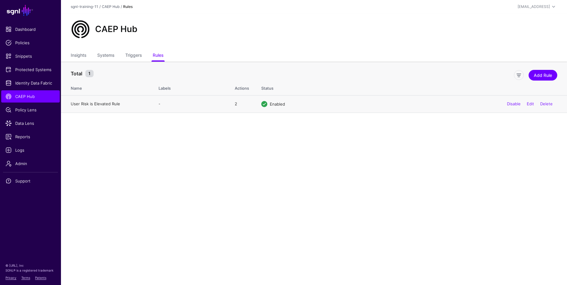
click at [108, 103] on link "User Risk is Elevated Rule" at bounding box center [95, 103] width 49 height 5
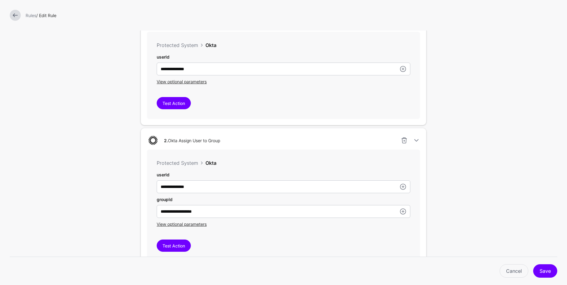
scroll to position [233, 0]
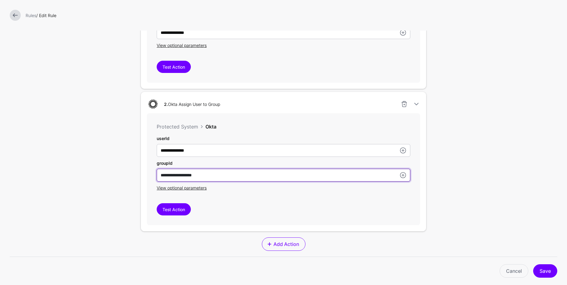
click at [227, 39] on input "**********" at bounding box center [284, 32] width 254 height 13
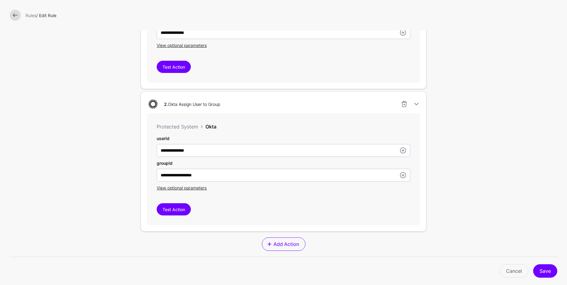
click at [195, 191] on div "View optional parameters" at bounding box center [284, 187] width 254 height 6
click at [196, 190] on span "View optional parameters" at bounding box center [182, 187] width 50 height 5
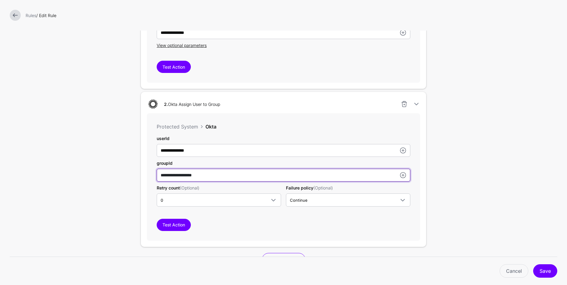
click at [291, 176] on input "**********" at bounding box center [284, 175] width 254 height 13
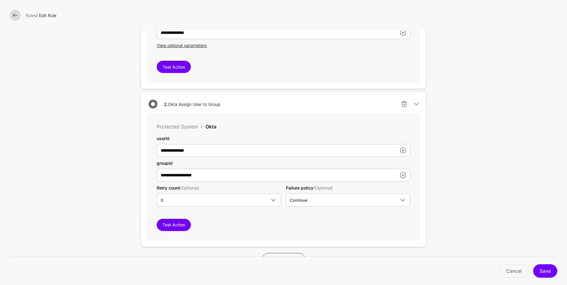
scroll to position [181, 0]
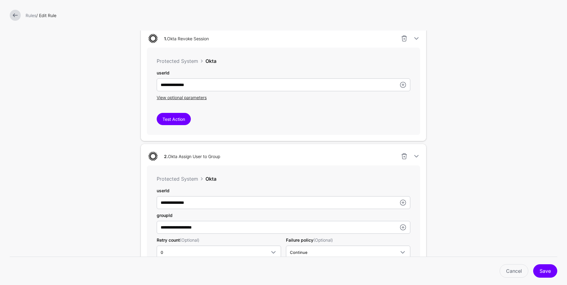
click at [17, 14] on link at bounding box center [15, 15] width 11 height 11
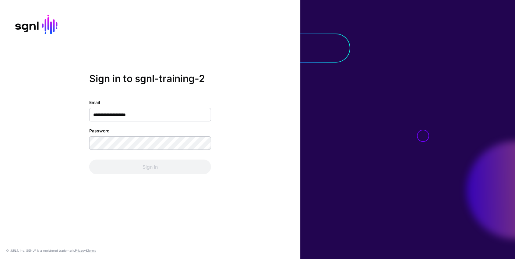
type input "**********"
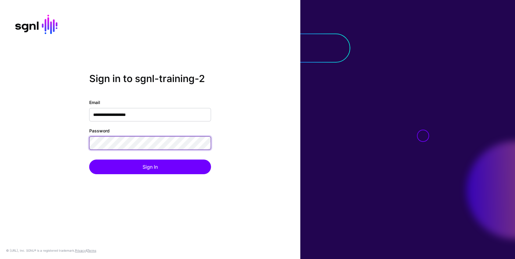
click at [89, 159] on button "Sign In" at bounding box center [150, 166] width 122 height 15
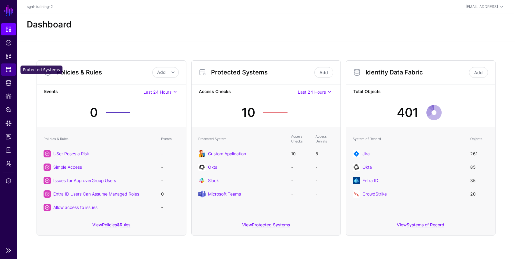
click at [7, 73] on link "Protected Systems" at bounding box center [8, 69] width 15 height 12
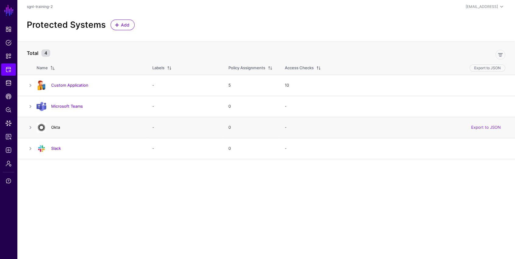
click at [58, 127] on link "Okta" at bounding box center [55, 127] width 9 height 5
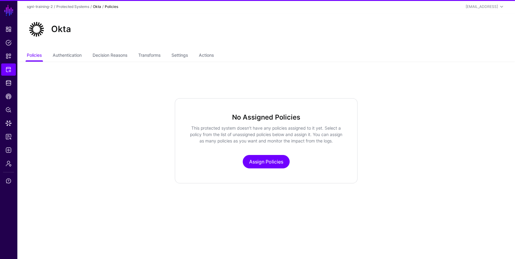
click at [218, 54] on ul "Policies Authentication Decision Reasons Transforms Settings Actions" at bounding box center [266, 56] width 479 height 12
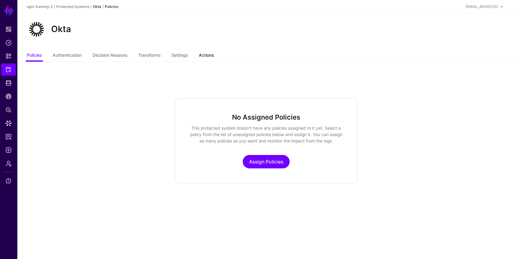
click at [214, 54] on link "Actions" at bounding box center [206, 56] width 15 height 12
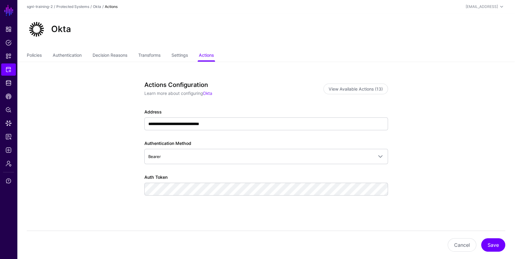
scroll to position [10, 0]
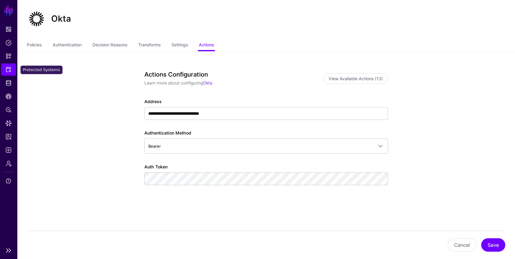
click at [11, 71] on span "Protected Systems" at bounding box center [8, 69] width 6 height 6
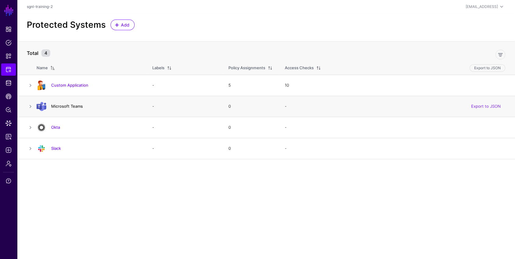
click at [62, 108] on link "Microsoft Teams" at bounding box center [67, 106] width 32 height 5
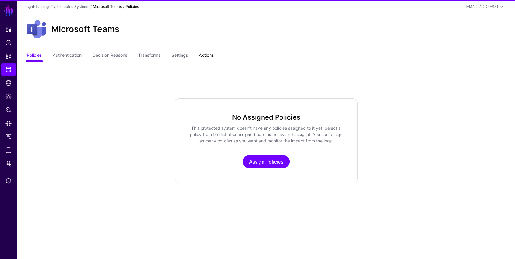
click at [208, 52] on link "Actions" at bounding box center [206, 56] width 15 height 12
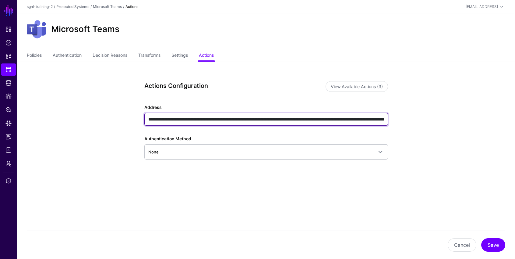
click at [260, 120] on input "**********" at bounding box center [266, 119] width 244 height 13
click at [258, 121] on input "**********" at bounding box center [266, 119] width 244 height 13
click at [286, 116] on input "**********" at bounding box center [266, 119] width 244 height 13
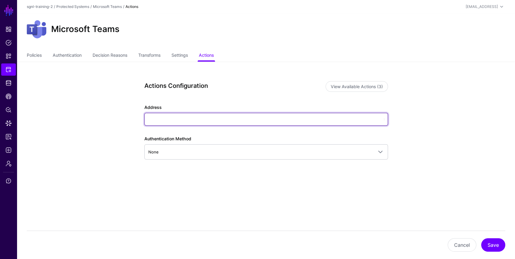
paste input "**********"
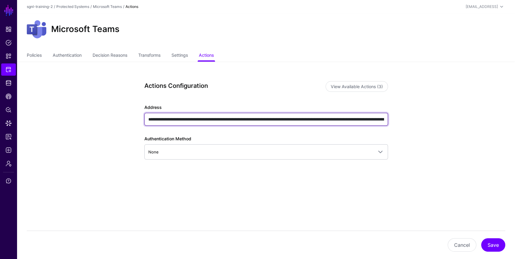
scroll to position [0, 366]
type input "**********"
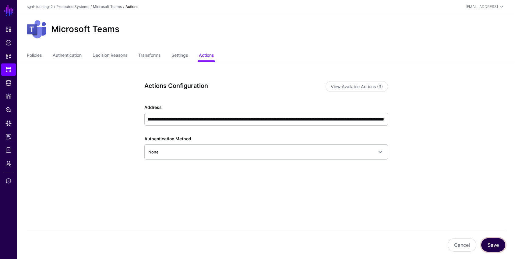
click at [496, 242] on button "Save" at bounding box center [493, 244] width 24 height 13
click at [302, 201] on div "**********" at bounding box center [266, 150] width 283 height 176
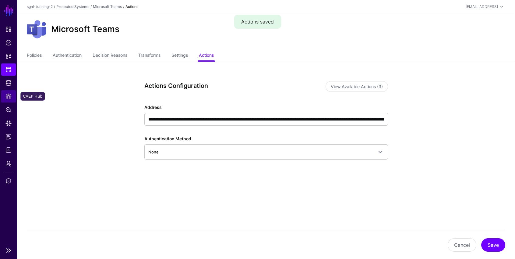
click at [7, 97] on span "CAEP Hub" at bounding box center [8, 96] width 6 height 6
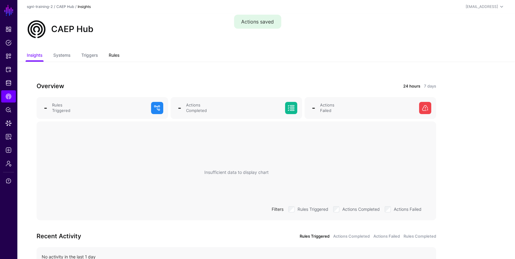
click at [113, 54] on link "Rules" at bounding box center [114, 56] width 11 height 12
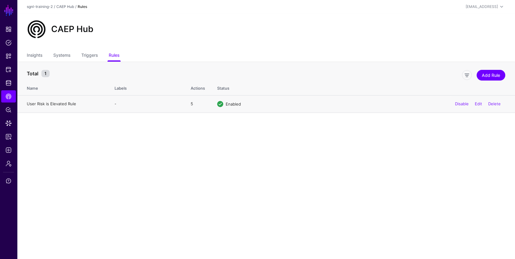
click at [54, 102] on link "User Risk is Elevated Rule" at bounding box center [51, 103] width 49 height 5
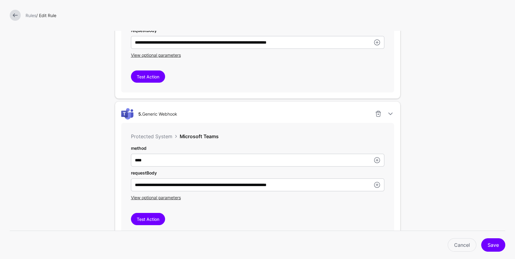
scroll to position [737, 0]
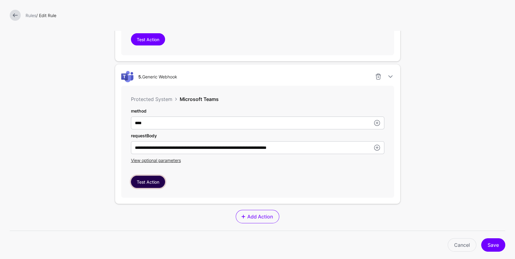
click at [154, 182] on button "Test Action" at bounding box center [148, 182] width 34 height 12
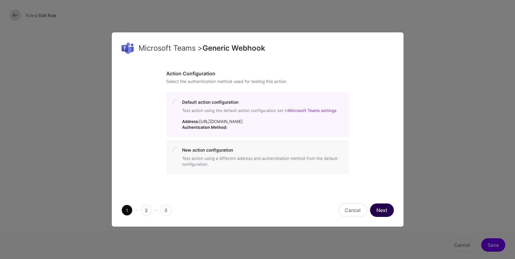
click at [383, 217] on button "Next" at bounding box center [382, 209] width 24 height 13
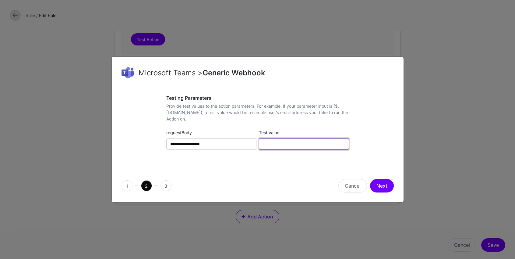
click at [284, 142] on input "Test value" at bounding box center [304, 144] width 90 height 12
type input "**********"
click at [394, 187] on div "Cancel Next" at bounding box center [327, 185] width 139 height 13
click at [385, 186] on button "Next" at bounding box center [382, 185] width 24 height 13
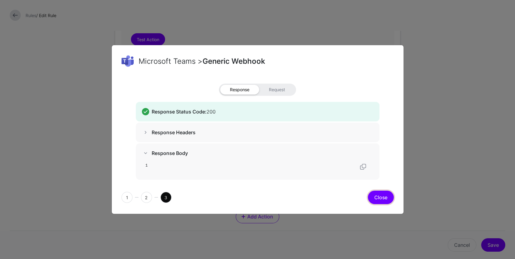
click at [381, 201] on button "Close" at bounding box center [381, 196] width 26 height 13
click at [381, 201] on div "1 2 3 Close" at bounding box center [258, 197] width 292 height 33
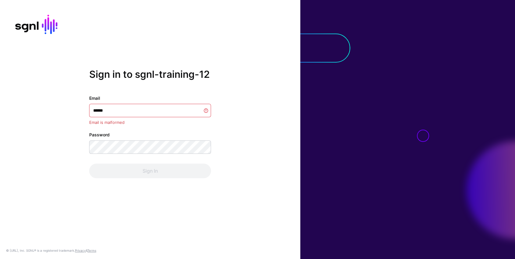
type input "*******"
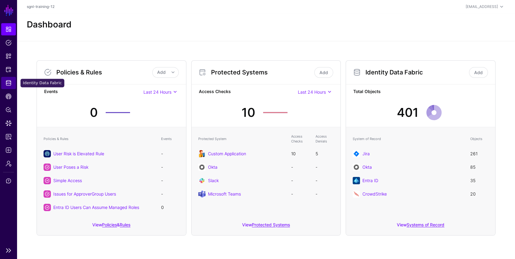
click at [9, 82] on span "Identity Data Fabric" at bounding box center [8, 83] width 6 height 6
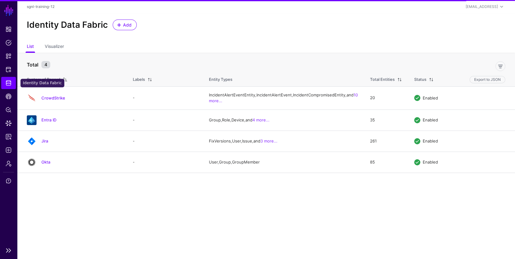
click at [9, 77] on link "Identity Data Fabric" at bounding box center [8, 83] width 15 height 12
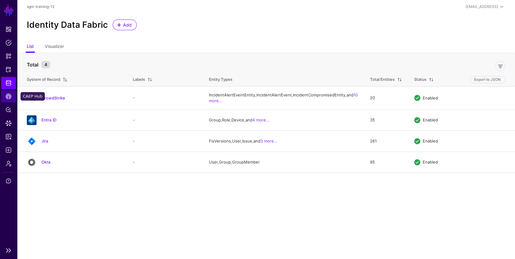
click at [11, 96] on span "CAEP Hub" at bounding box center [8, 96] width 6 height 6
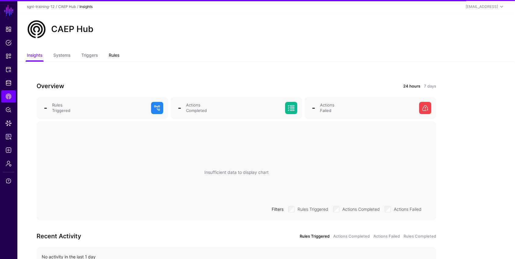
click at [113, 52] on link "Rules" at bounding box center [114, 56] width 11 height 12
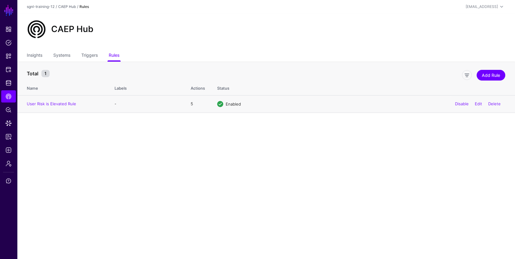
click at [31, 97] on td "User Risk is Elevated Rule" at bounding box center [62, 103] width 91 height 17
click at [34, 102] on link "User Risk is Elevated Rule" at bounding box center [51, 103] width 49 height 5
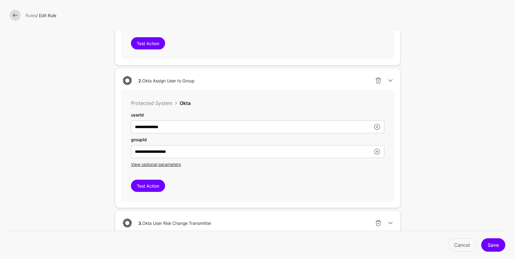
scroll to position [189, 0]
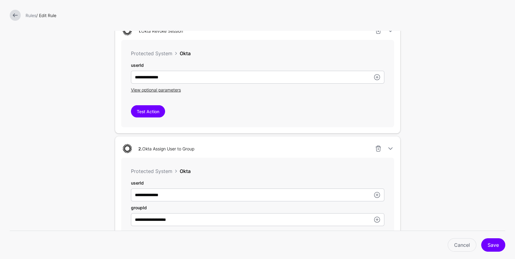
click at [14, 10] on link at bounding box center [15, 15] width 11 height 11
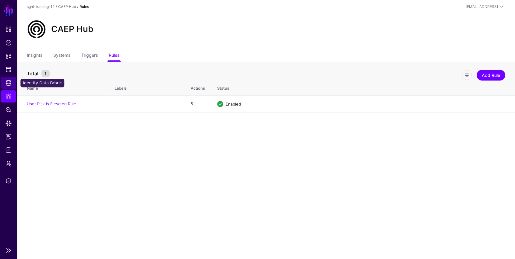
click at [5, 81] on link "Identity Data Fabric" at bounding box center [8, 83] width 15 height 12
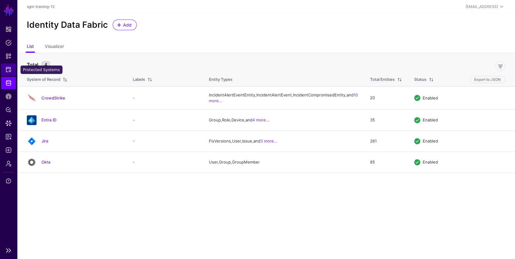
click at [6, 68] on span "Protected Systems" at bounding box center [8, 69] width 6 height 6
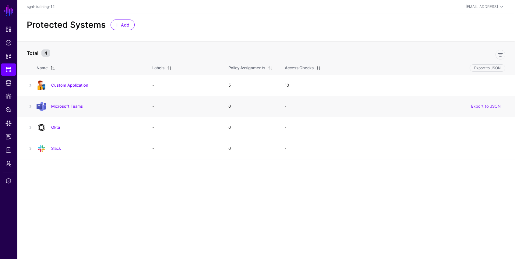
click at [61, 108] on h4 "Microsoft Teams" at bounding box center [95, 105] width 89 height 5
click at [62, 107] on link "Microsoft Teams" at bounding box center [67, 106] width 32 height 5
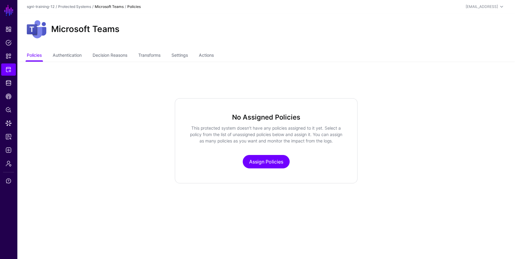
click at [218, 58] on ul "Policies Authentication Decision Reasons Transforms Settings Actions" at bounding box center [266, 56] width 479 height 12
click at [208, 61] on link "Actions" at bounding box center [206, 56] width 15 height 12
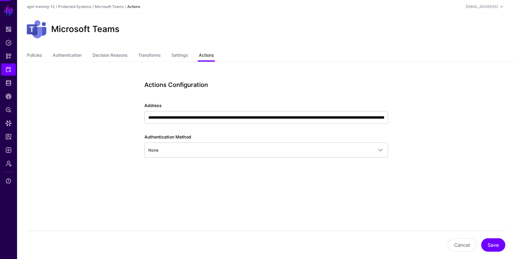
click at [208, 56] on link "Actions" at bounding box center [206, 56] width 15 height 12
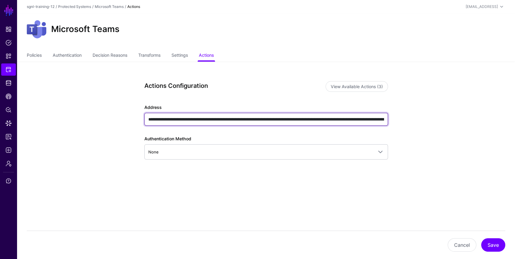
click at [227, 122] on input "**********" at bounding box center [266, 119] width 244 height 13
click at [354, 119] on input "**********" at bounding box center [266, 119] width 244 height 13
type input "**********"
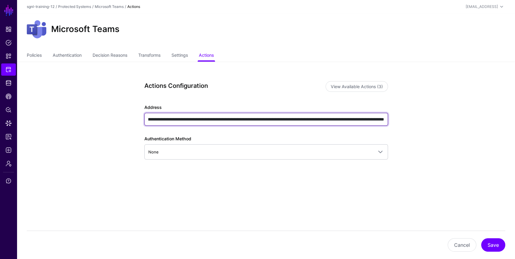
click at [347, 119] on input "**********" at bounding box center [266, 119] width 244 height 13
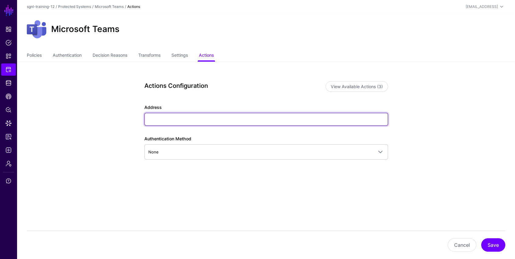
scroll to position [0, 0]
paste input "**********"
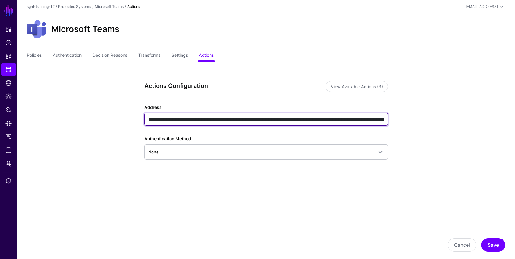
scroll to position [0, 366]
type input "**********"
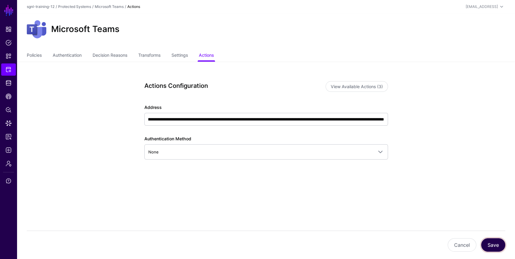
click at [485, 247] on button "Save" at bounding box center [493, 244] width 24 height 13
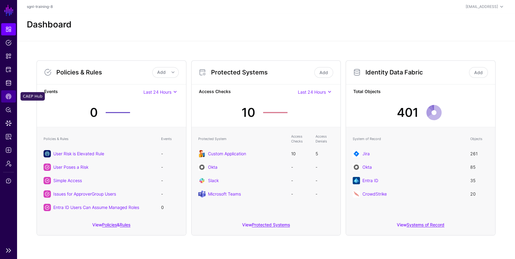
click at [9, 97] on span "CAEP Hub" at bounding box center [8, 96] width 6 height 6
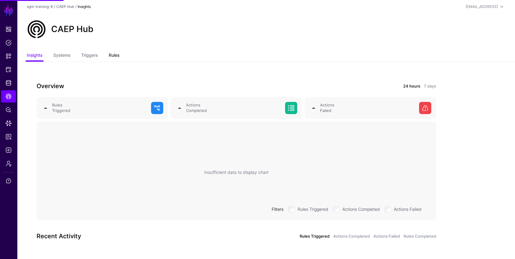
click at [119, 59] on link "Rules" at bounding box center [114, 56] width 11 height 12
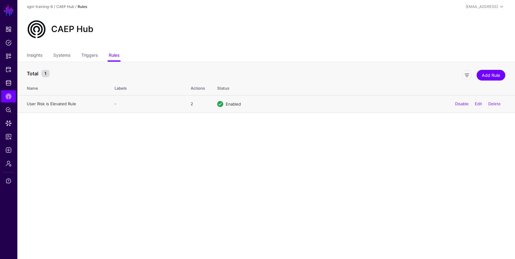
click at [51, 102] on link "User Risk is Elevated Rule" at bounding box center [51, 103] width 49 height 5
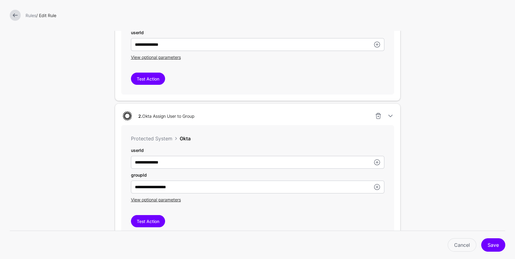
scroll to position [262, 0]
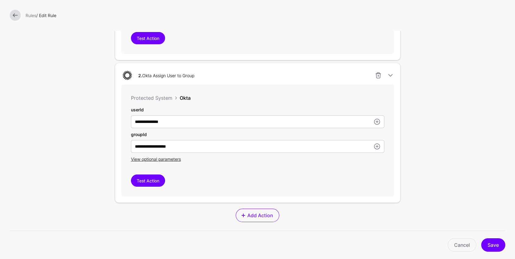
click at [416, 104] on form "**********" at bounding box center [257, 47] width 515 height 618
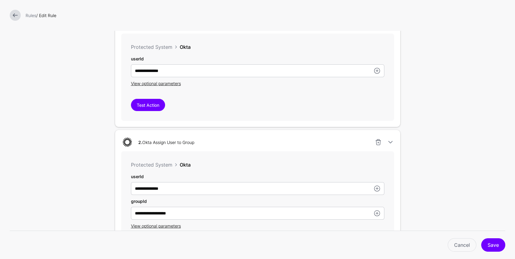
scroll to position [50, 0]
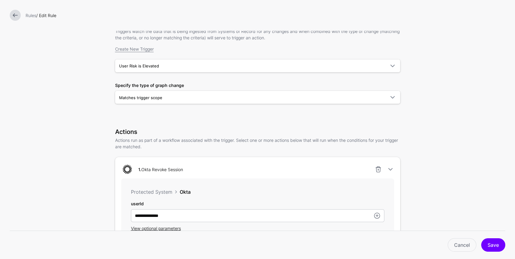
click at [9, 17] on div at bounding box center [15, 15] width 16 height 11
click at [12, 16] on link at bounding box center [15, 15] width 11 height 11
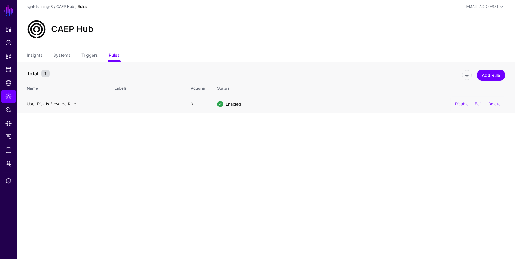
click at [48, 102] on link "User Risk is Elevated Rule" at bounding box center [51, 103] width 49 height 5
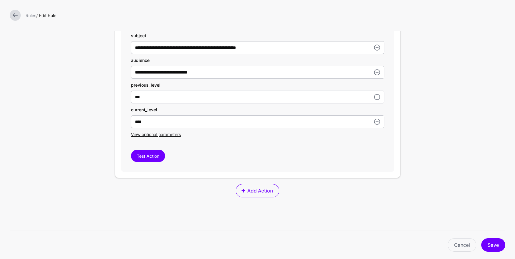
scroll to position [427, 0]
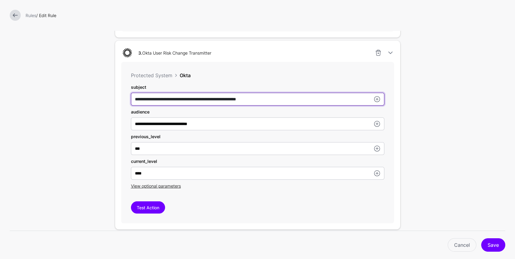
click at [271, 93] on input "**********" at bounding box center [258, 99] width 254 height 13
click at [274, 96] on input "**********" at bounding box center [258, 99] width 254 height 13
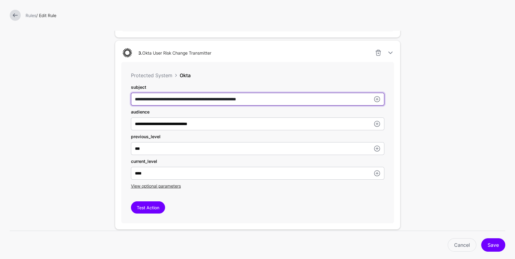
click at [274, 96] on input "**********" at bounding box center [258, 99] width 254 height 13
paste input "text"
type input "**********"
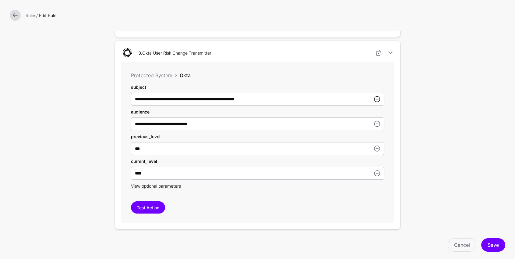
click at [376, 97] on link at bounding box center [377, 98] width 7 height 7
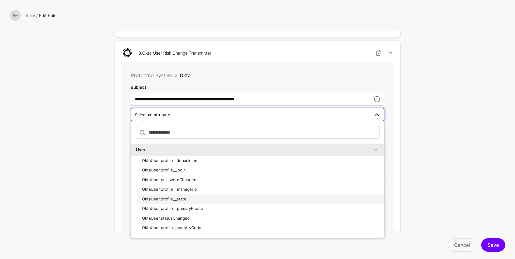
scroll to position [7, 0]
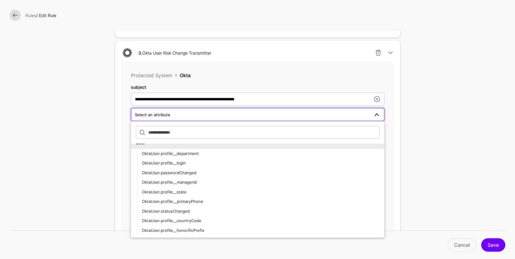
click at [326, 76] on div "Okta" at bounding box center [282, 75] width 205 height 7
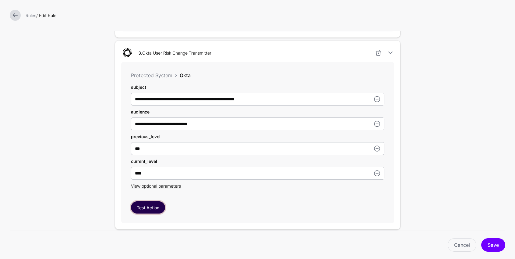
click at [154, 206] on button "Test Action" at bounding box center [148, 207] width 34 height 12
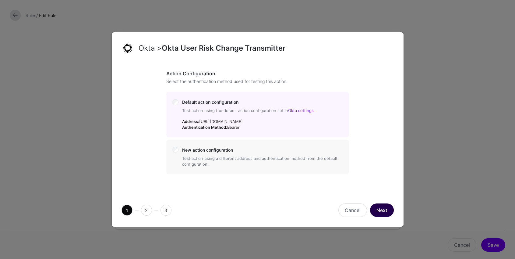
click at [383, 206] on button "Next" at bounding box center [382, 209] width 24 height 13
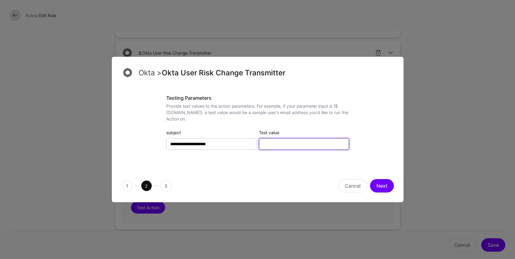
click at [280, 148] on input "Test value" at bounding box center [304, 144] width 90 height 12
type input "**********"
click at [382, 184] on button "Next" at bounding box center [382, 185] width 24 height 13
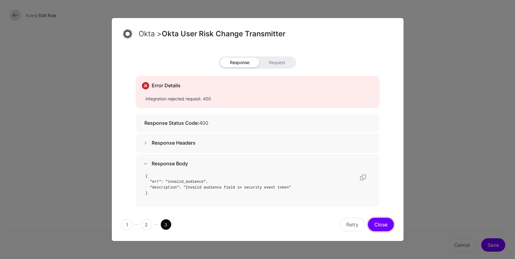
click at [380, 226] on button "Close" at bounding box center [381, 224] width 26 height 13
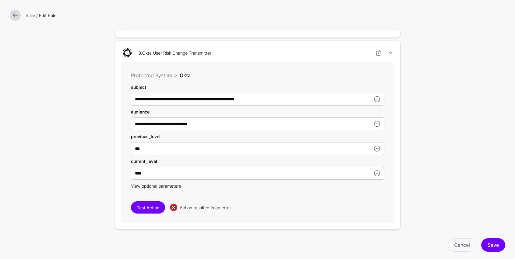
click at [169, 185] on span "View optional parameters" at bounding box center [156, 185] width 50 height 5
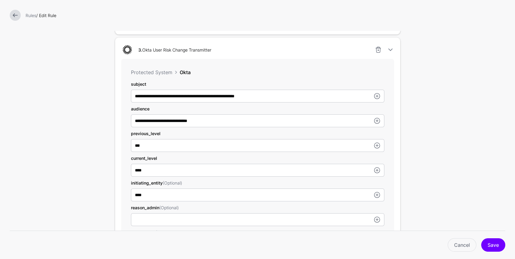
scroll to position [433, 0]
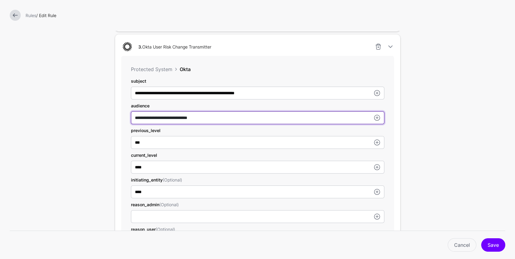
click at [217, 116] on input "**********" at bounding box center [258, 117] width 254 height 13
type input "**********"
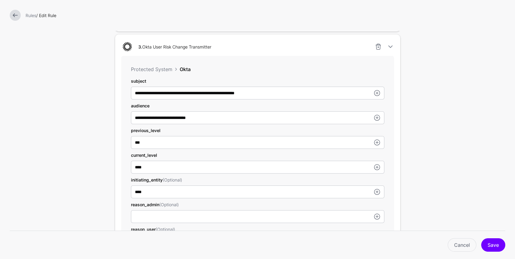
click at [472, 179] on form "**********" at bounding box center [257, 29] width 515 height 924
click at [493, 243] on button "Save" at bounding box center [493, 244] width 24 height 13
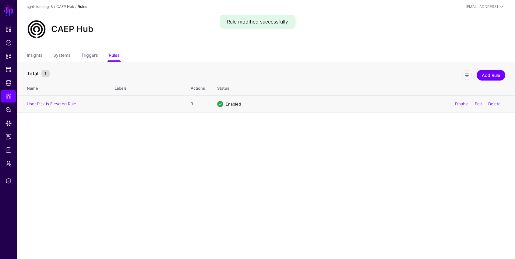
click at [39, 107] on td "User Risk is Elevated Rule" at bounding box center [62, 103] width 91 height 17
click at [43, 104] on link "User Risk is Elevated Rule" at bounding box center [51, 103] width 49 height 5
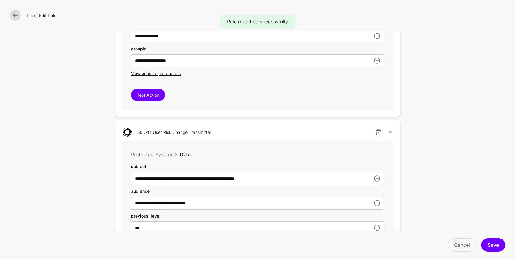
scroll to position [412, 0]
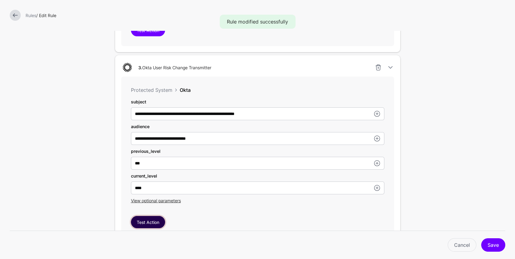
click at [155, 223] on button "Test Action" at bounding box center [148, 222] width 34 height 12
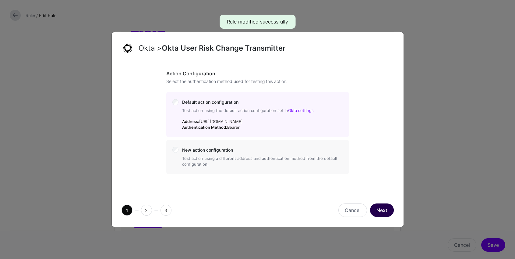
click at [384, 208] on button "Next" at bounding box center [382, 209] width 24 height 13
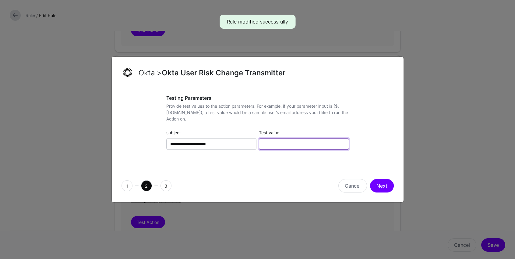
click at [333, 144] on input "Test value" at bounding box center [304, 144] width 90 height 12
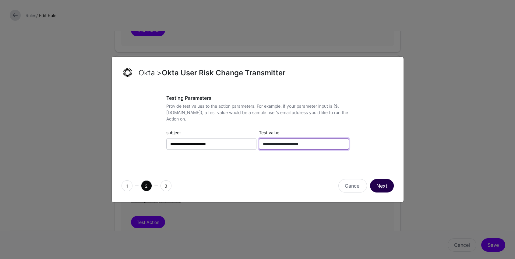
type input "**********"
click at [377, 184] on button "Next" at bounding box center [382, 185] width 24 height 13
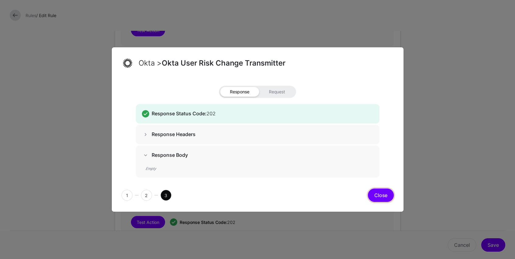
click at [385, 198] on button "Close" at bounding box center [381, 194] width 26 height 13
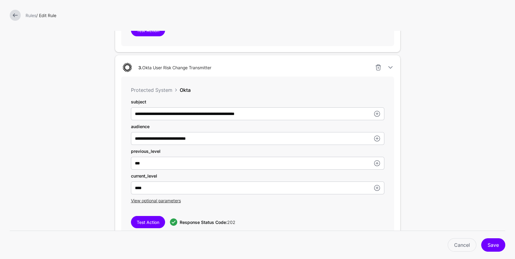
click at [249, 128] on div "**********" at bounding box center [258, 134] width 254 height 22
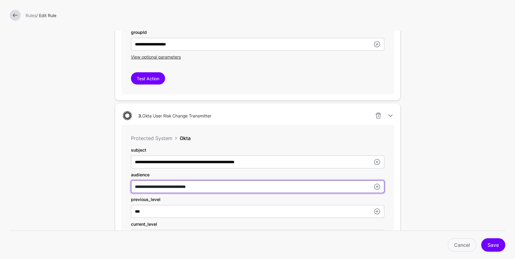
scroll to position [430, 0]
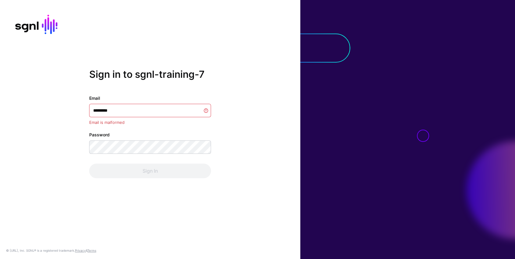
type input "**********"
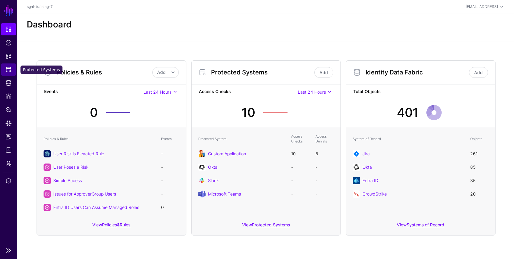
click at [8, 71] on span "Protected Systems" at bounding box center [8, 69] width 6 height 6
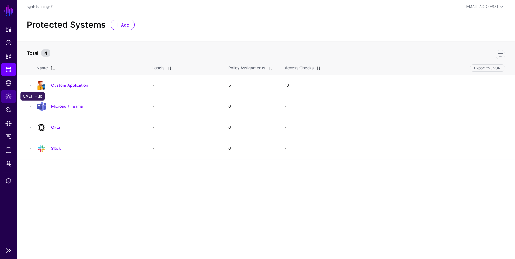
click at [9, 95] on span "CAEP Hub" at bounding box center [8, 96] width 6 height 6
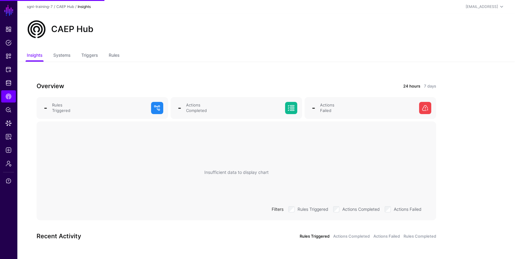
drag, startPoint x: 88, startPoint y: 59, endPoint x: 96, endPoint y: 74, distance: 17.9
click at [88, 59] on link "Triggers" at bounding box center [89, 56] width 16 height 12
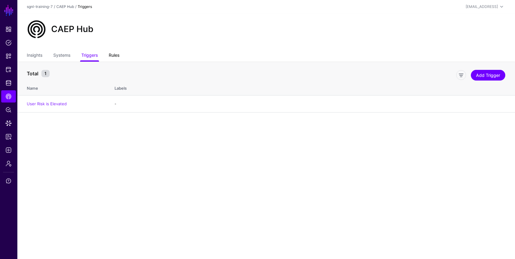
click at [115, 55] on link "Rules" at bounding box center [114, 56] width 11 height 12
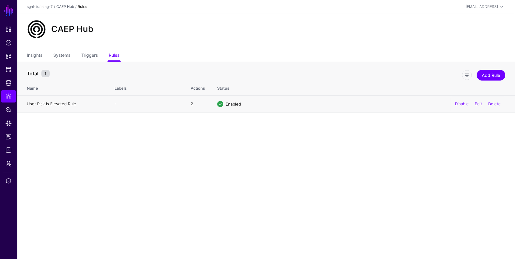
click at [57, 103] on link "User Risk is Elevated Rule" at bounding box center [51, 103] width 49 height 5
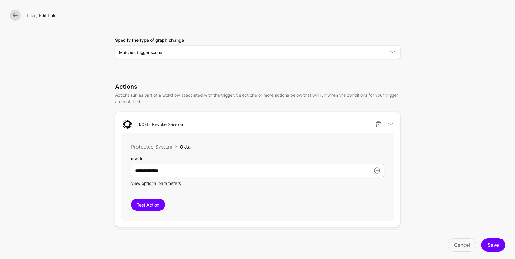
scroll to position [35, 0]
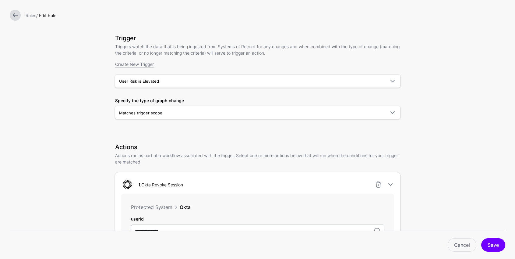
click at [16, 18] on link at bounding box center [15, 15] width 11 height 11
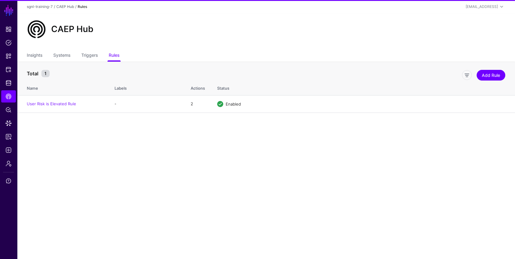
click at [52, 103] on link "User Risk is Elevated Rule" at bounding box center [51, 103] width 49 height 5
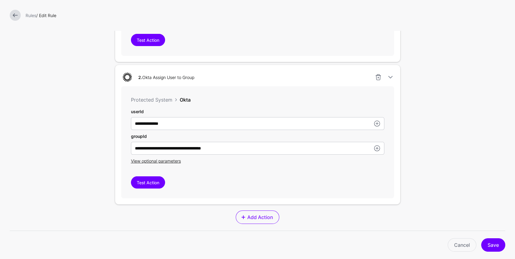
scroll to position [264, 0]
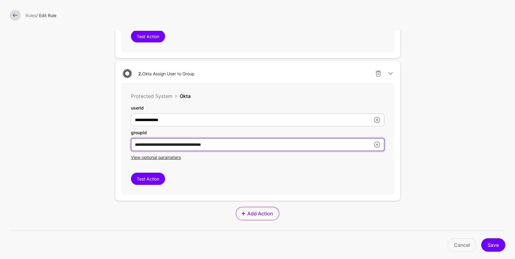
click at [250, 9] on input "**********" at bounding box center [258, 2] width 254 height 13
click at [213, 149] on input "userId" at bounding box center [258, 144] width 254 height 13
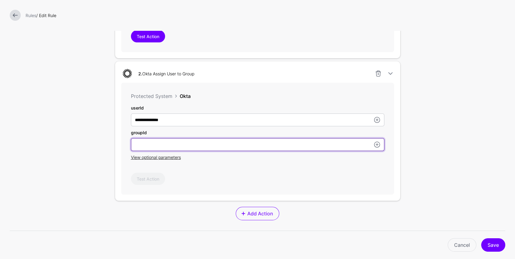
paste input "**********"
type input "**********"
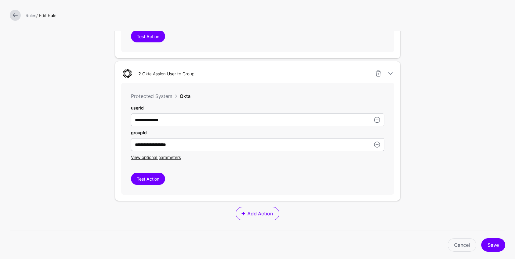
click at [201, 178] on div "Test Action" at bounding box center [258, 178] width 254 height 12
click at [497, 244] on button "Save" at bounding box center [493, 244] width 24 height 13
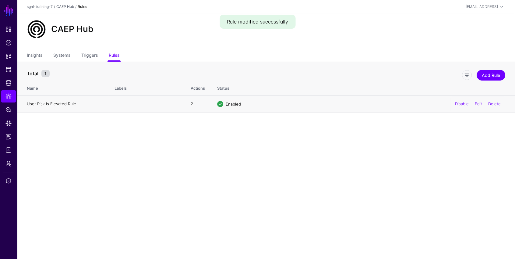
click at [66, 104] on link "User Risk is Elevated Rule" at bounding box center [51, 103] width 49 height 5
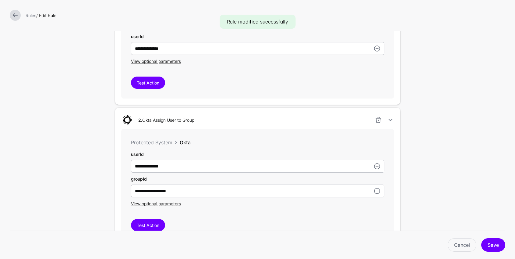
scroll to position [359, 0]
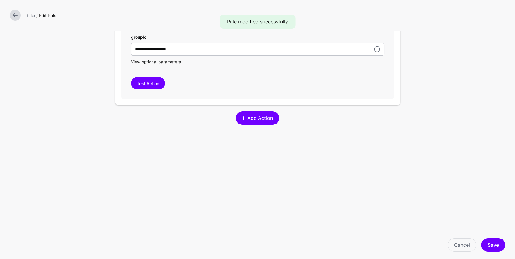
click at [251, 120] on span "Add Action" at bounding box center [260, 117] width 27 height 7
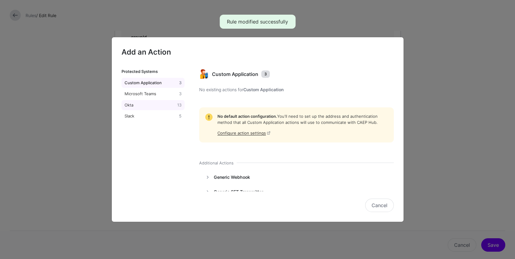
click at [153, 109] on link "Okta 13" at bounding box center [153, 105] width 63 height 10
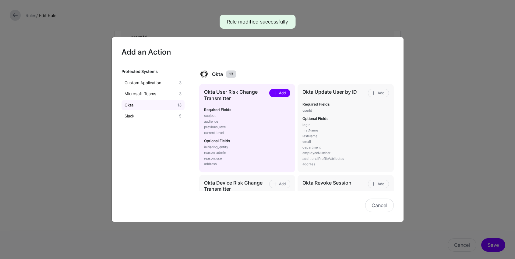
click at [286, 94] on span "Add" at bounding box center [283, 92] width 8 height 5
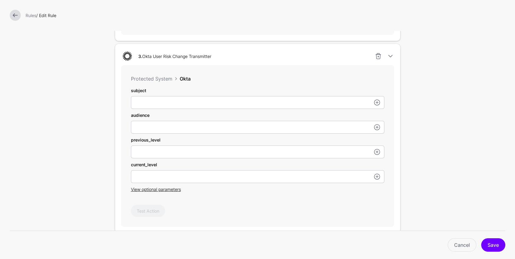
scroll to position [427, 0]
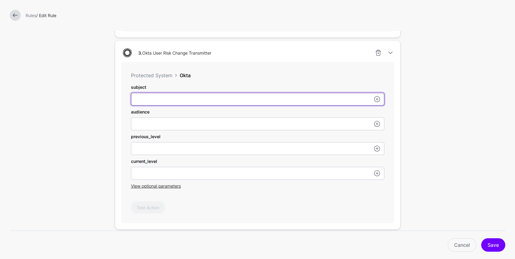
paste input "**********"
type input "**********"
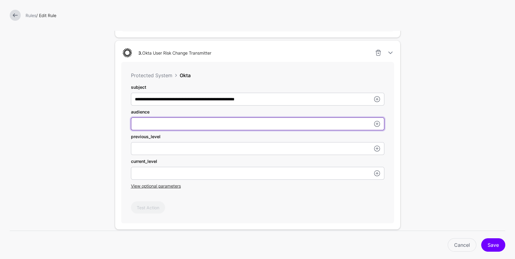
click at [183, 130] on div at bounding box center [258, 123] width 254 height 13
paste input "**********"
type input "**********"
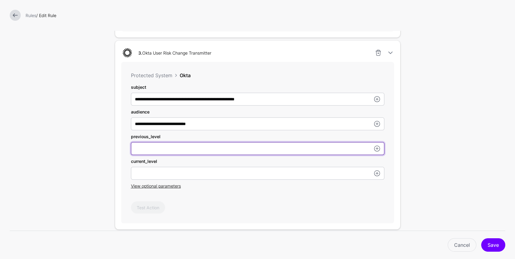
click at [199, 143] on input "userId" at bounding box center [258, 148] width 254 height 13
type input "****"
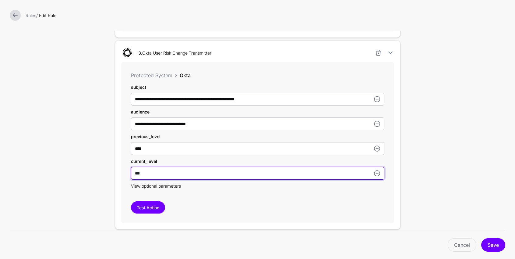
type input "***"
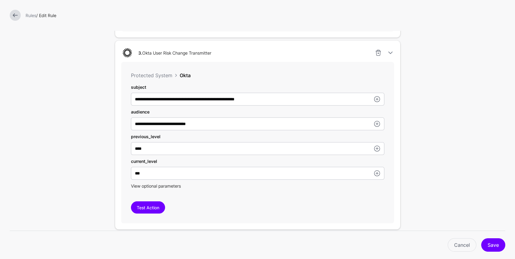
click at [162, 185] on span "View optional parameters" at bounding box center [156, 185] width 50 height 5
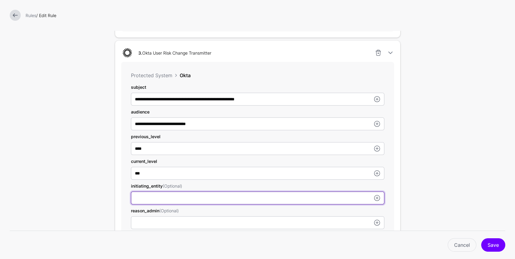
click at [179, 203] on input "userId" at bounding box center [258, 197] width 254 height 13
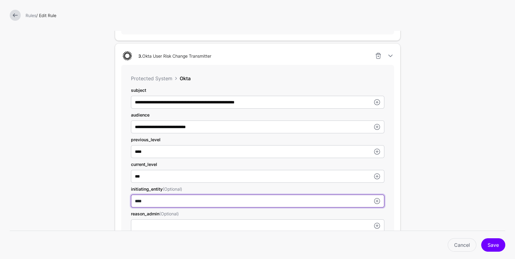
type input "****"
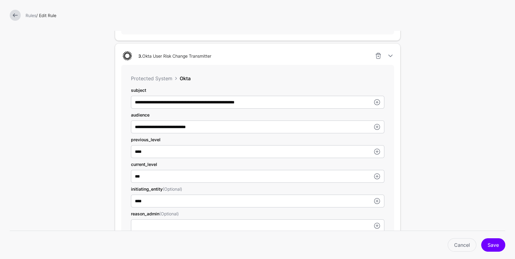
click at [442, 130] on form "**********" at bounding box center [257, 38] width 515 height 924
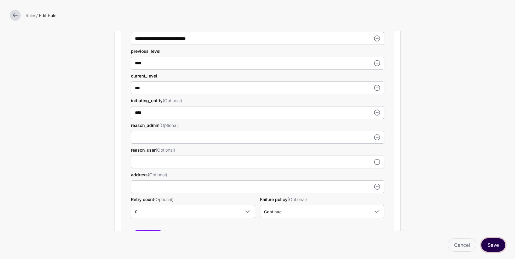
click at [492, 245] on button "Save" at bounding box center [493, 244] width 24 height 13
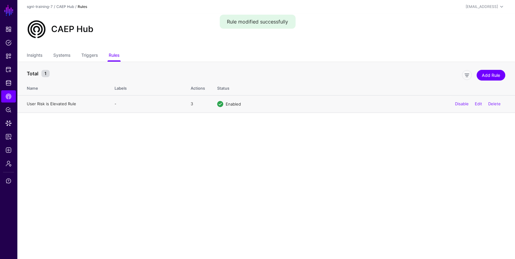
click at [63, 101] on link "User Risk is Elevated Rule" at bounding box center [51, 103] width 49 height 5
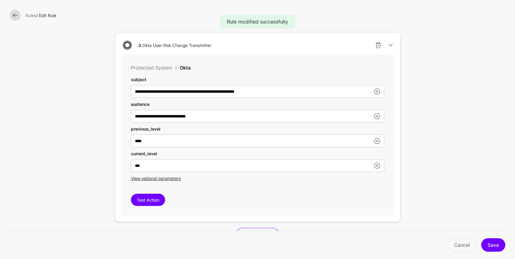
scroll to position [447, 0]
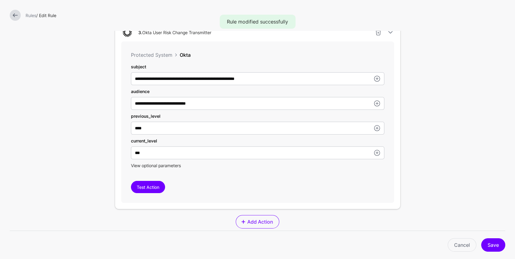
click at [179, 165] on span "View optional parameters" at bounding box center [156, 165] width 50 height 5
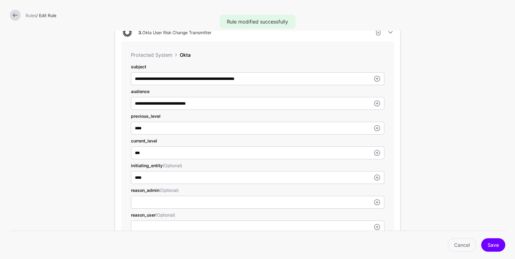
scroll to position [530, 0]
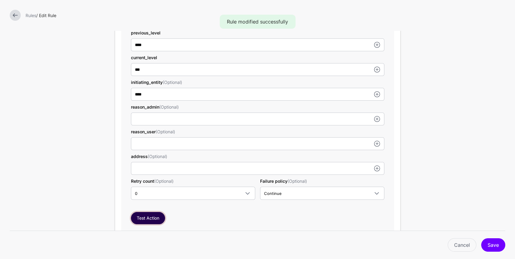
click at [154, 217] on button "Test Action" at bounding box center [148, 218] width 34 height 12
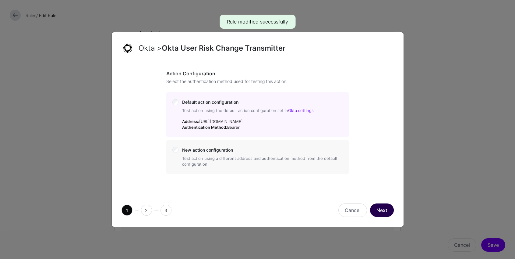
click at [387, 212] on button "Next" at bounding box center [382, 209] width 24 height 13
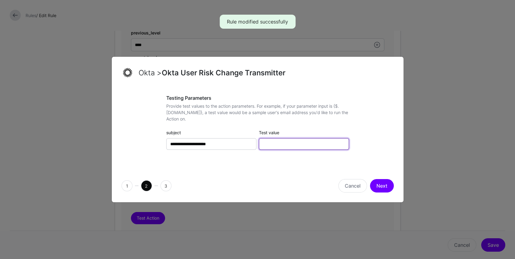
click at [275, 147] on input "Test value" at bounding box center [304, 144] width 90 height 12
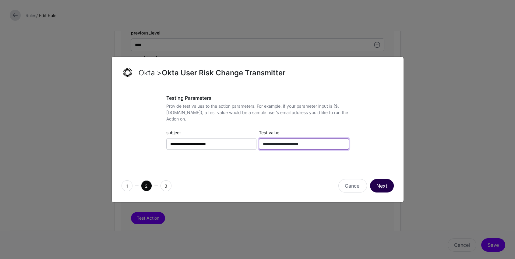
type input "**********"
click at [388, 186] on button "Next" at bounding box center [382, 185] width 24 height 13
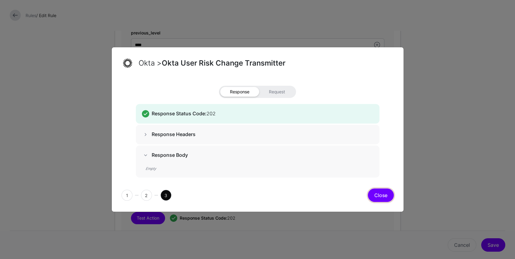
click at [391, 196] on button "Close" at bounding box center [381, 194] width 26 height 13
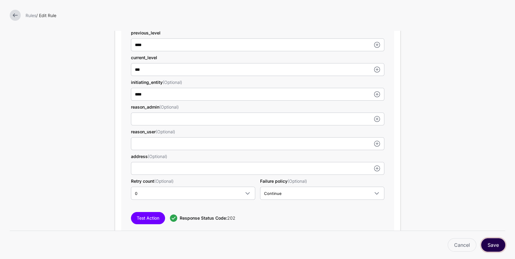
click at [498, 246] on button "Save" at bounding box center [493, 244] width 24 height 13
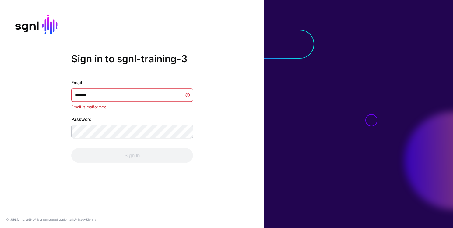
type input "********"
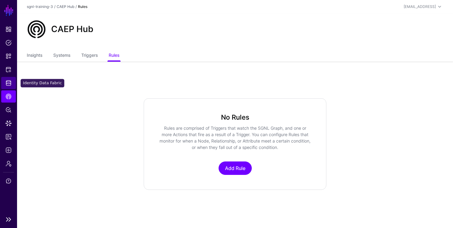
click at [5, 77] on link "Identity Data Fabric" at bounding box center [8, 83] width 15 height 12
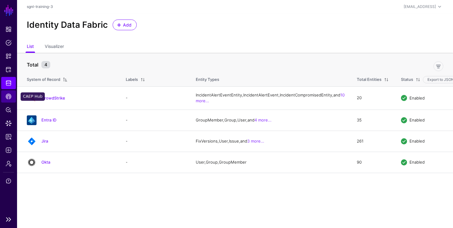
click at [8, 98] on span "CAEP Hub" at bounding box center [8, 96] width 6 height 6
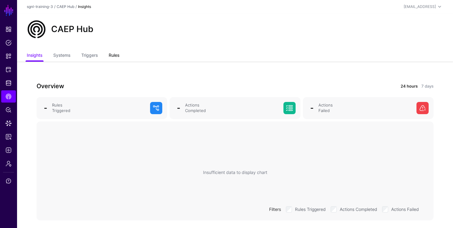
click at [116, 55] on link "Rules" at bounding box center [114, 56] width 11 height 12
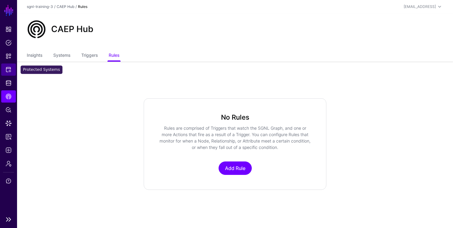
click at [11, 68] on span "Protected Systems" at bounding box center [8, 69] width 6 height 6
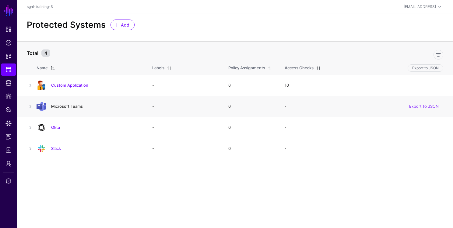
click at [79, 105] on link "Microsoft Teams" at bounding box center [67, 106] width 32 height 5
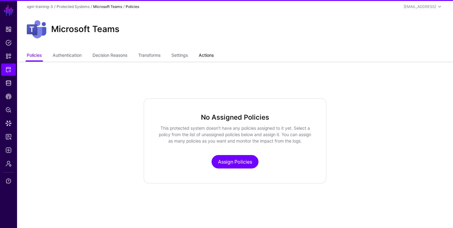
click at [212, 61] on link "Actions" at bounding box center [206, 56] width 15 height 12
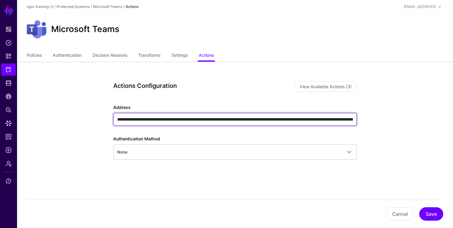
click at [309, 120] on input "**********" at bounding box center [235, 119] width 244 height 13
type input "**********"
click at [252, 116] on input "**********" at bounding box center [235, 119] width 244 height 13
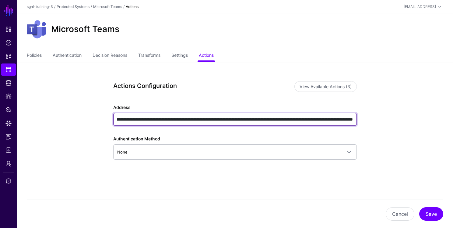
click at [252, 116] on input "**********" at bounding box center [235, 119] width 244 height 13
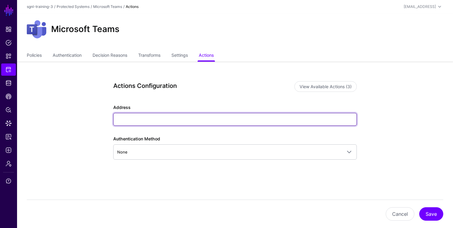
scroll to position [0, 0]
paste input "**********"
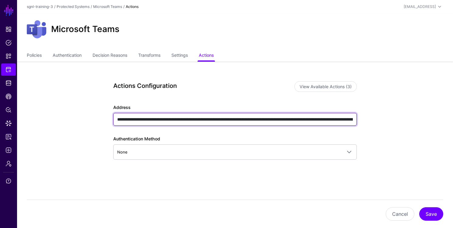
scroll to position [0, 366]
type input "**********"
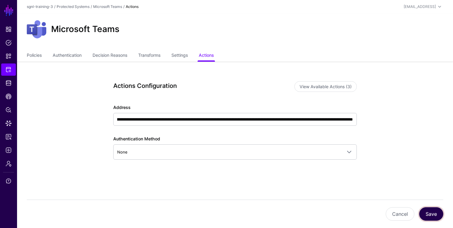
scroll to position [0, 0]
click at [433, 215] on button "Save" at bounding box center [432, 213] width 24 height 13
click at [429, 217] on button "Save" at bounding box center [432, 213] width 24 height 13
click at [8, 67] on span "Protected Systems" at bounding box center [8, 69] width 6 height 6
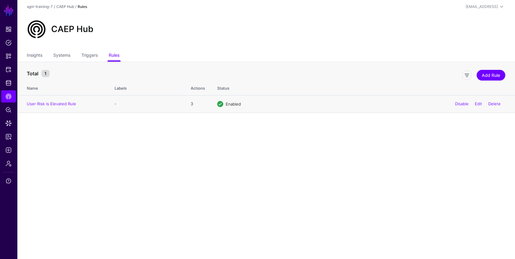
click at [62, 101] on td "User Risk is Elevated Rule" at bounding box center [62, 103] width 91 height 17
click at [69, 104] on link "User Risk is Elevated Rule" at bounding box center [51, 103] width 49 height 5
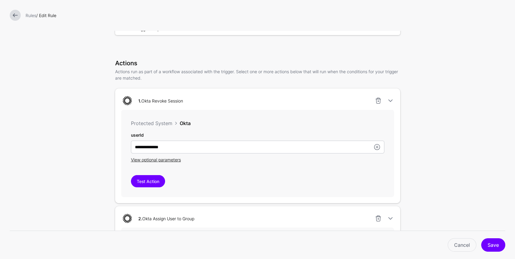
scroll to position [22, 0]
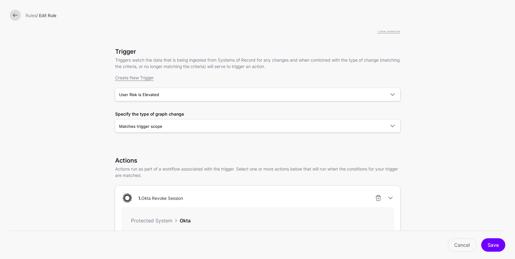
click at [16, 15] on link at bounding box center [15, 15] width 11 height 11
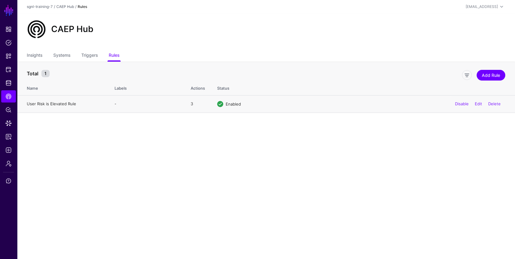
click at [58, 105] on link "User Risk is Elevated Rule" at bounding box center [51, 103] width 49 height 5
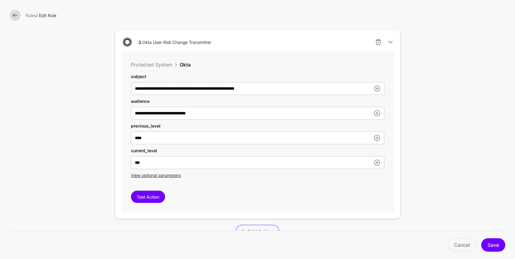
scroll to position [470, 0]
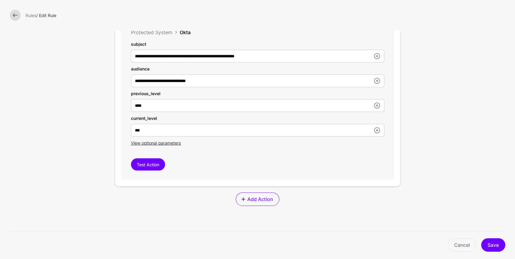
click at [198, 197] on div "Add Action" at bounding box center [257, 198] width 285 height 13
click at [200, 202] on div "Add Action" at bounding box center [257, 198] width 285 height 13
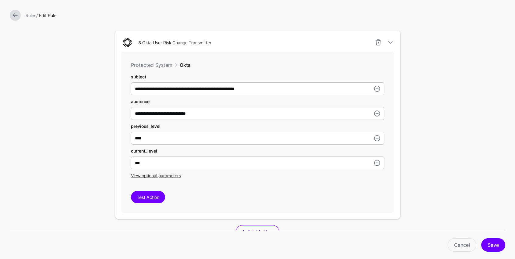
scroll to position [433, 0]
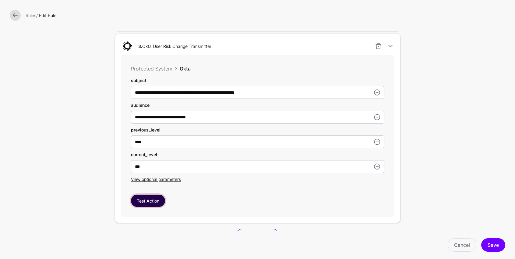
click at [155, 199] on button "Test Action" at bounding box center [148, 200] width 34 height 12
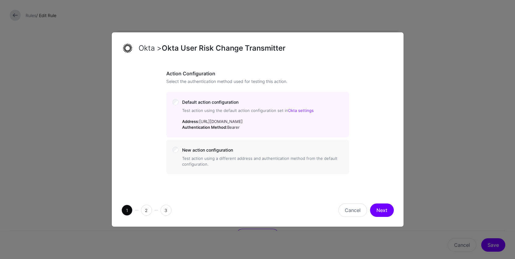
click at [381, 215] on button "Next" at bounding box center [382, 209] width 24 height 13
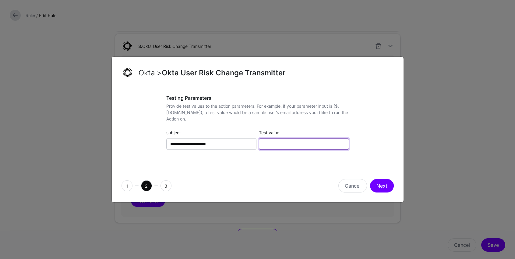
click at [302, 144] on input "Test value" at bounding box center [304, 144] width 90 height 12
type input "**********"
click at [384, 182] on button "Next" at bounding box center [382, 185] width 24 height 13
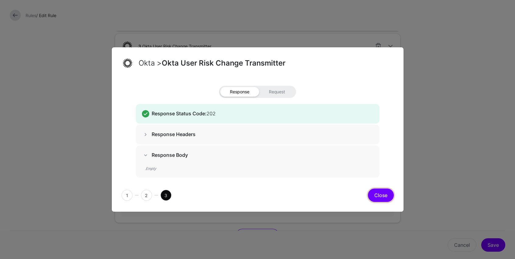
click at [385, 189] on button "Close" at bounding box center [381, 194] width 26 height 13
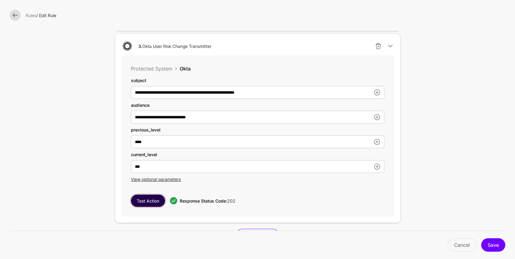
scroll to position [497, 0]
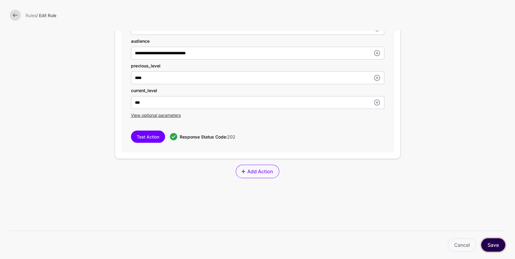
click at [490, 243] on button "Save" at bounding box center [493, 244] width 24 height 13
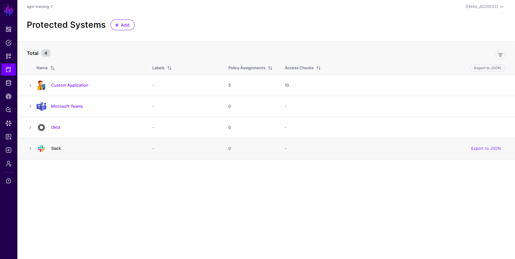
click at [57, 147] on link "Slack" at bounding box center [56, 148] width 10 height 5
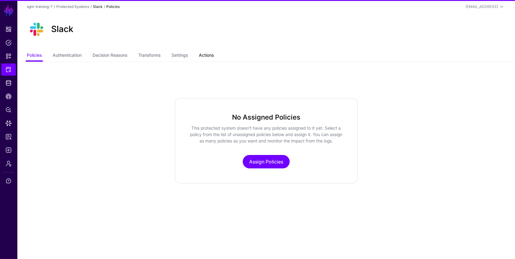
click at [214, 61] on link "Actions" at bounding box center [206, 56] width 15 height 12
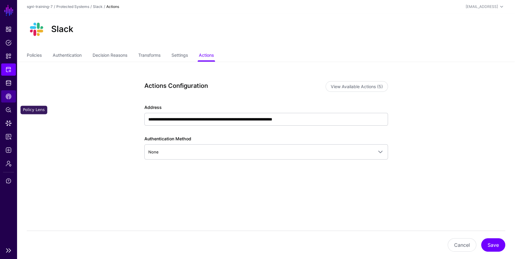
click at [9, 100] on link "CAEP Hub" at bounding box center [8, 96] width 15 height 12
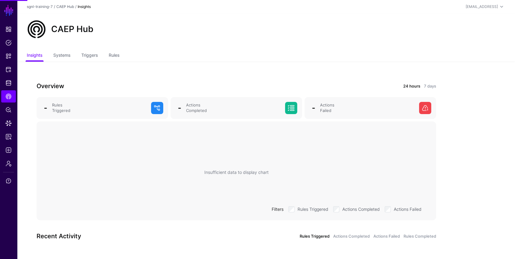
click at [121, 53] on ul "Insights Systems Triggers Rules" at bounding box center [266, 56] width 479 height 12
click at [110, 64] on div "Overview 24 hours 7 days - Rules Triggered - Actions Completed - Actions Failed…" at bounding box center [236, 167] width 439 height 210
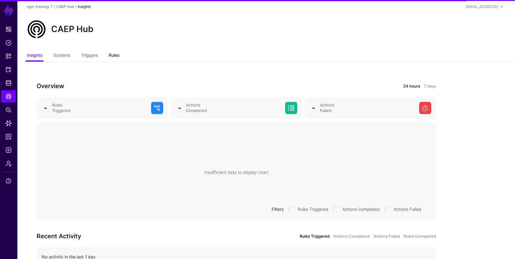
click at [112, 59] on link "Rules" at bounding box center [114, 56] width 11 height 12
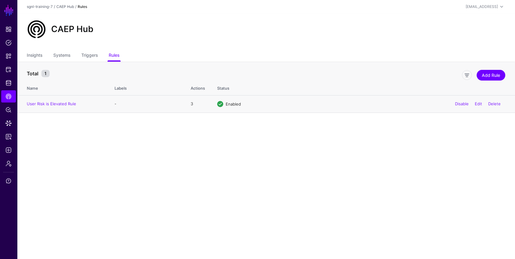
click at [48, 106] on td "User Risk is Elevated Rule" at bounding box center [62, 103] width 91 height 17
click at [59, 103] on link "User Risk is Elevated Rule" at bounding box center [51, 103] width 49 height 5
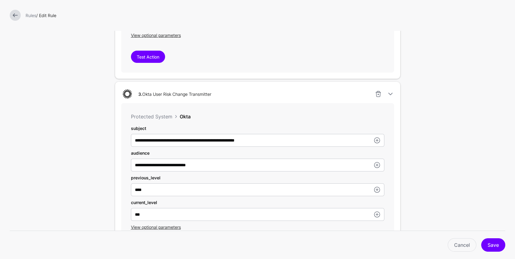
scroll to position [482, 0]
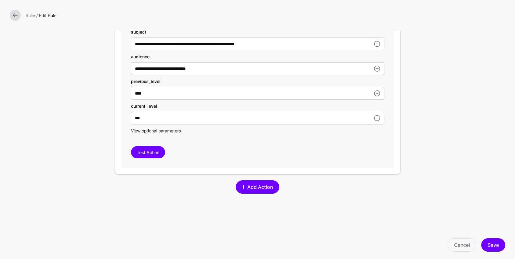
click at [260, 187] on span "Add Action" at bounding box center [260, 186] width 27 height 7
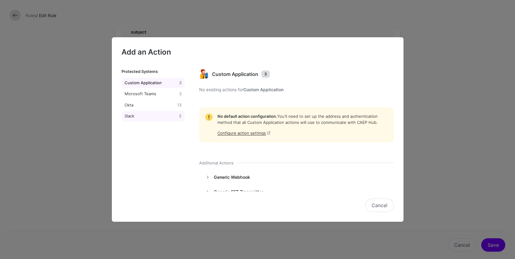
click at [140, 117] on div "Slack" at bounding box center [150, 116] width 55 height 6
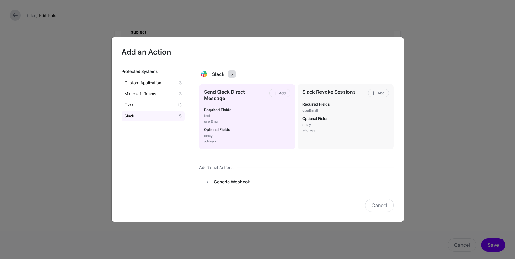
scroll to position [7, 0]
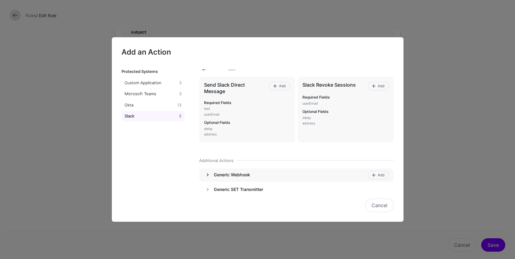
click at [208, 174] on link at bounding box center [207, 174] width 7 height 7
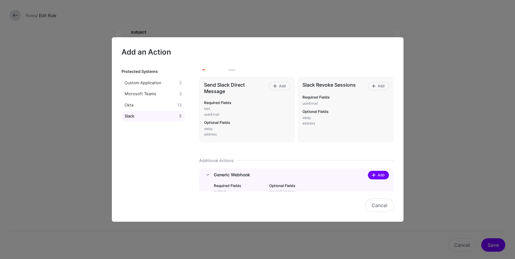
click at [385, 174] on span "Add" at bounding box center [381, 174] width 8 height 5
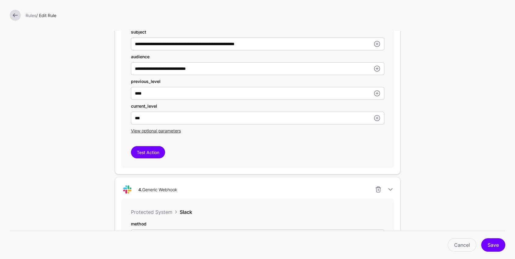
scroll to position [599, 0]
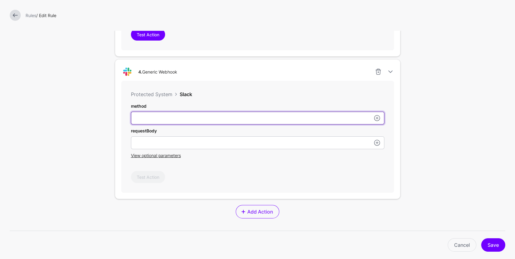
type input "****"
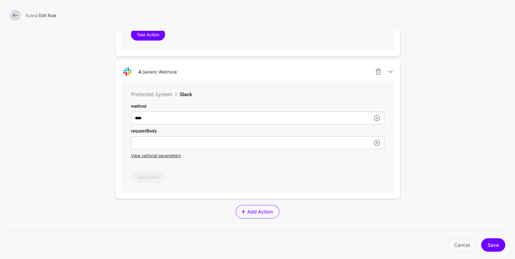
click at [336, 30] on div "Rules / Edit Rule" at bounding box center [257, 15] width 515 height 30
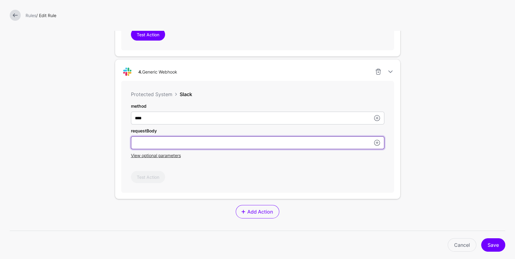
click at [206, 140] on input "userId" at bounding box center [258, 142] width 254 height 13
paste input "**********"
type input "**********"
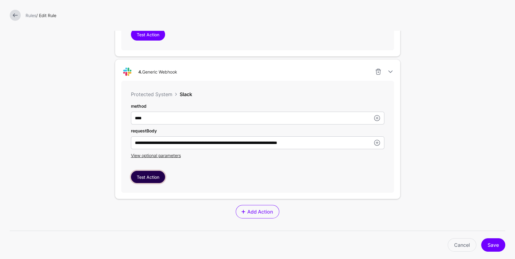
click at [152, 178] on button "Test Action" at bounding box center [148, 177] width 34 height 12
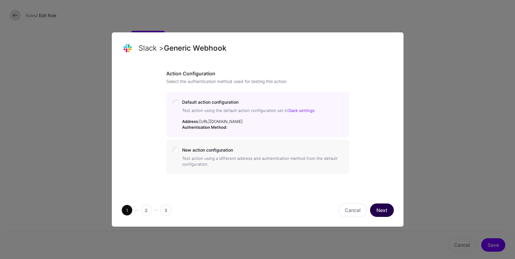
click at [378, 215] on button "Next" at bounding box center [382, 209] width 24 height 13
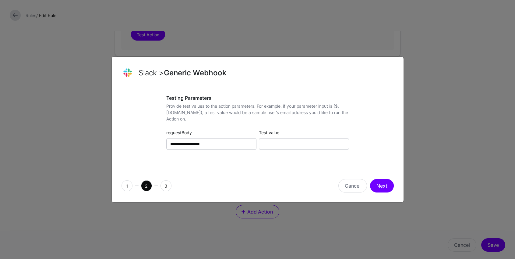
click at [301, 154] on div "**********" at bounding box center [257, 128] width 183 height 66
click at [297, 141] on input "Test value" at bounding box center [304, 144] width 90 height 12
type input "**********"
click at [381, 184] on button "Next" at bounding box center [382, 185] width 24 height 13
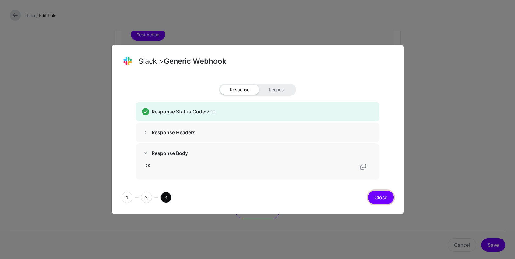
click at [387, 194] on button "Close" at bounding box center [381, 196] width 26 height 13
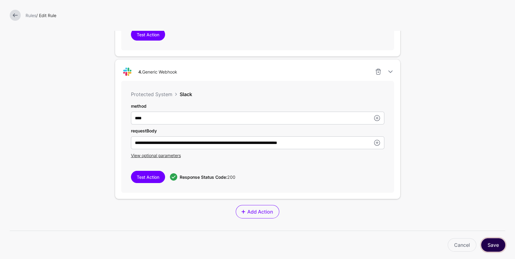
click at [498, 241] on button "Save" at bounding box center [493, 244] width 24 height 13
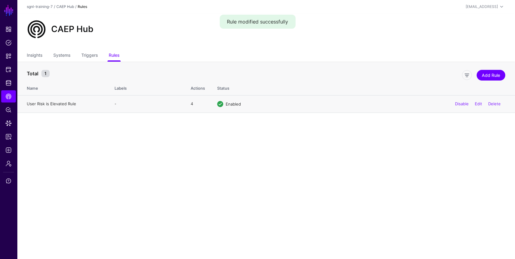
click at [55, 104] on link "User Risk is Elevated Rule" at bounding box center [51, 103] width 49 height 5
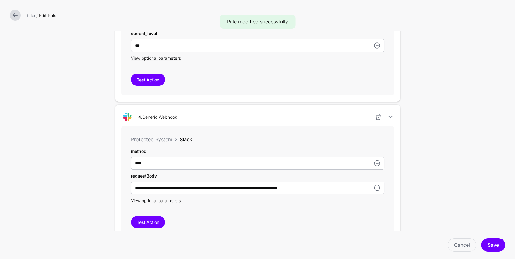
scroll to position [692, 0]
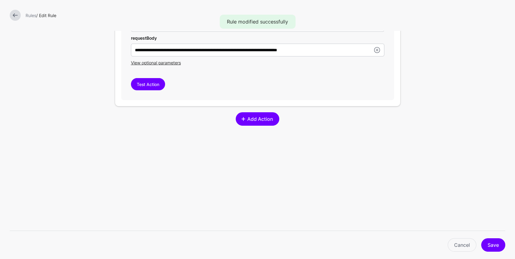
click at [278, 119] on link "Add Action" at bounding box center [258, 118] width 44 height 13
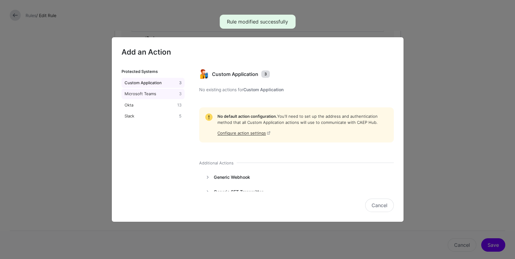
click at [147, 92] on div "Microsoft Teams" at bounding box center [150, 94] width 55 height 6
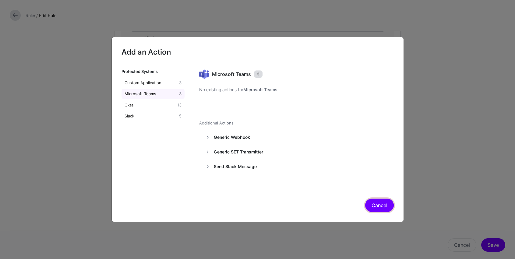
click at [381, 204] on button "Cancel" at bounding box center [379, 204] width 29 height 13
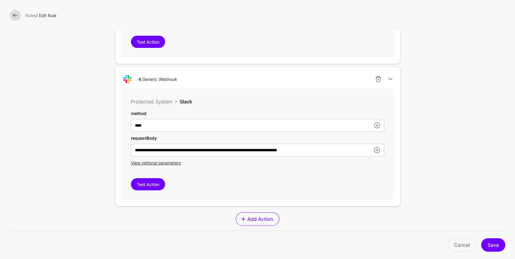
scroll to position [674, 0]
